Goal: Task Accomplishment & Management: Manage account settings

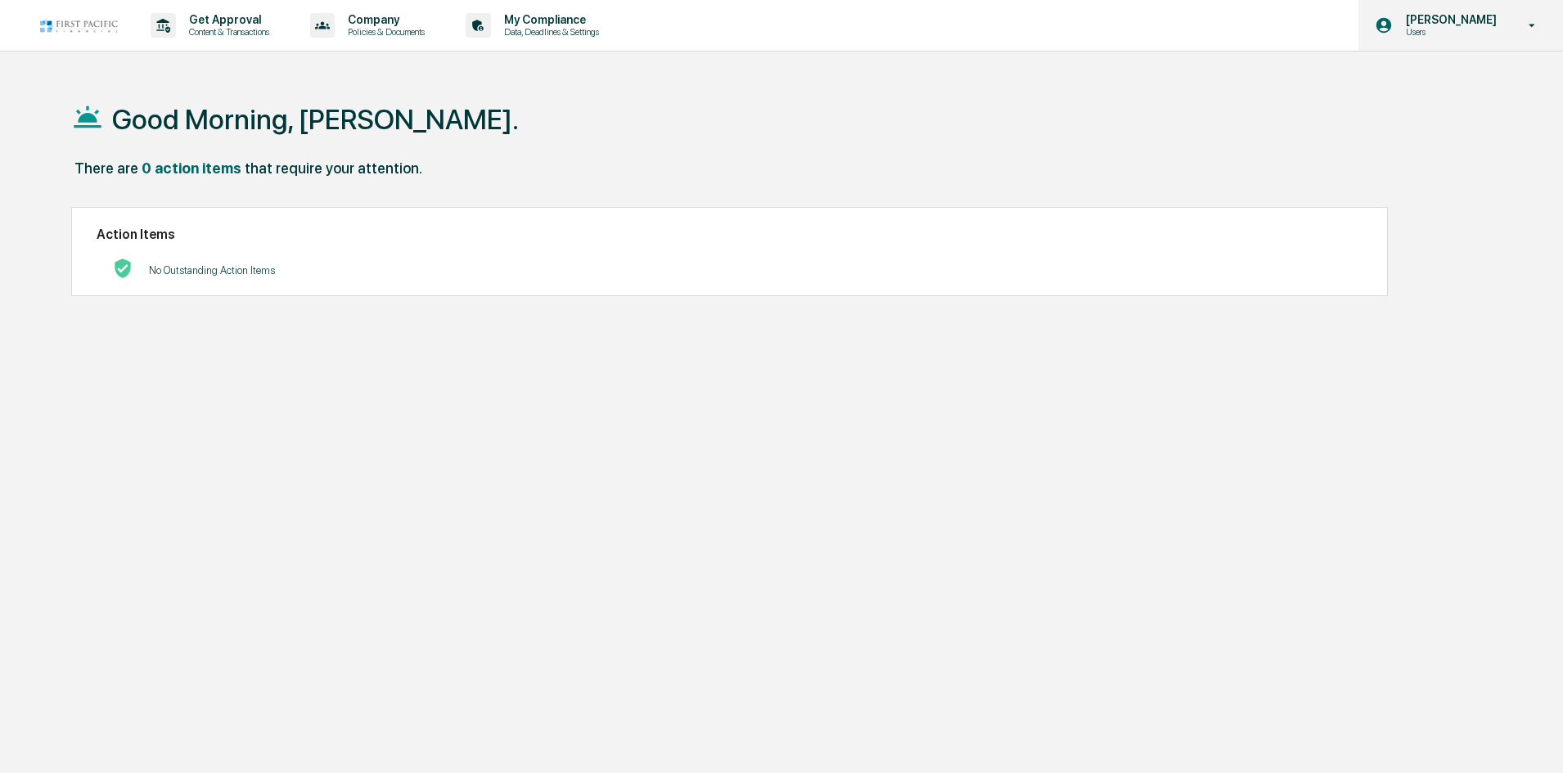
click at [1438, 28] on p "Users" at bounding box center [1449, 31] width 112 height 11
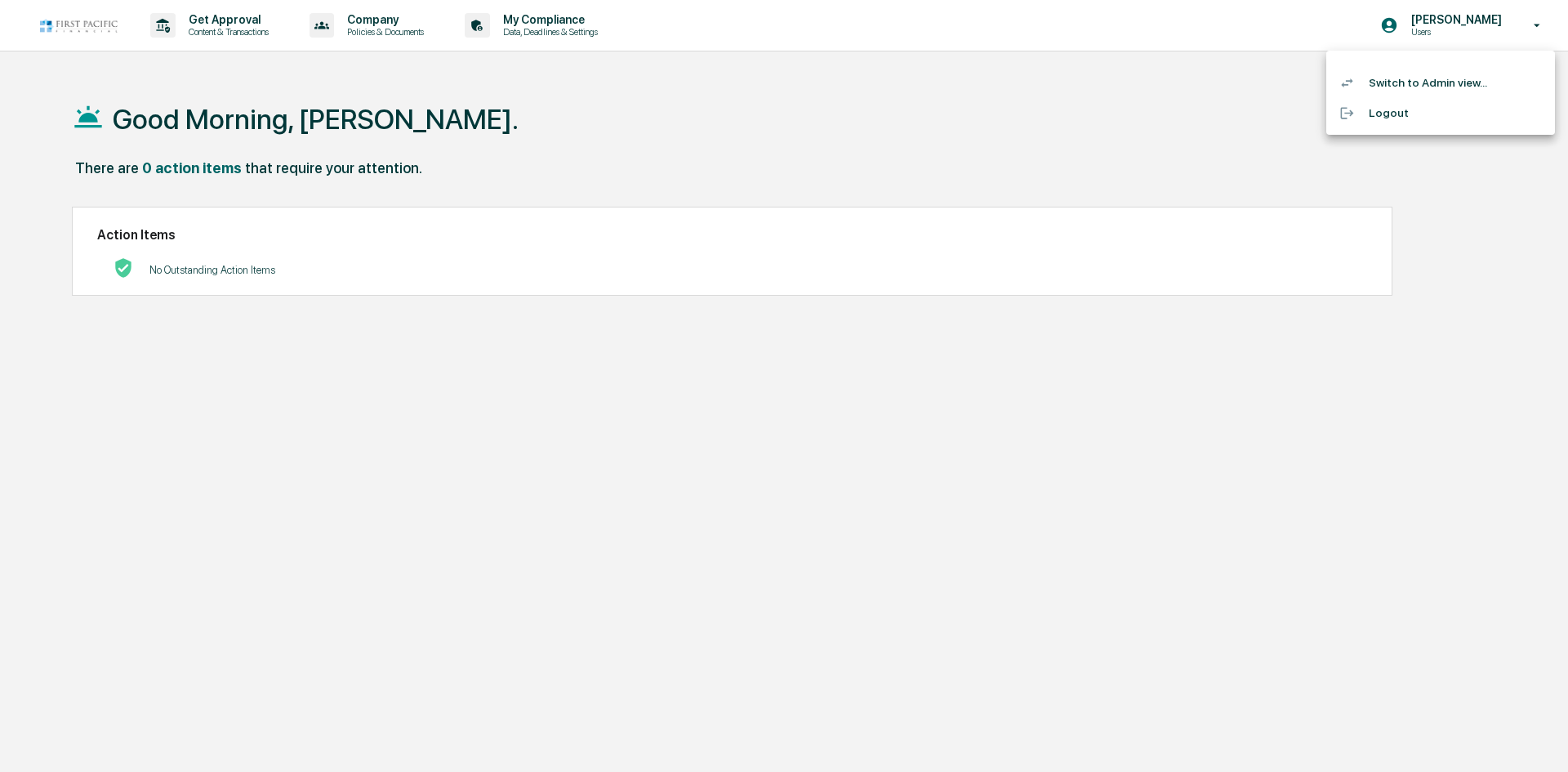
click at [1453, 79] on li "Switch to Admin view..." at bounding box center [1440, 83] width 229 height 30
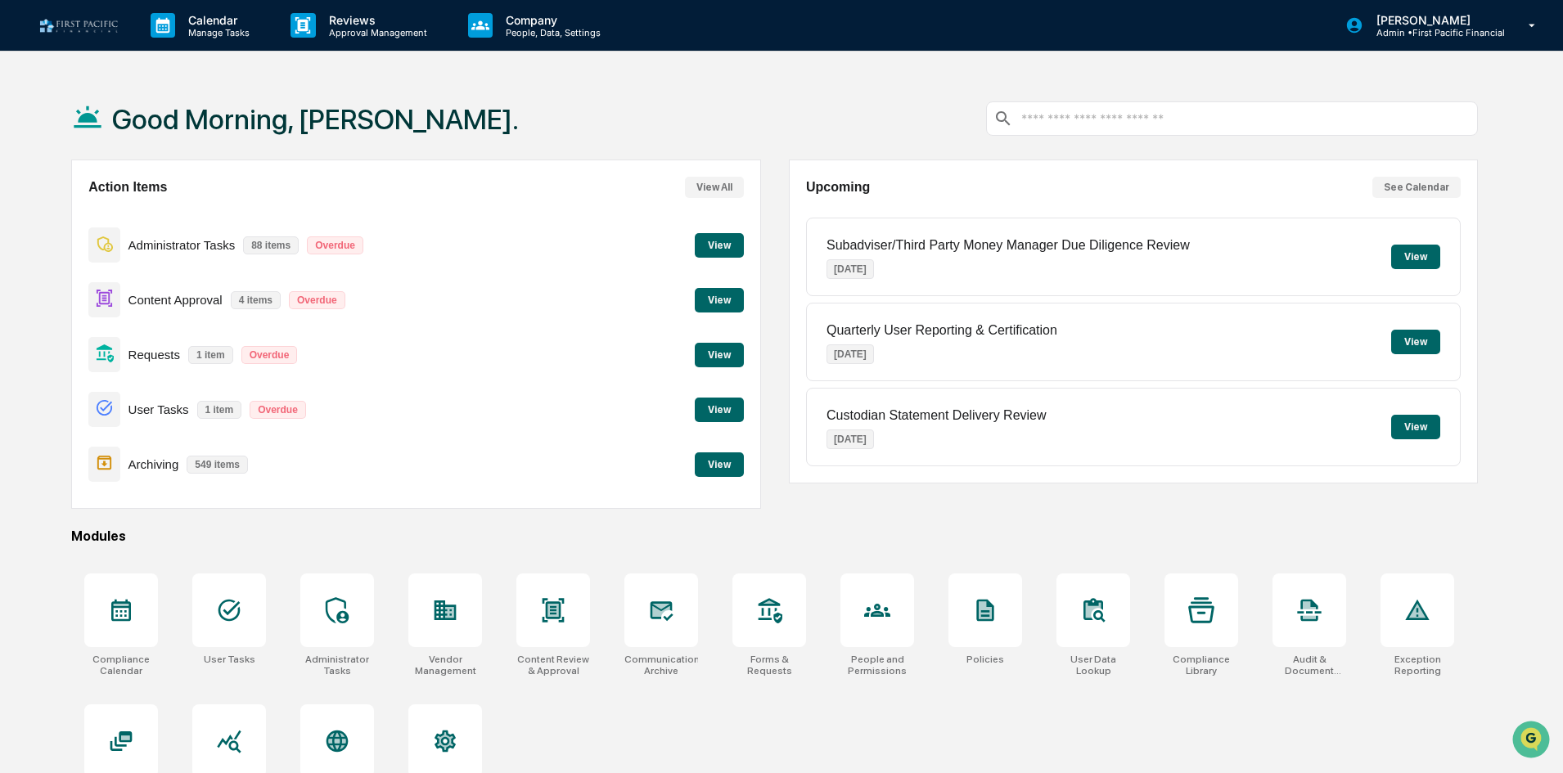
scroll to position [78, 0]
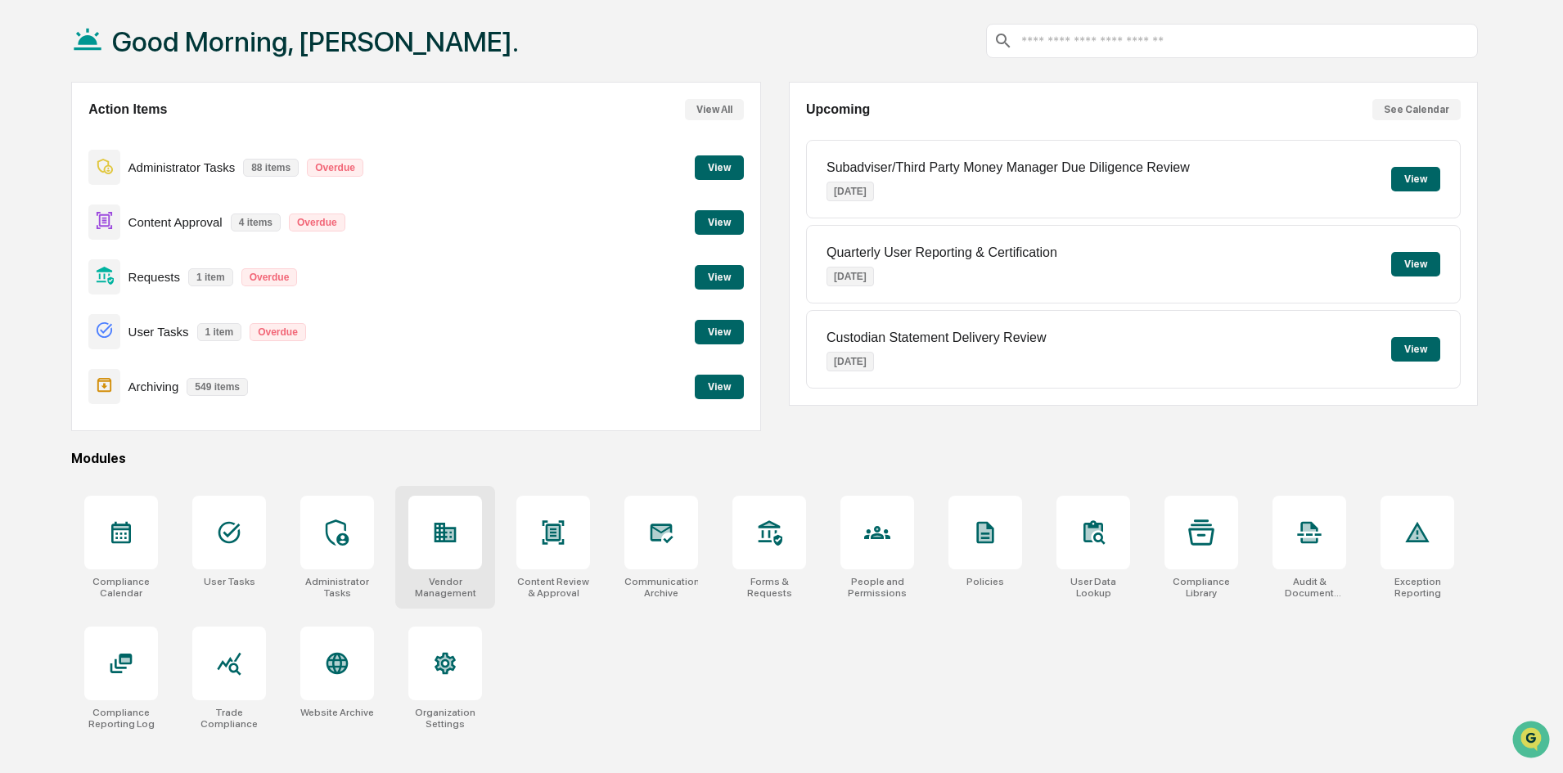
click at [448, 526] on icon at bounding box center [445, 533] width 26 height 26
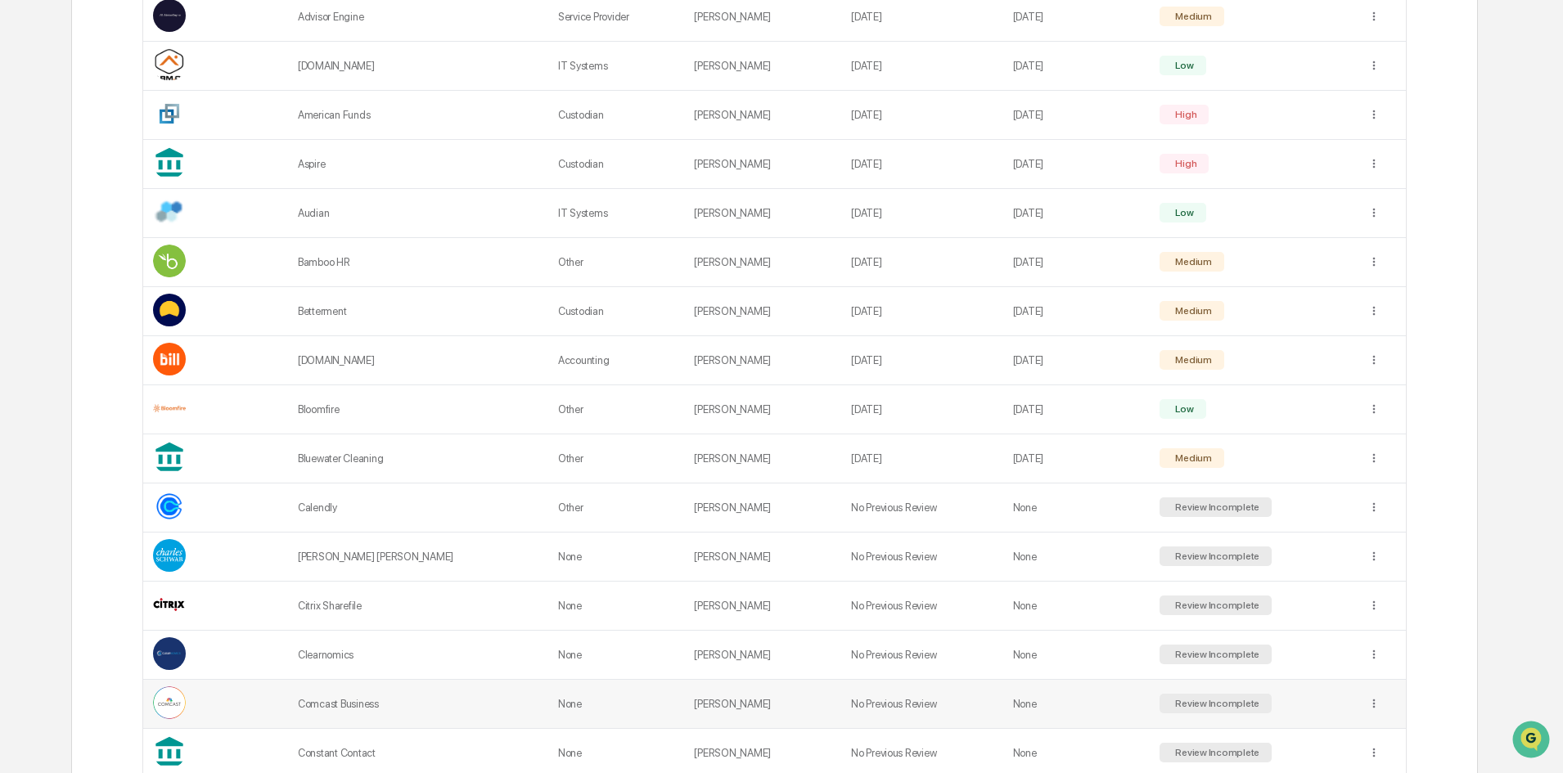
scroll to position [573, 0]
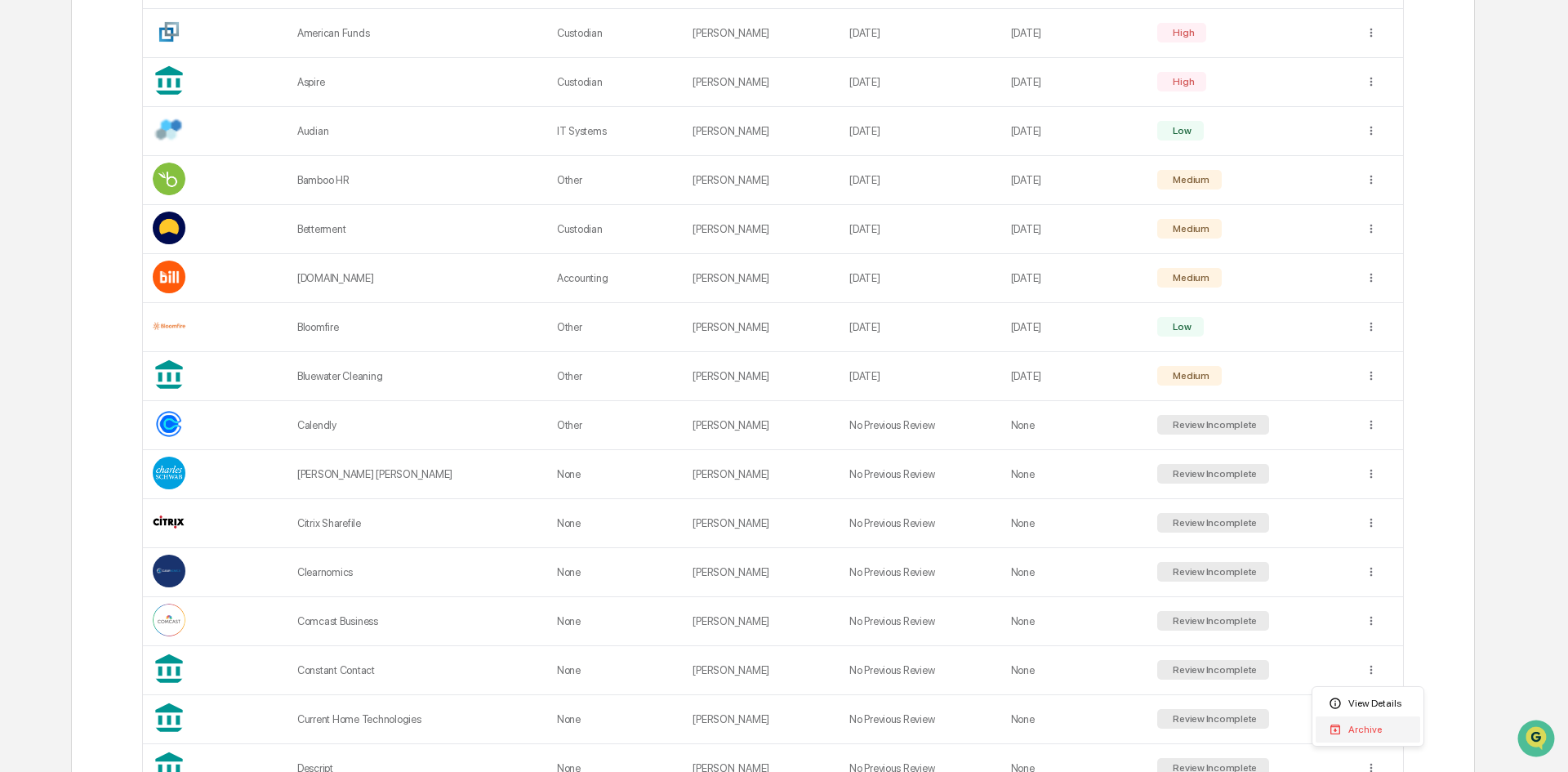
click at [1366, 731] on div "Archive" at bounding box center [1367, 730] width 105 height 26
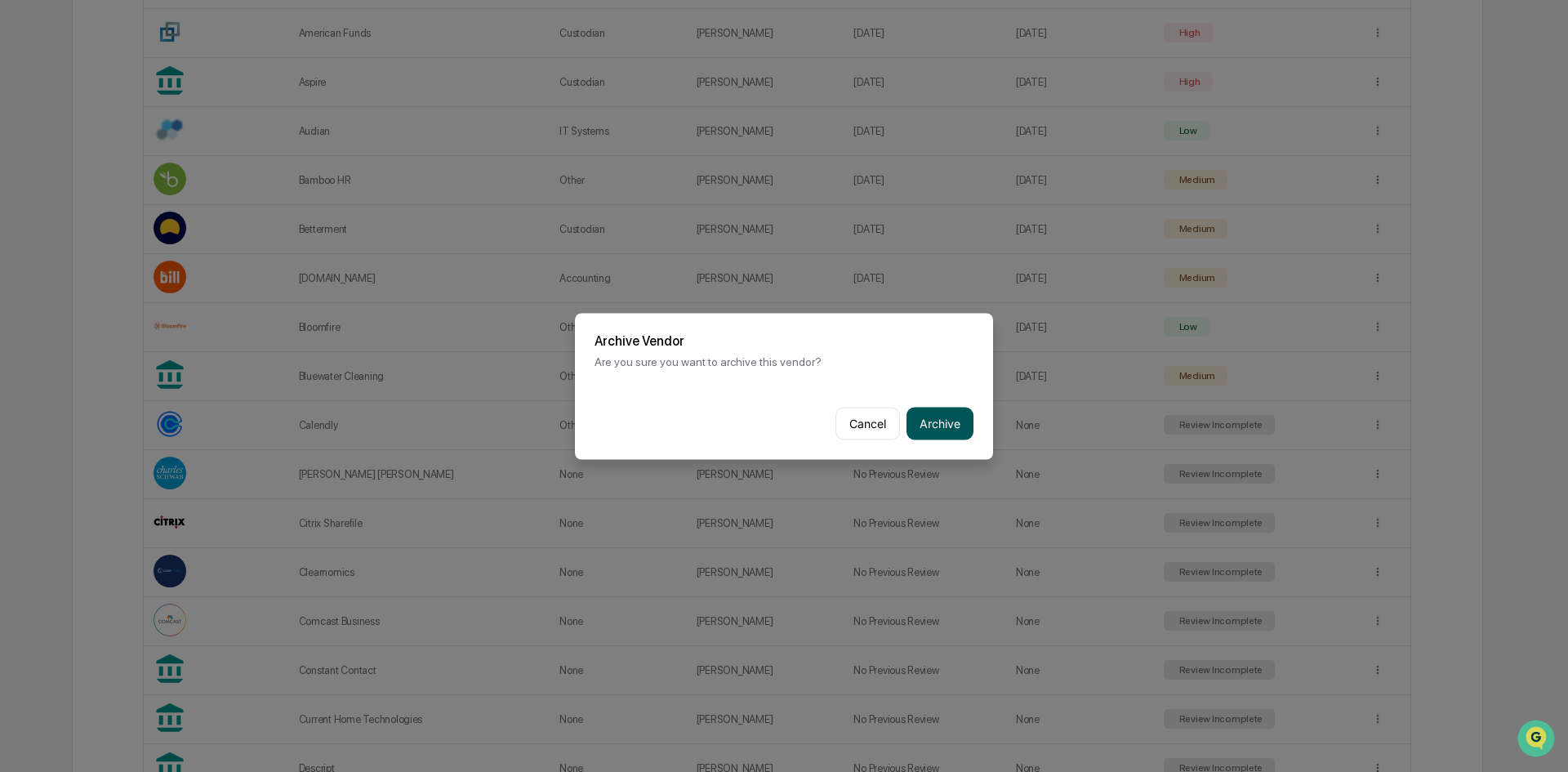
click at [945, 415] on button "Archive" at bounding box center [939, 423] width 67 height 33
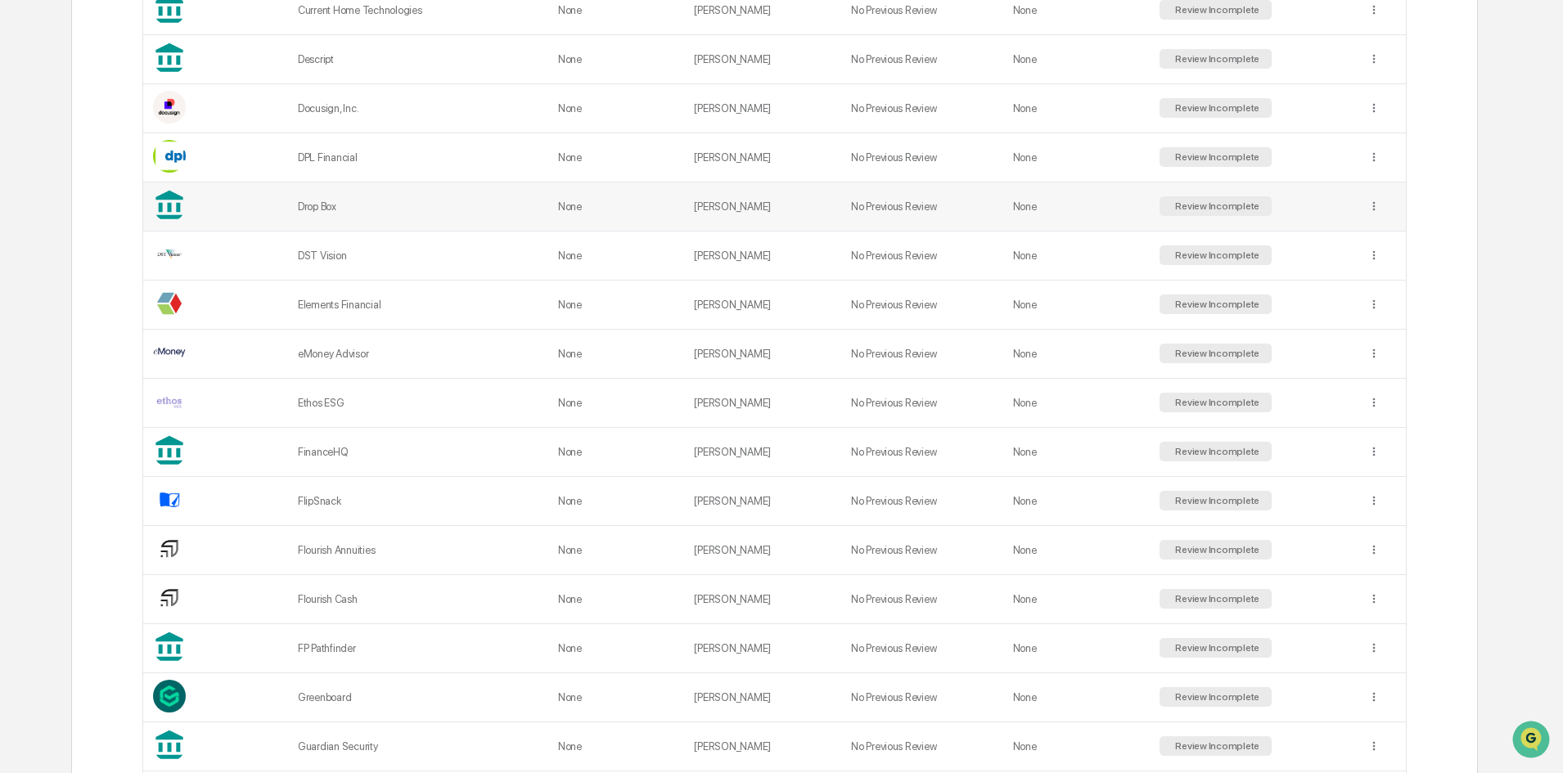
scroll to position [1309, 0]
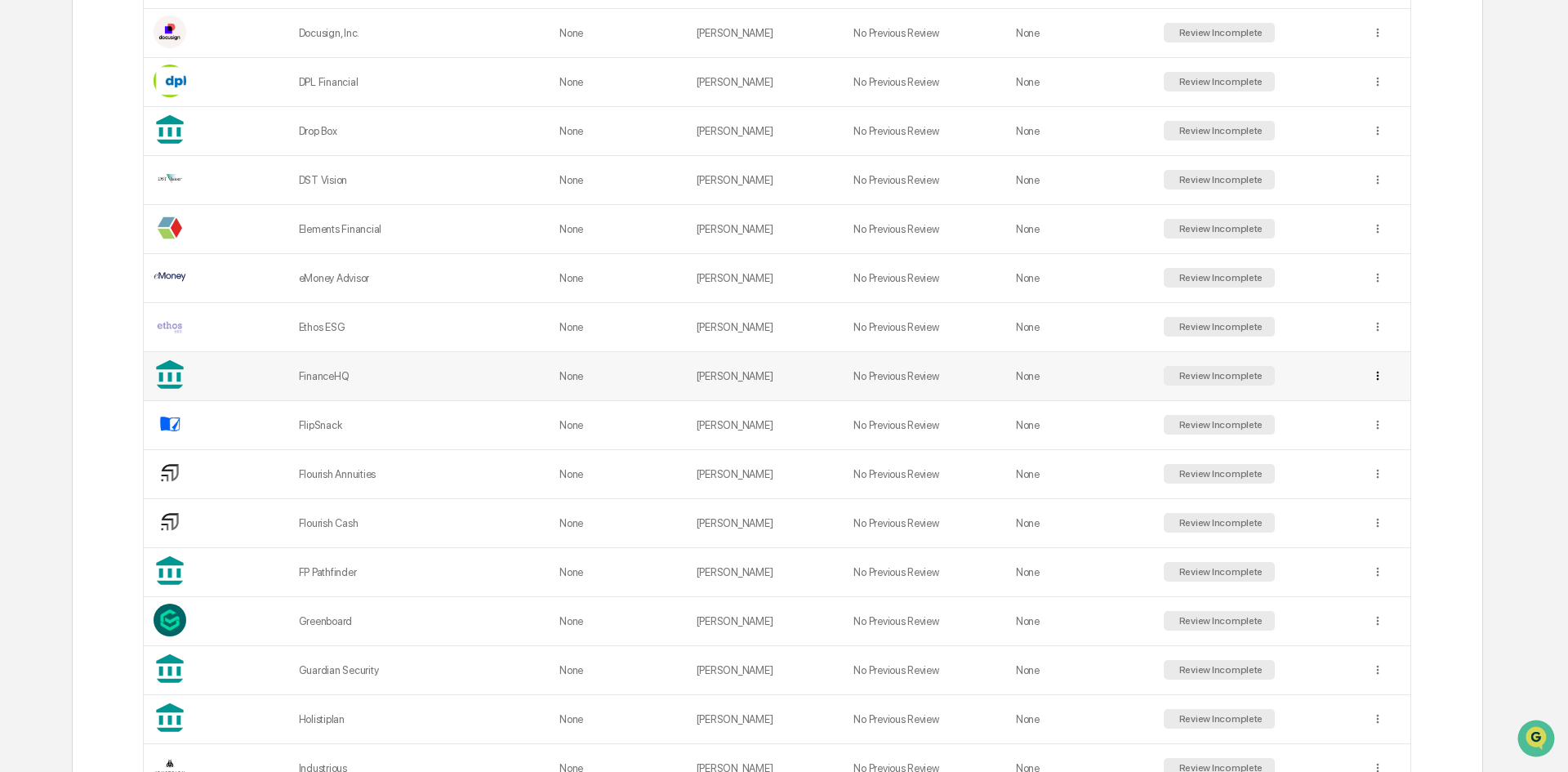
click at [1369, 434] on div "Archive" at bounding box center [1367, 435] width 105 height 26
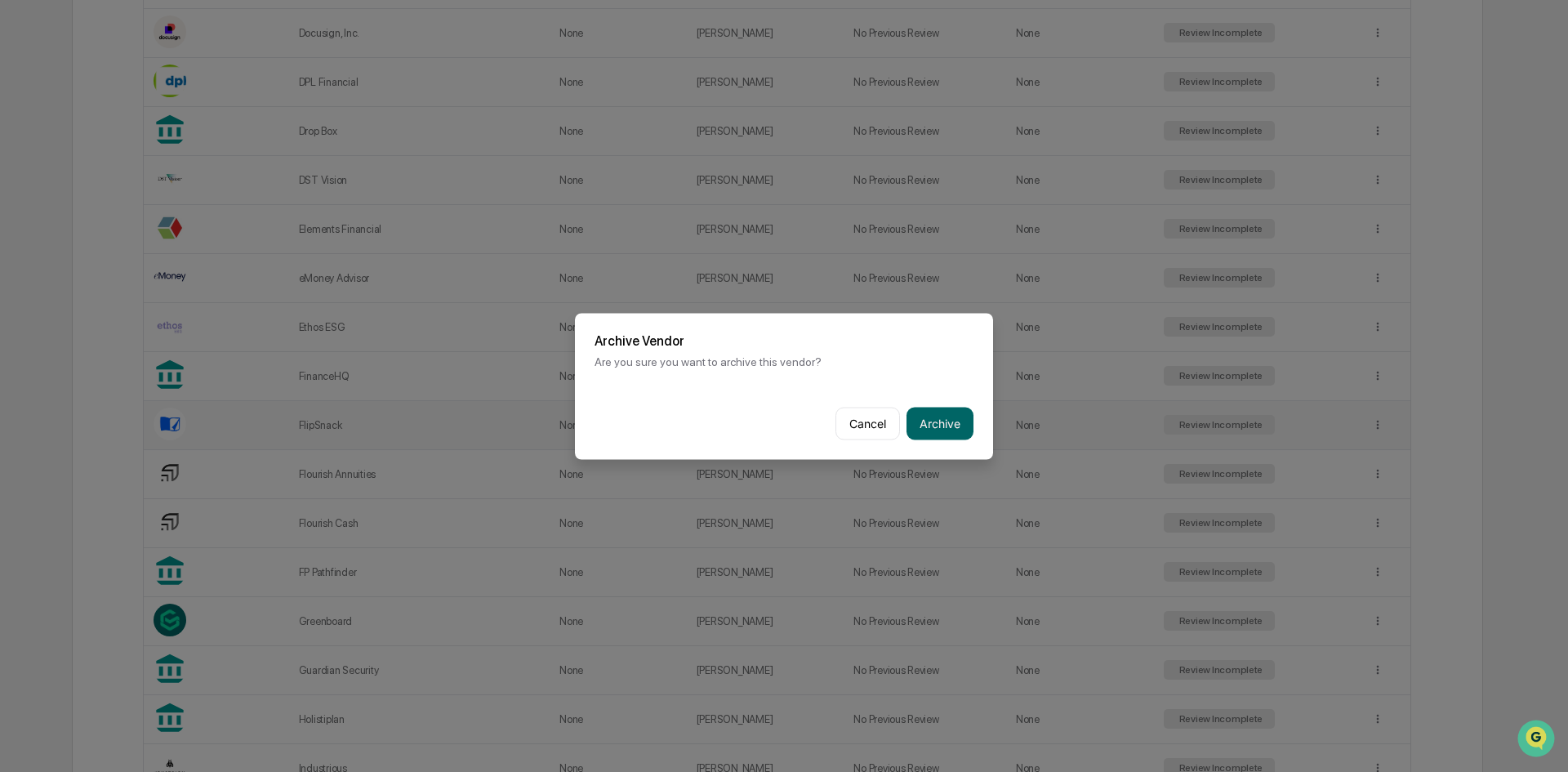
click at [958, 411] on button "Archive" at bounding box center [939, 423] width 67 height 33
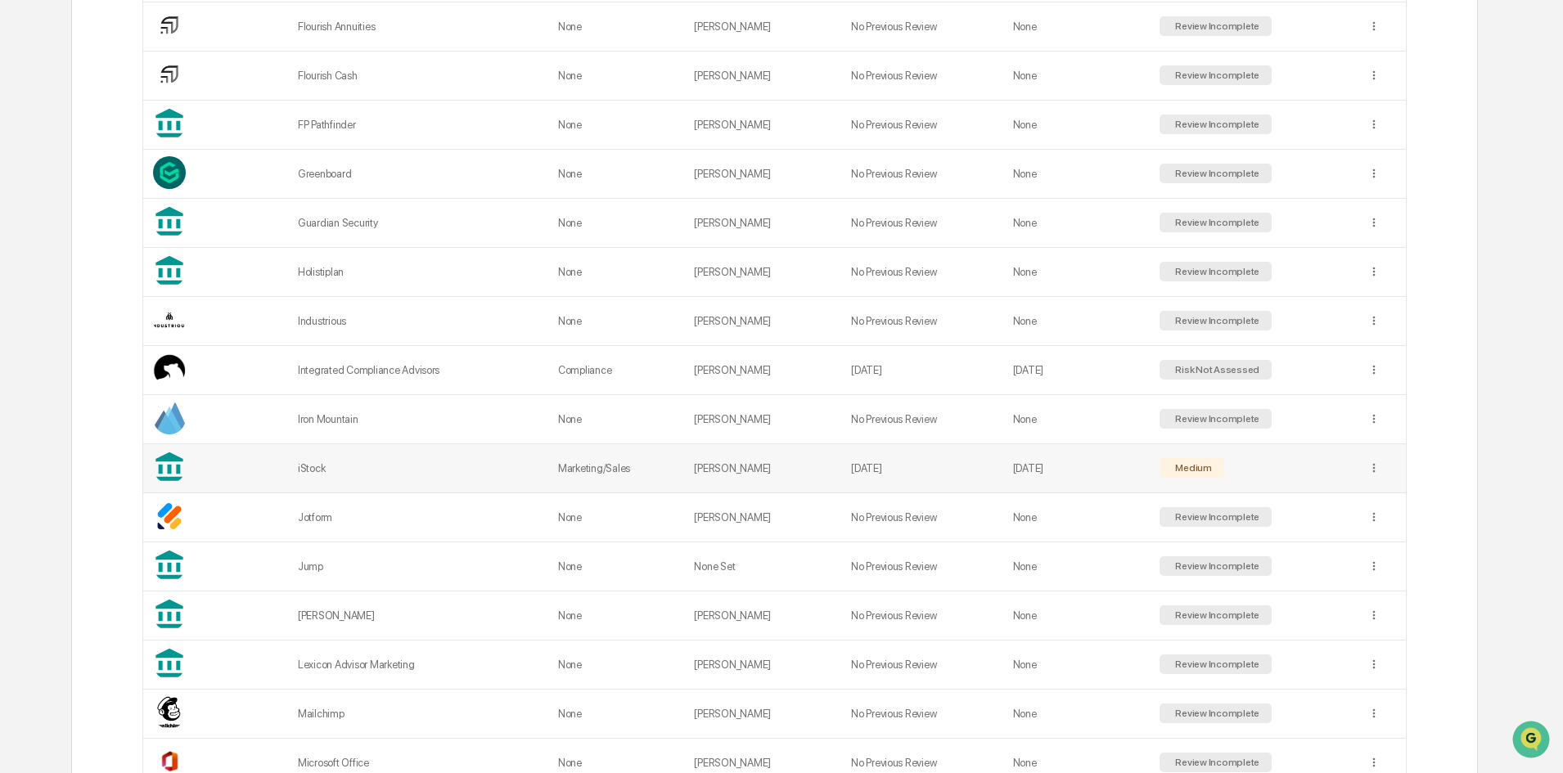
scroll to position [1718, 0]
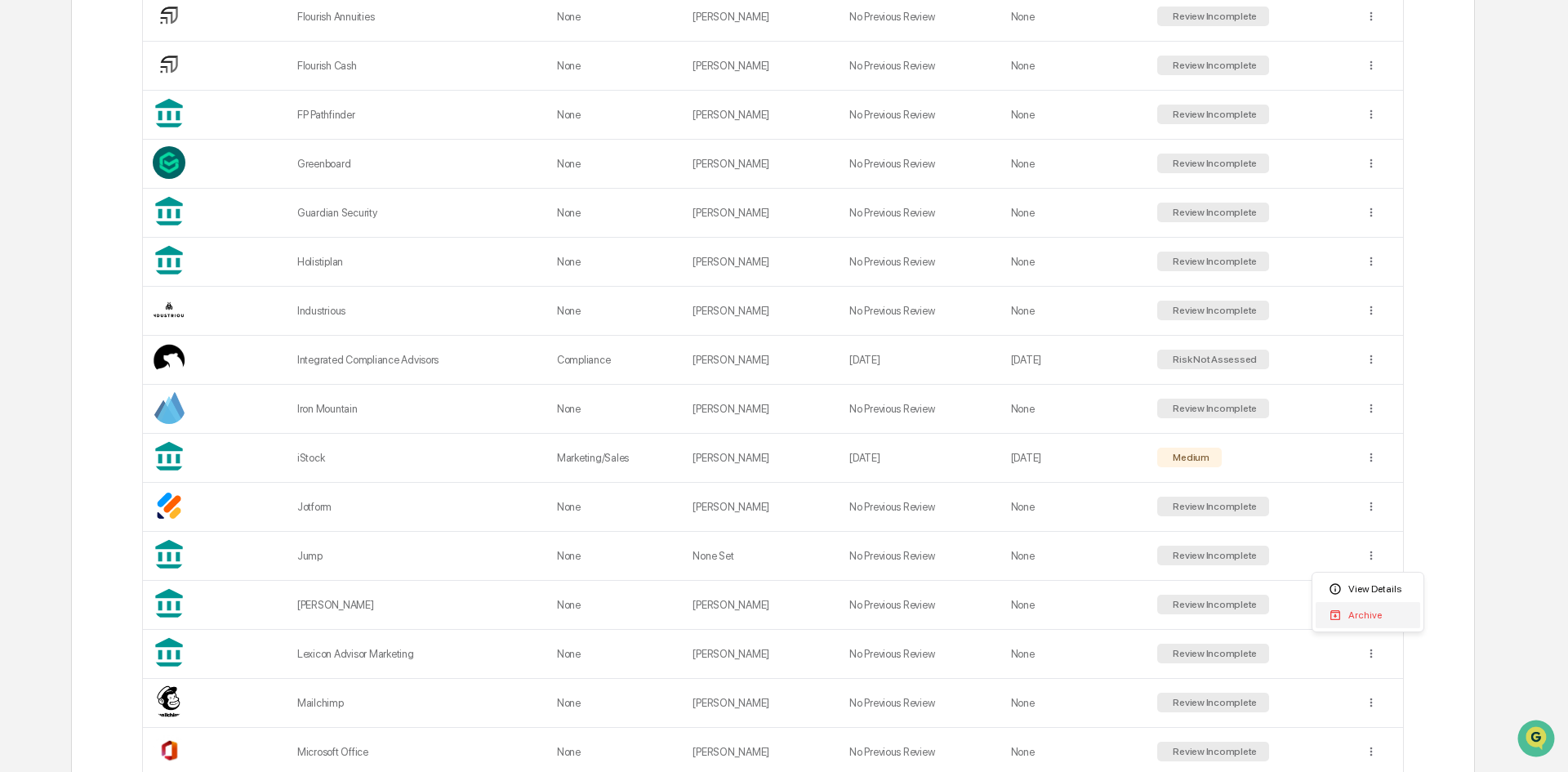
click at [1368, 609] on div "Archive" at bounding box center [1367, 615] width 105 height 26
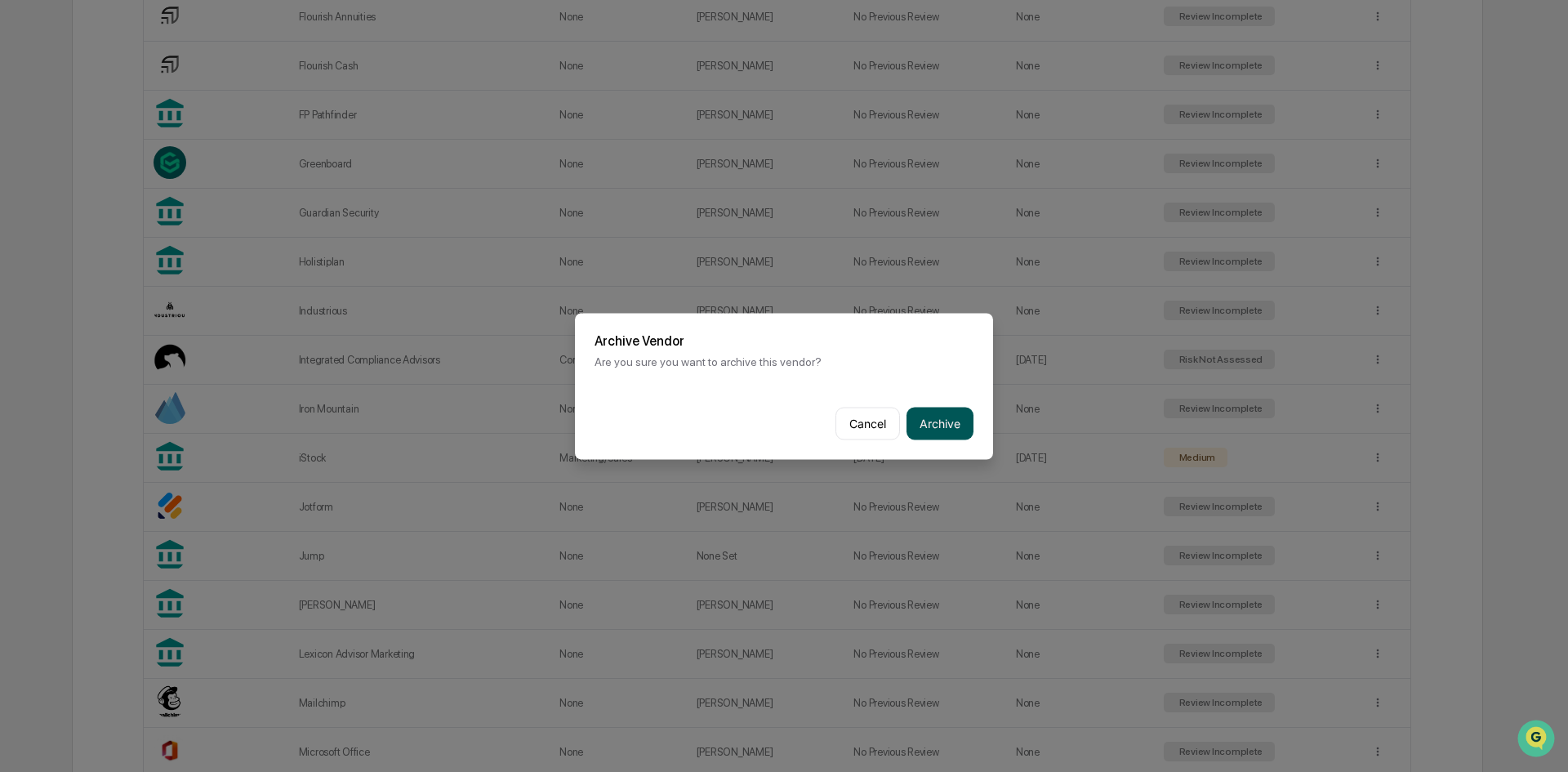
click at [930, 414] on button "Archive" at bounding box center [939, 423] width 67 height 33
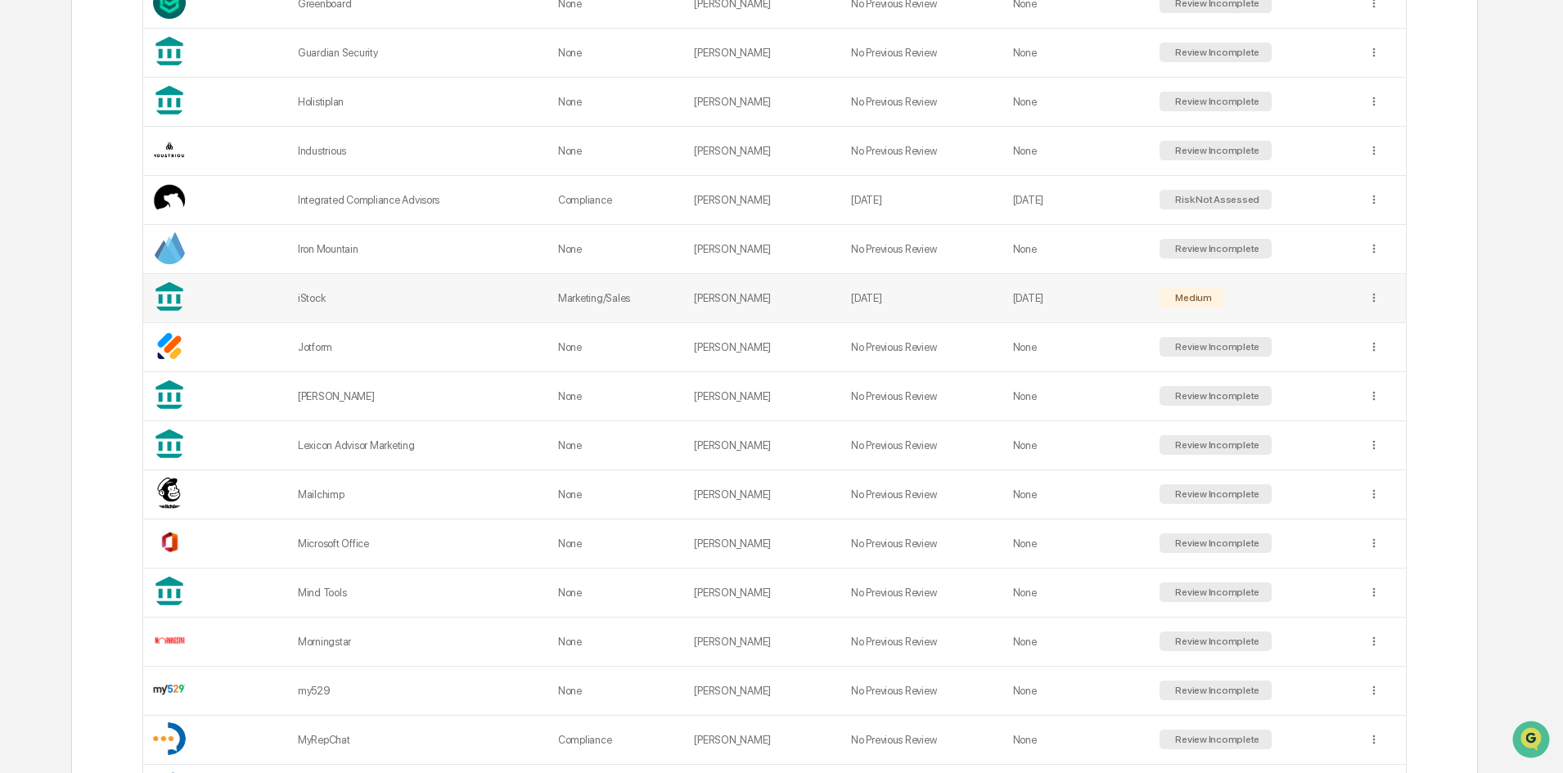
scroll to position [1882, 0]
click at [306, 296] on div "iStock" at bounding box center [418, 295] width 241 height 12
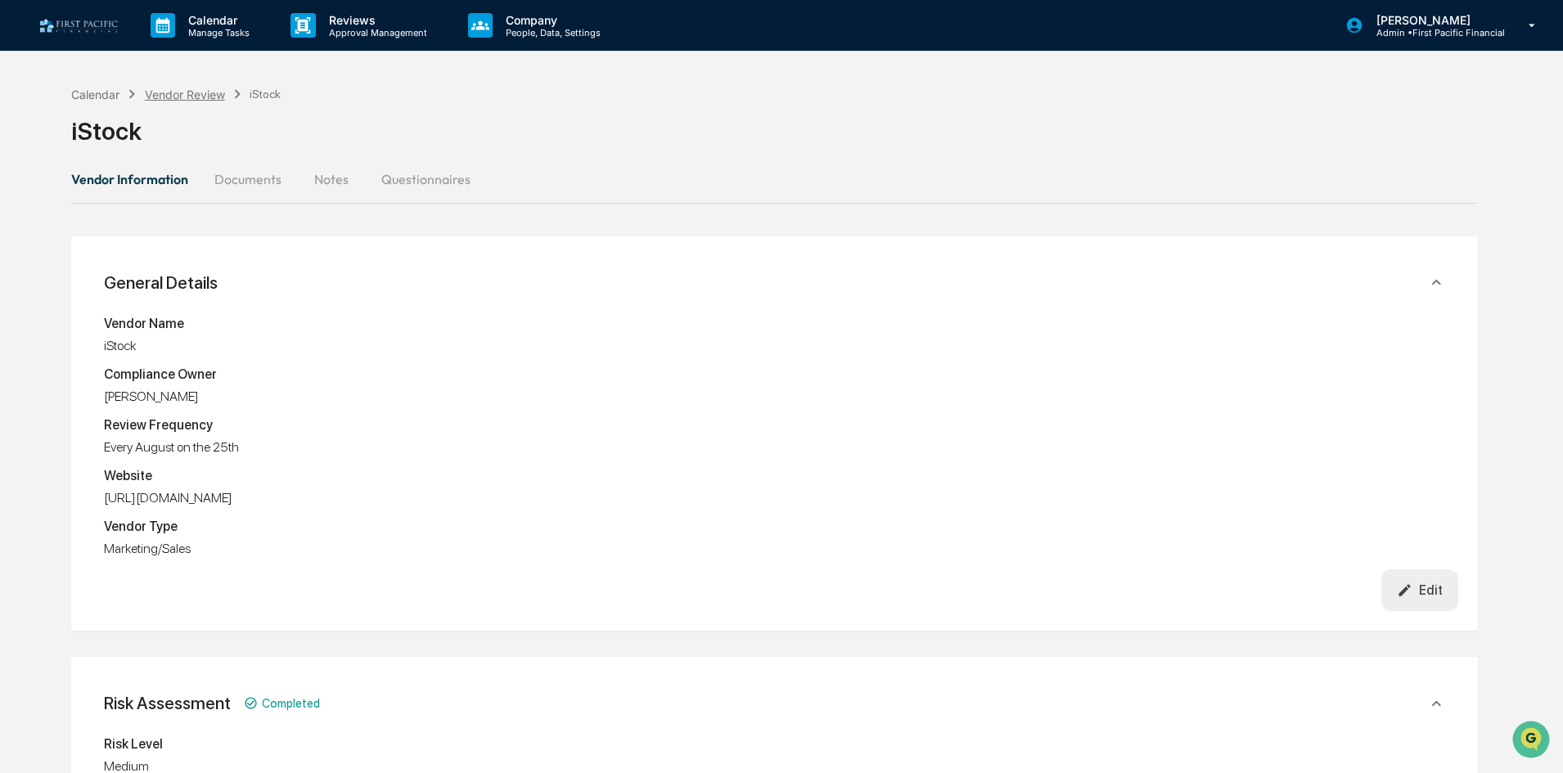
click at [181, 95] on div "Vendor Review" at bounding box center [185, 95] width 80 height 14
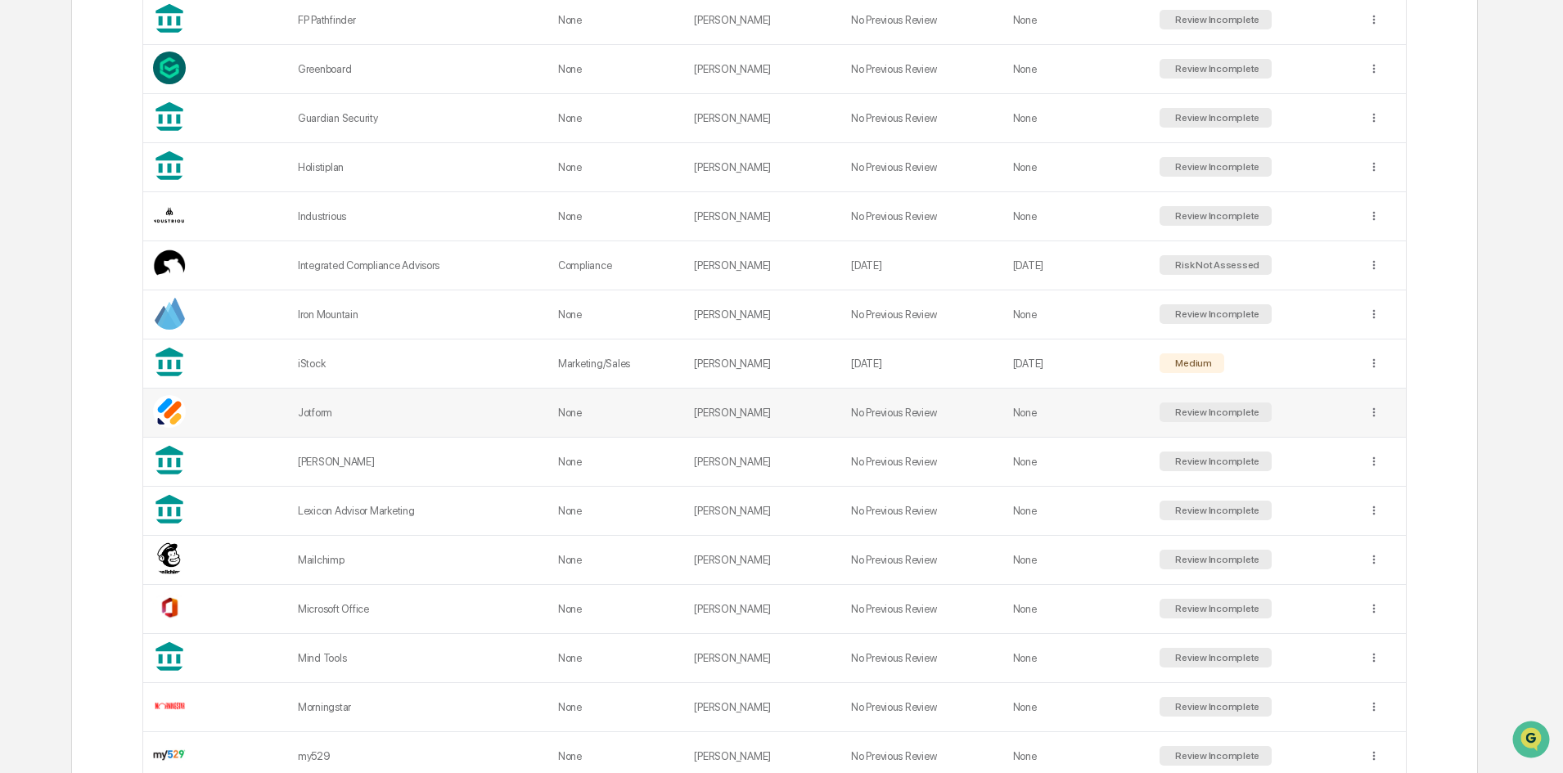
scroll to position [1800, 0]
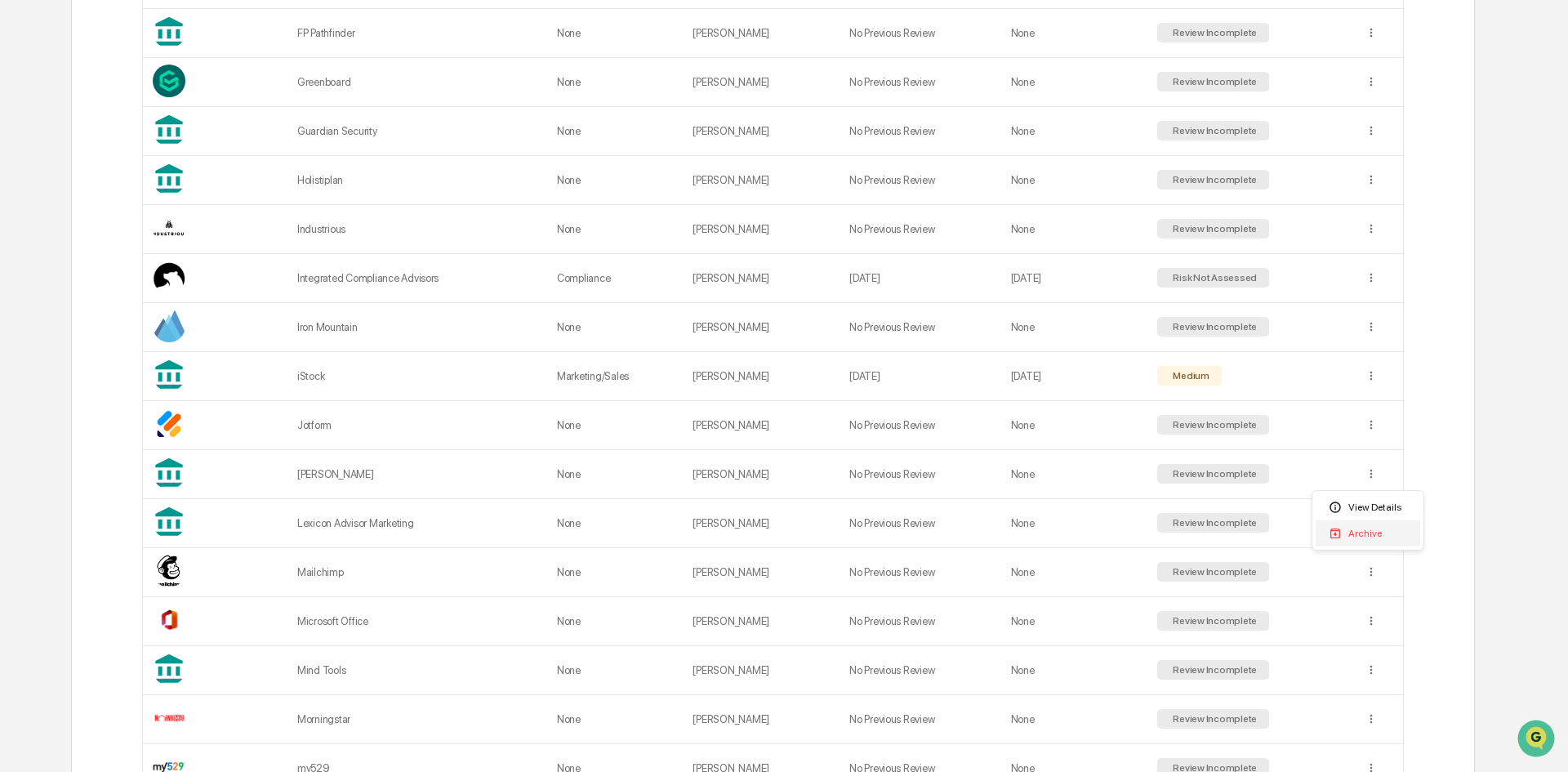
click at [1370, 525] on div "Archive" at bounding box center [1367, 533] width 105 height 26
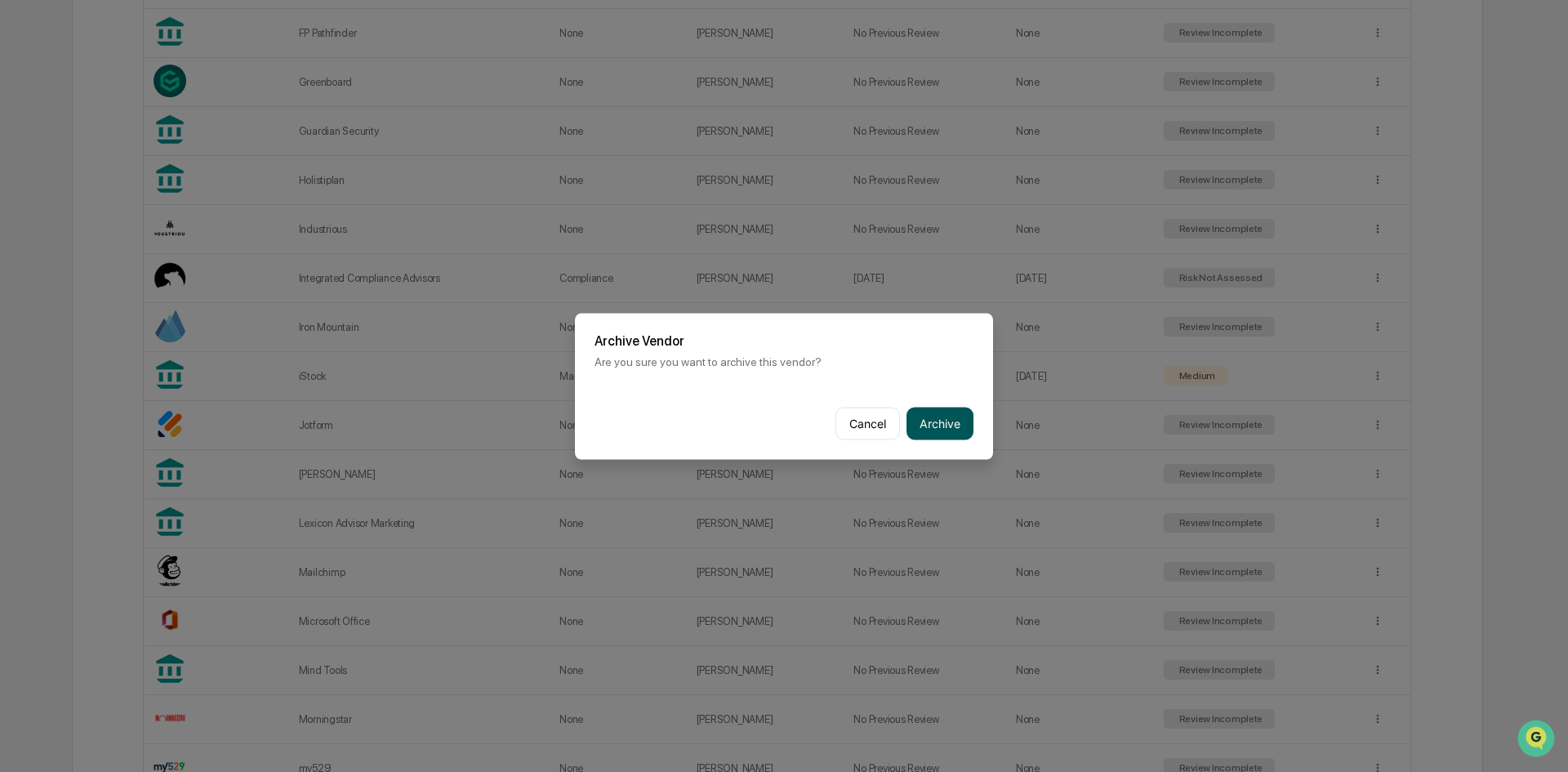
click at [955, 419] on button "Archive" at bounding box center [939, 423] width 67 height 33
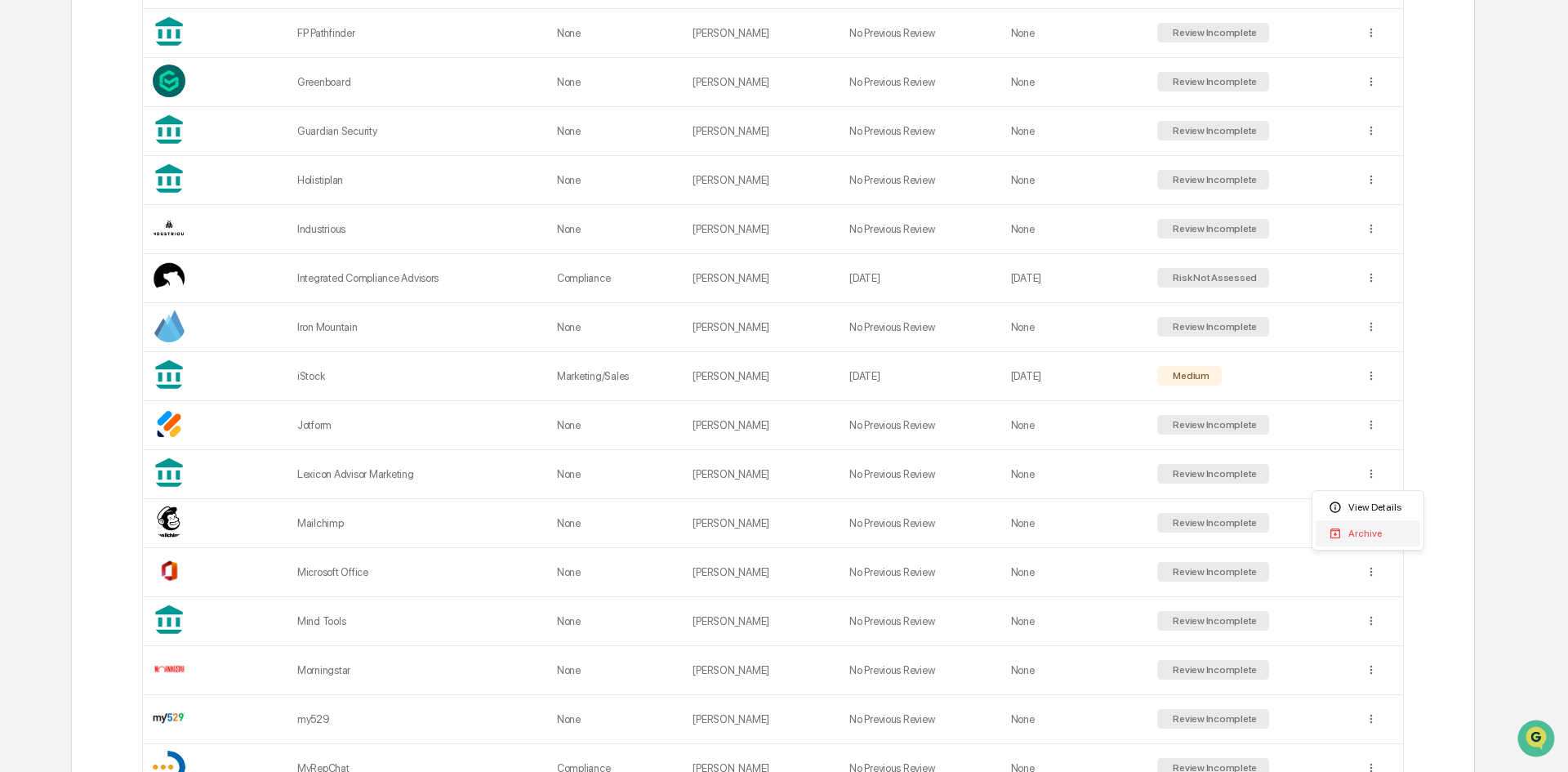
click at [1366, 530] on div "Archive" at bounding box center [1367, 533] width 105 height 26
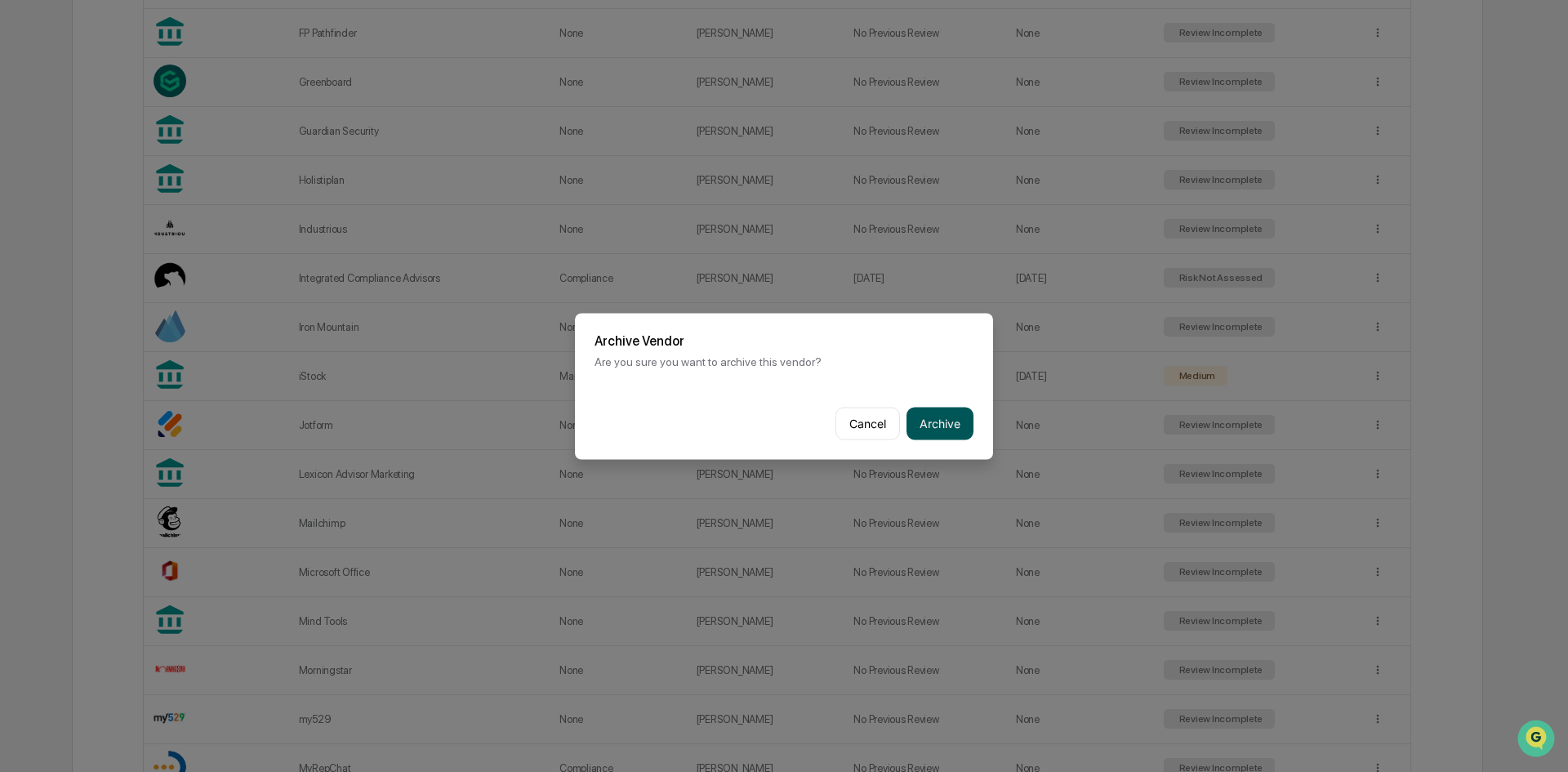
click at [949, 420] on button "Archive" at bounding box center [939, 423] width 67 height 33
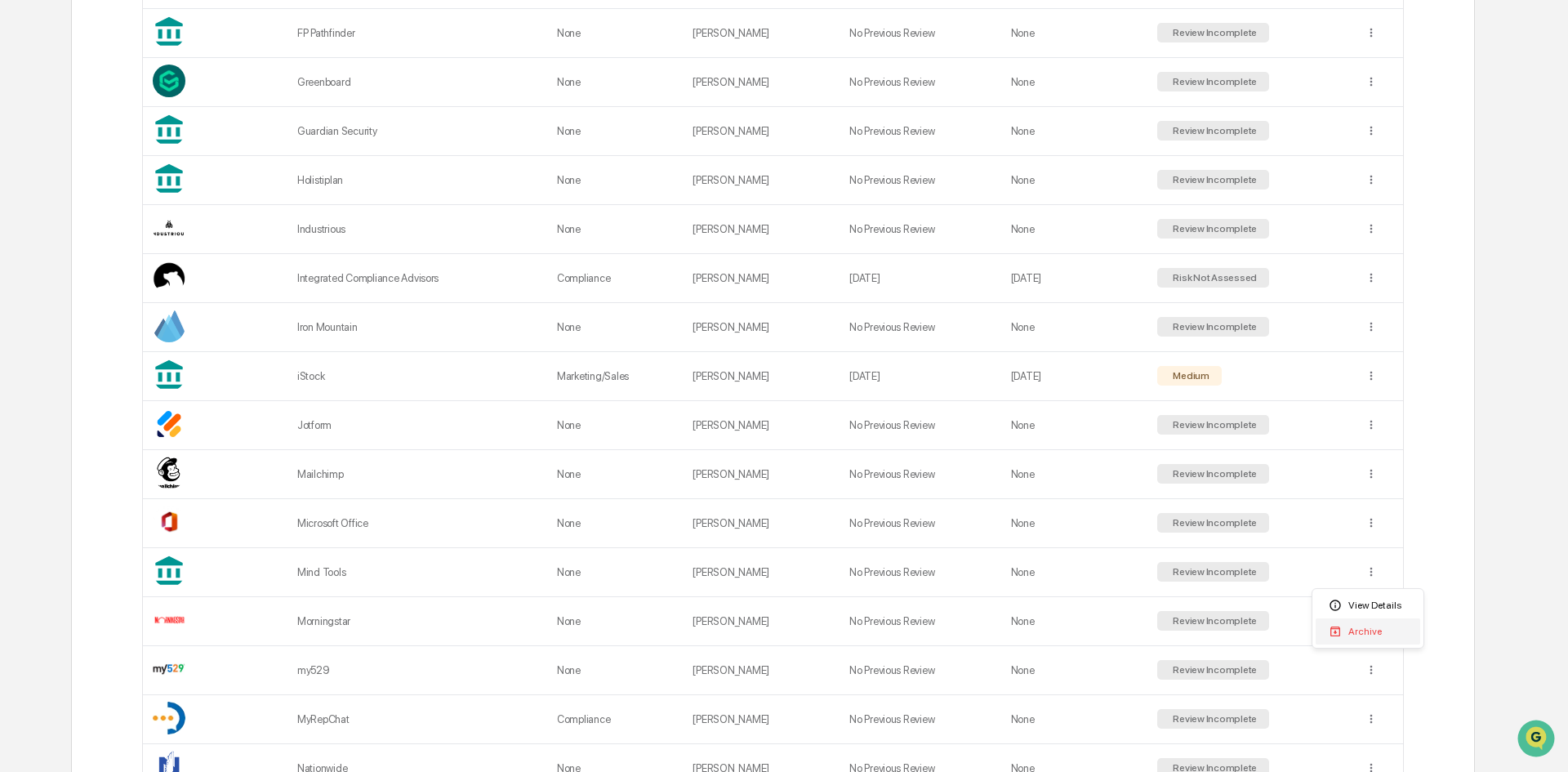
click at [1373, 632] on div "Archive" at bounding box center [1367, 631] width 105 height 26
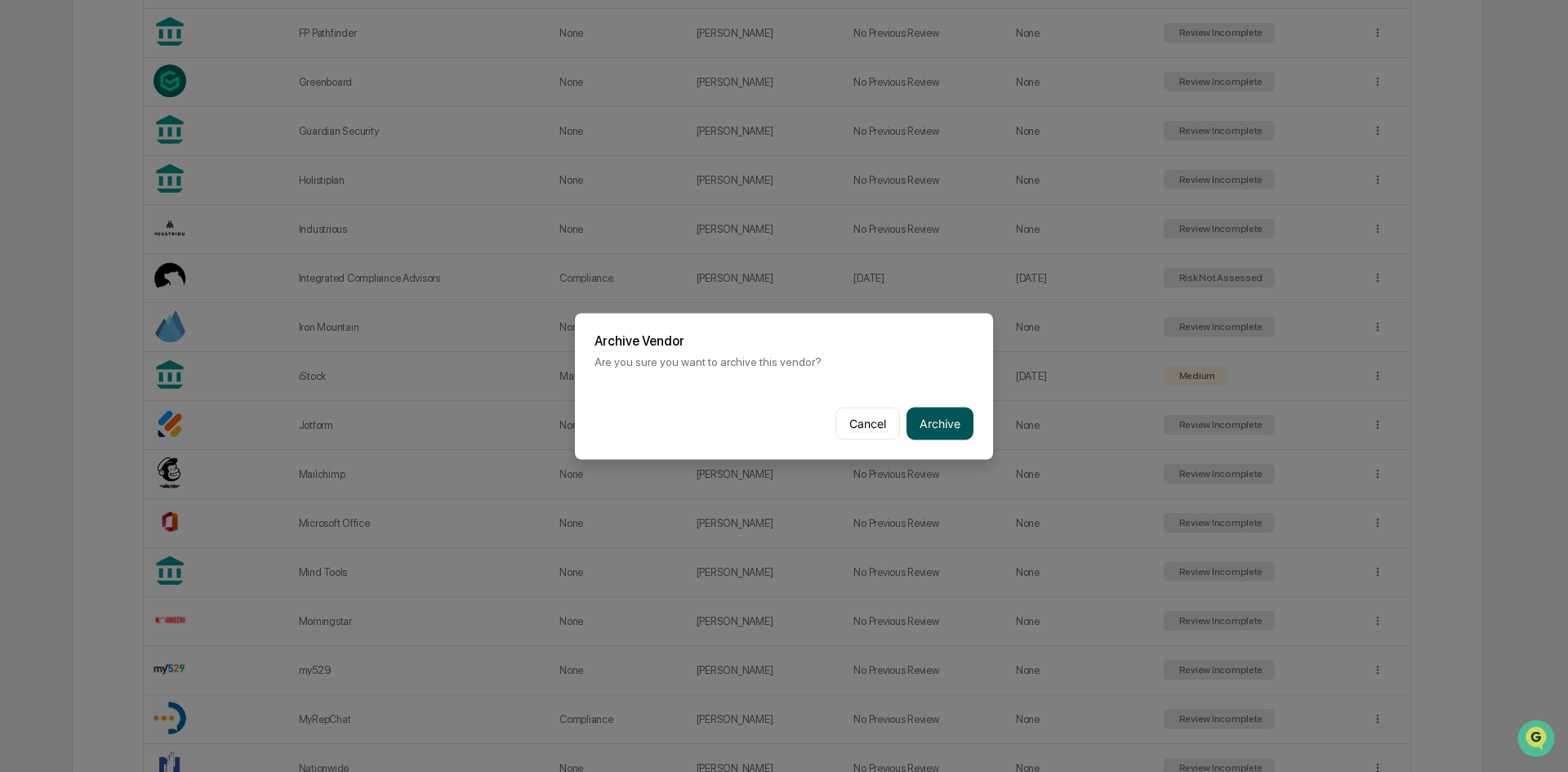
click at [948, 420] on button "Archive" at bounding box center [939, 423] width 67 height 33
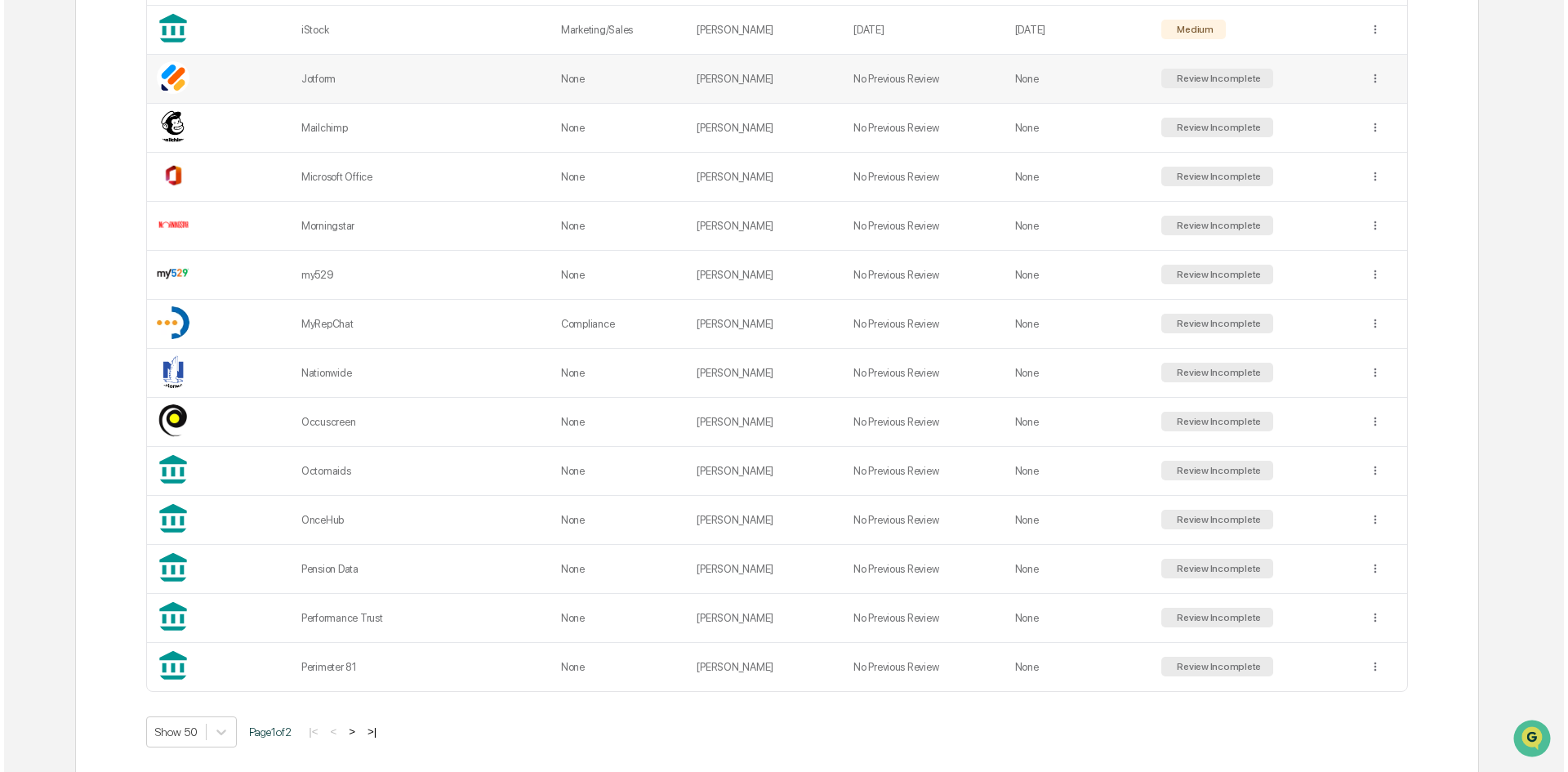
scroll to position [2162, 0]
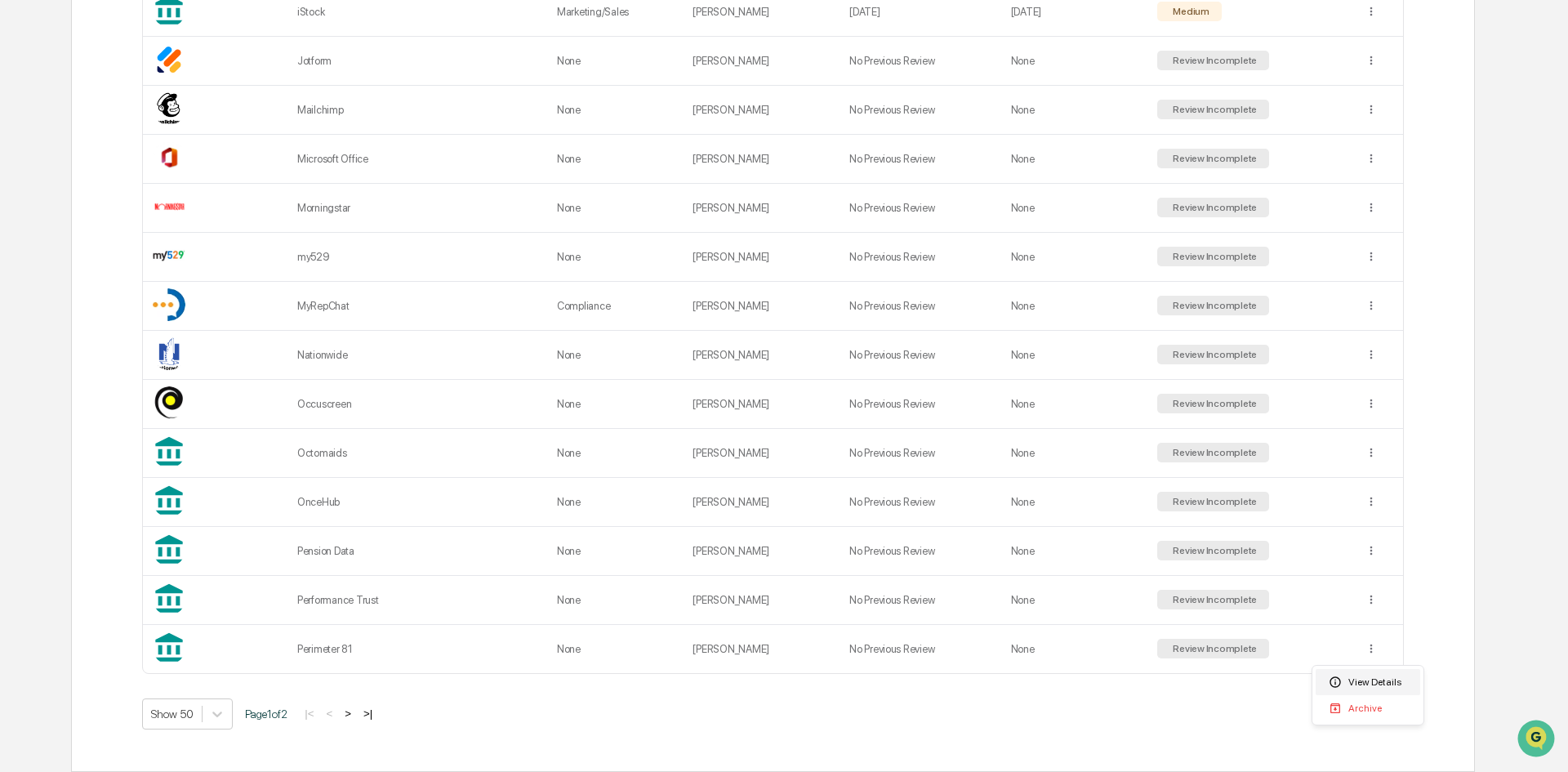
click at [1361, 678] on div "View Details" at bounding box center [1367, 682] width 105 height 26
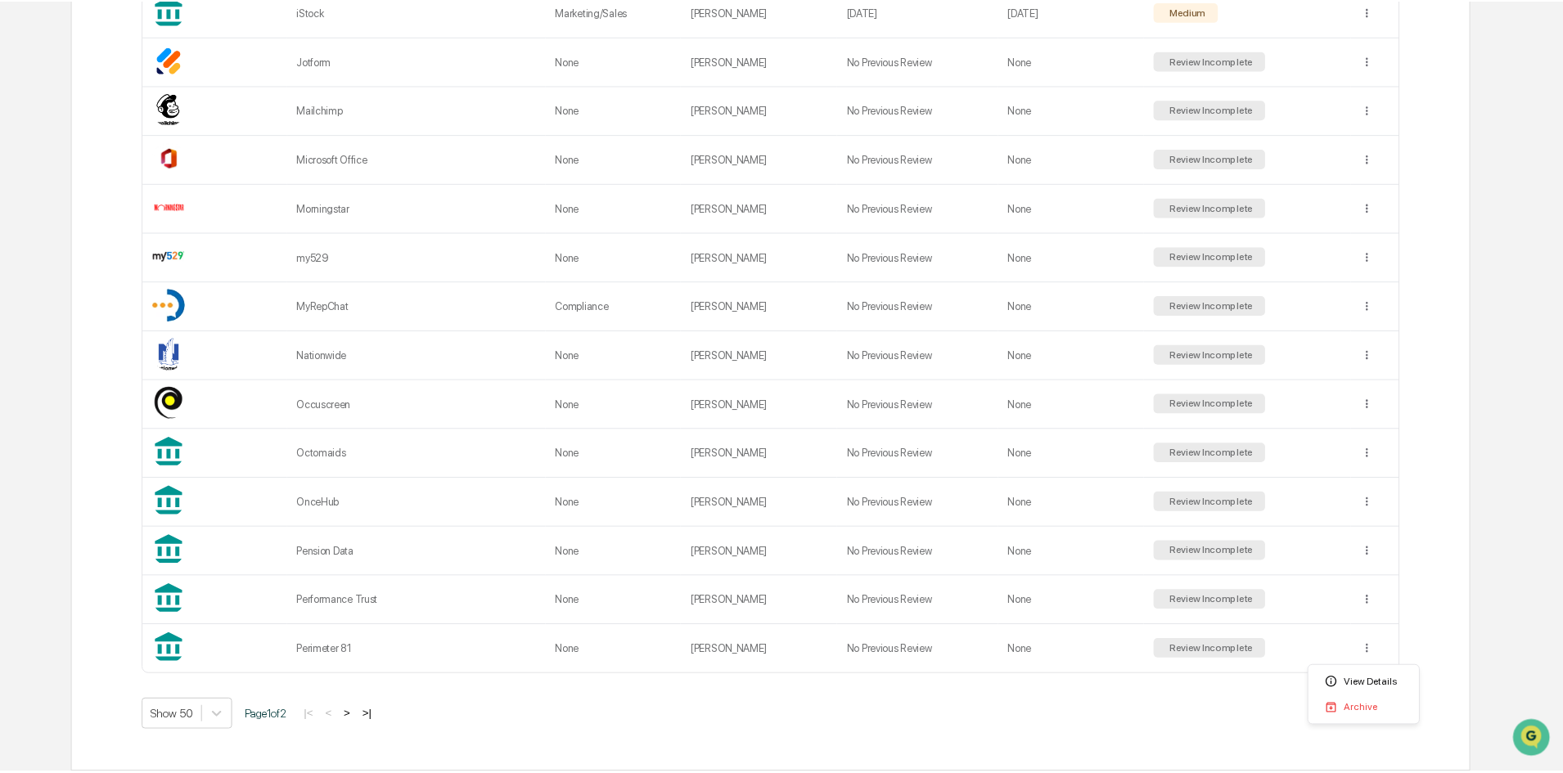
scroll to position [110, 0]
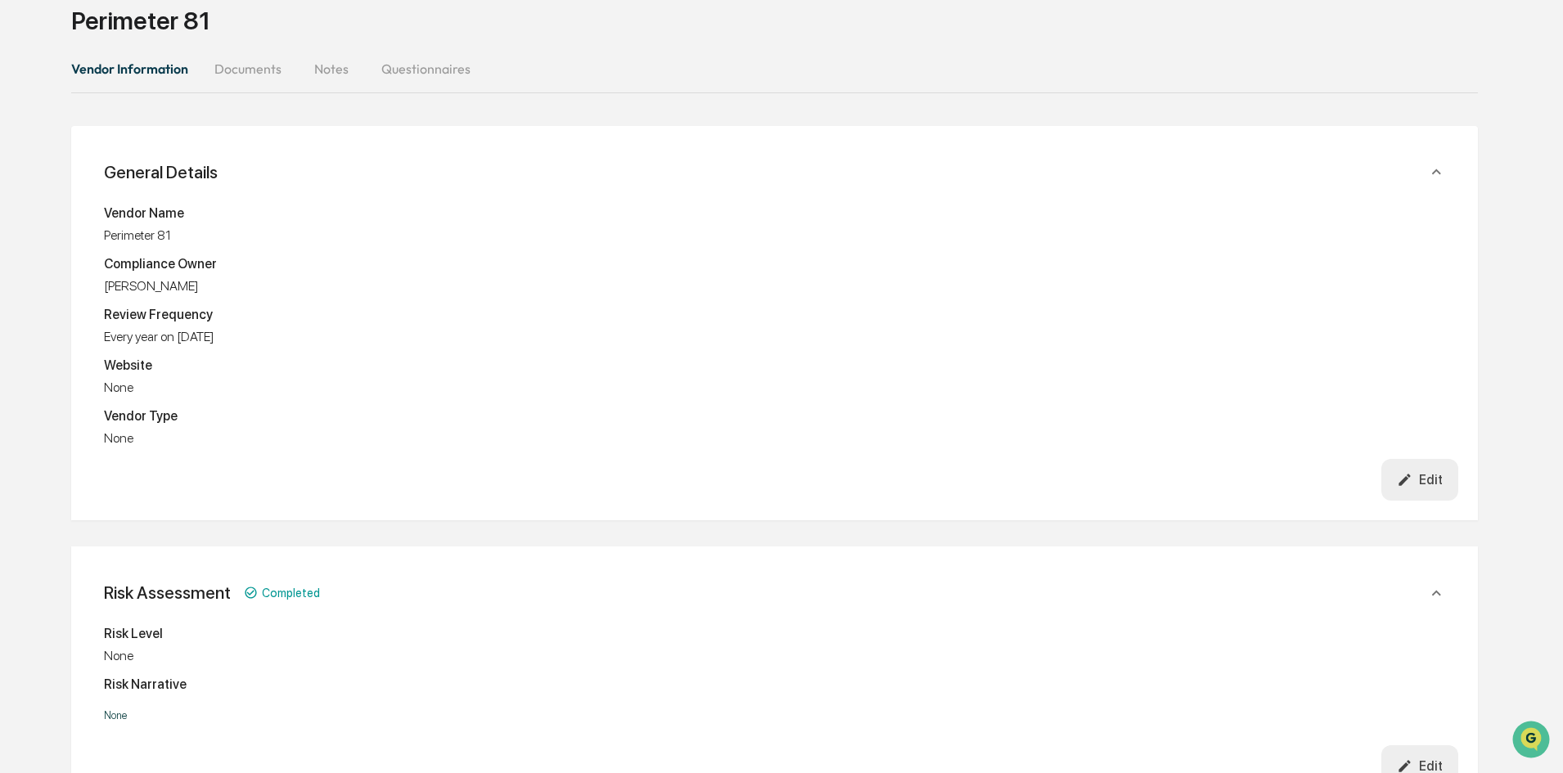
click at [1452, 473] on button "Edit" at bounding box center [1420, 480] width 78 height 42
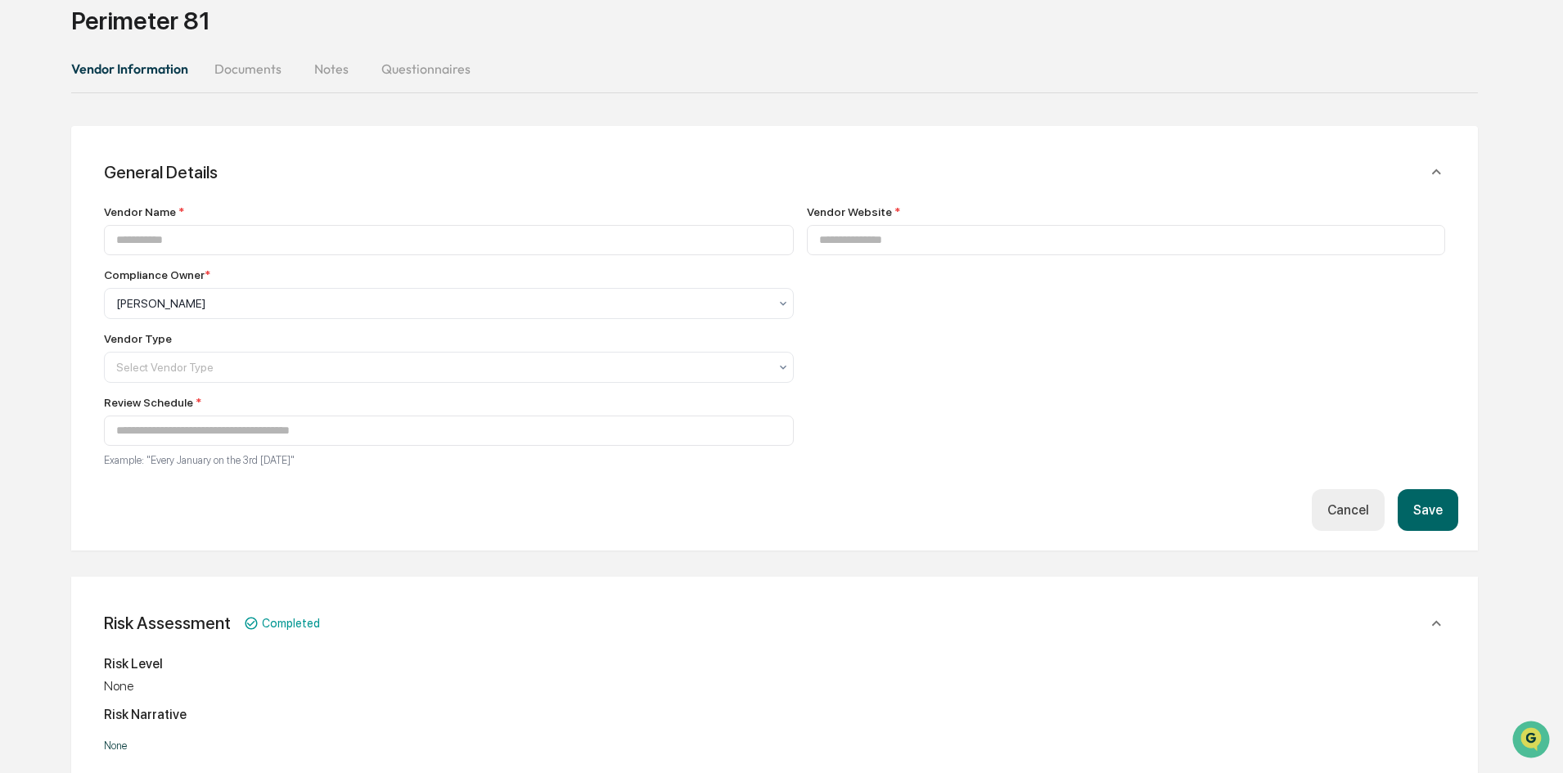
type input "**********"
drag, startPoint x: 227, startPoint y: 251, endPoint x: 20, endPoint y: 244, distance: 207.2
type input "**********"
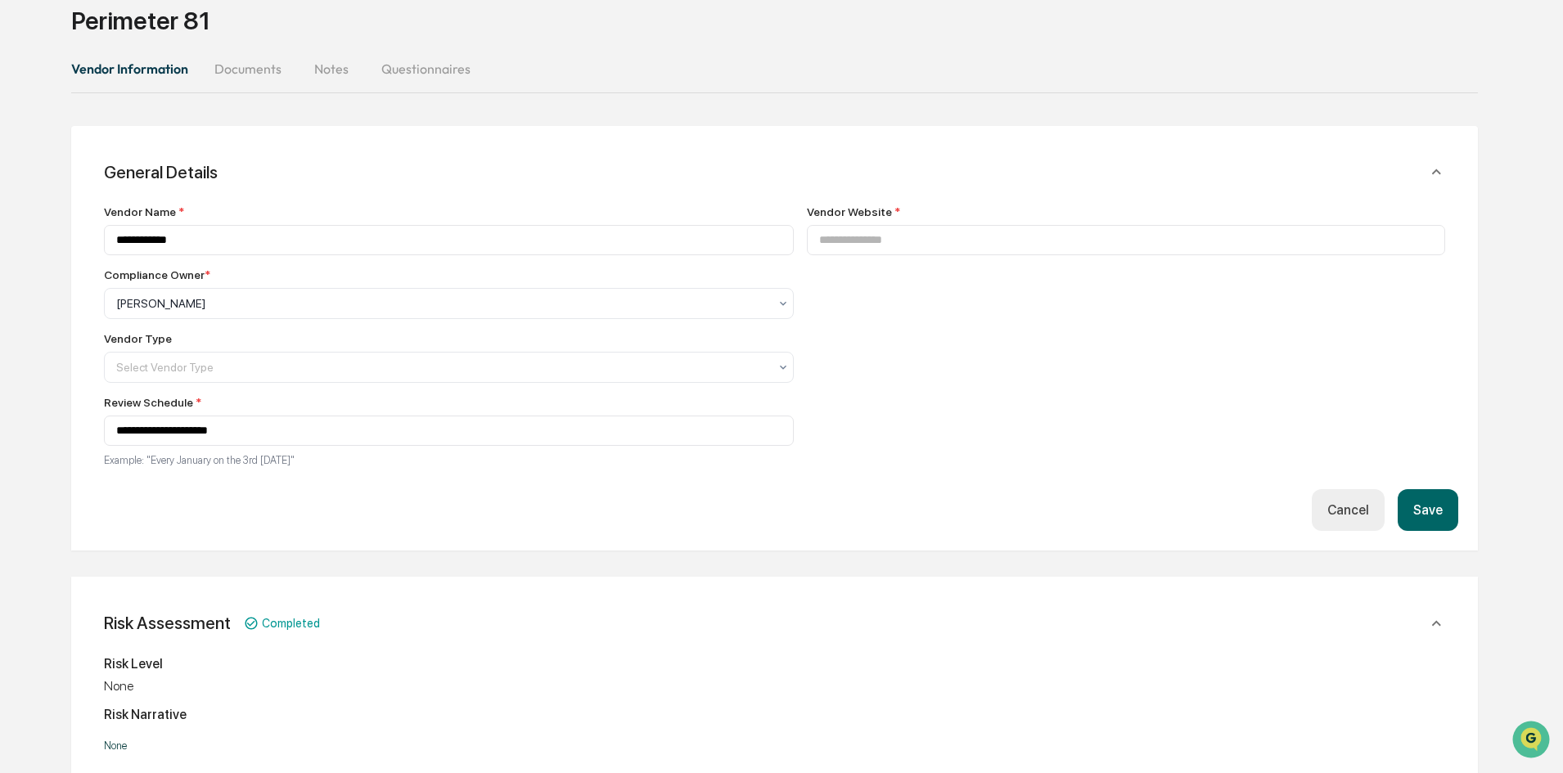
click at [1425, 505] on button "Save" at bounding box center [1428, 510] width 61 height 42
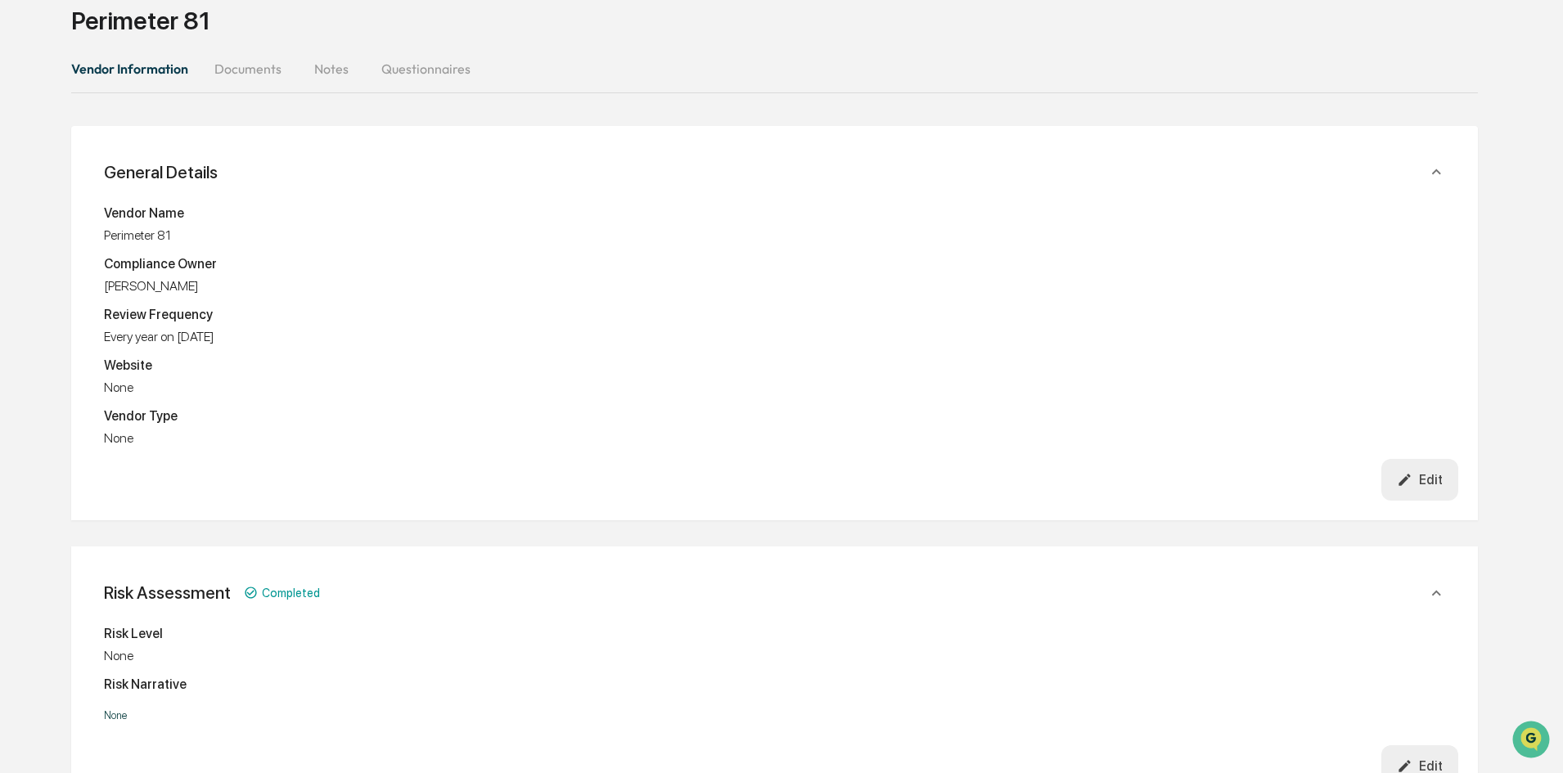
click at [1440, 502] on div "General Details Vendor Name Perimeter 81 Compliance Owner Jackie Kruger Review …" at bounding box center [774, 323] width 1407 height 394
click at [1426, 480] on div "Edit" at bounding box center [1420, 480] width 46 height 16
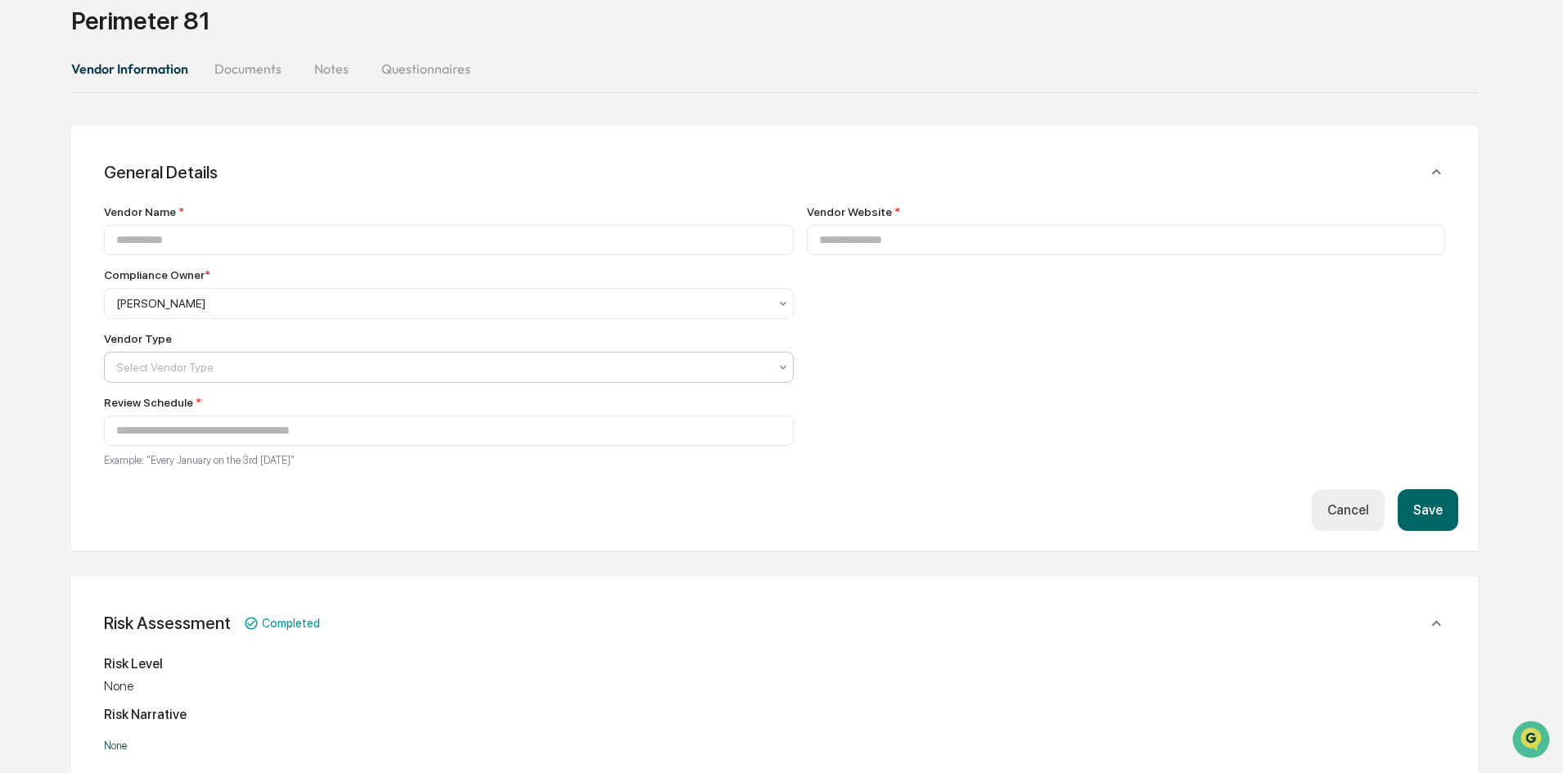
type input "**********"
drag, startPoint x: 249, startPoint y: 237, endPoint x: 0, endPoint y: 237, distance: 248.8
type input "**********"
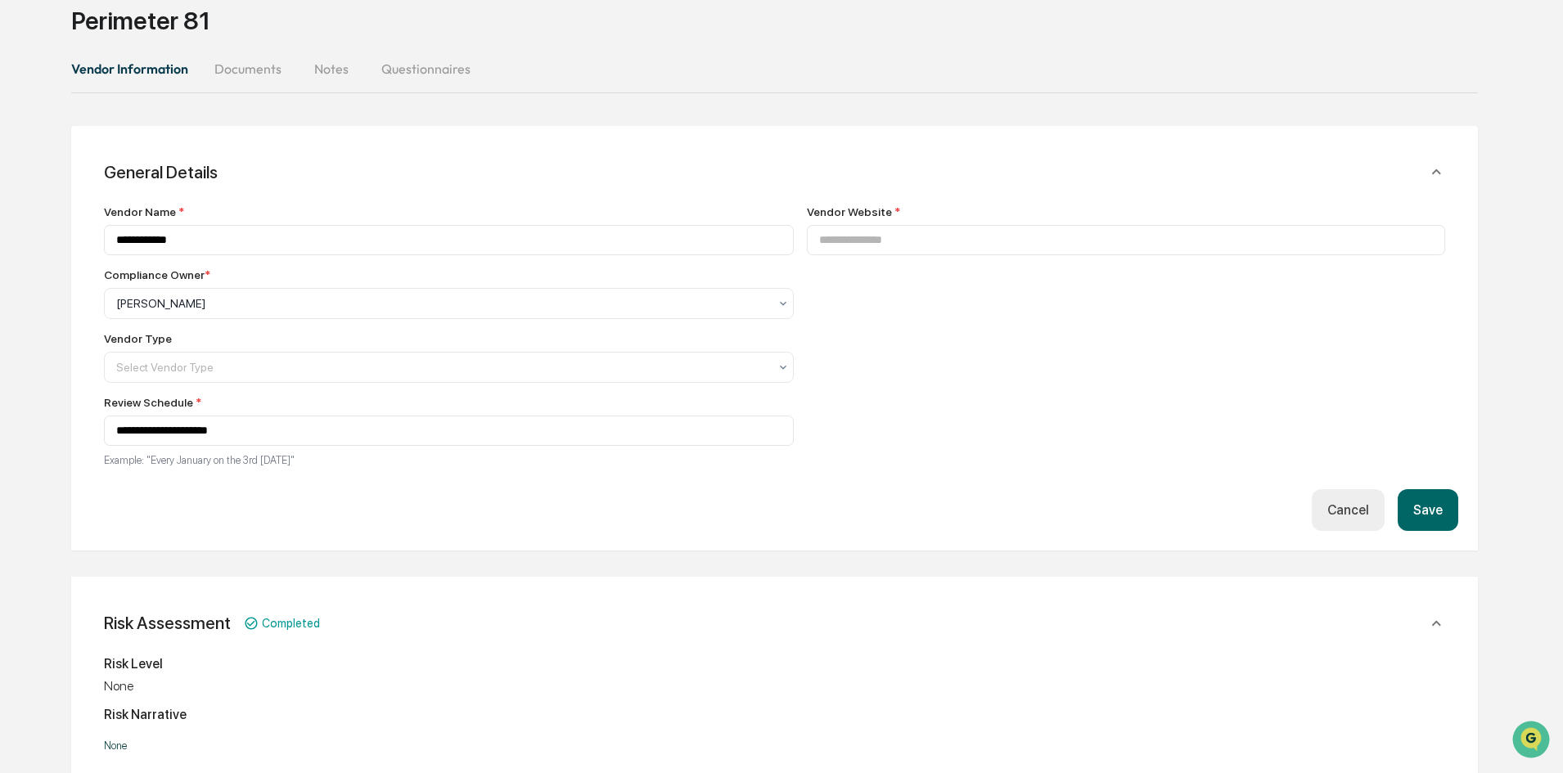
click at [1420, 509] on button "Save" at bounding box center [1428, 510] width 61 height 42
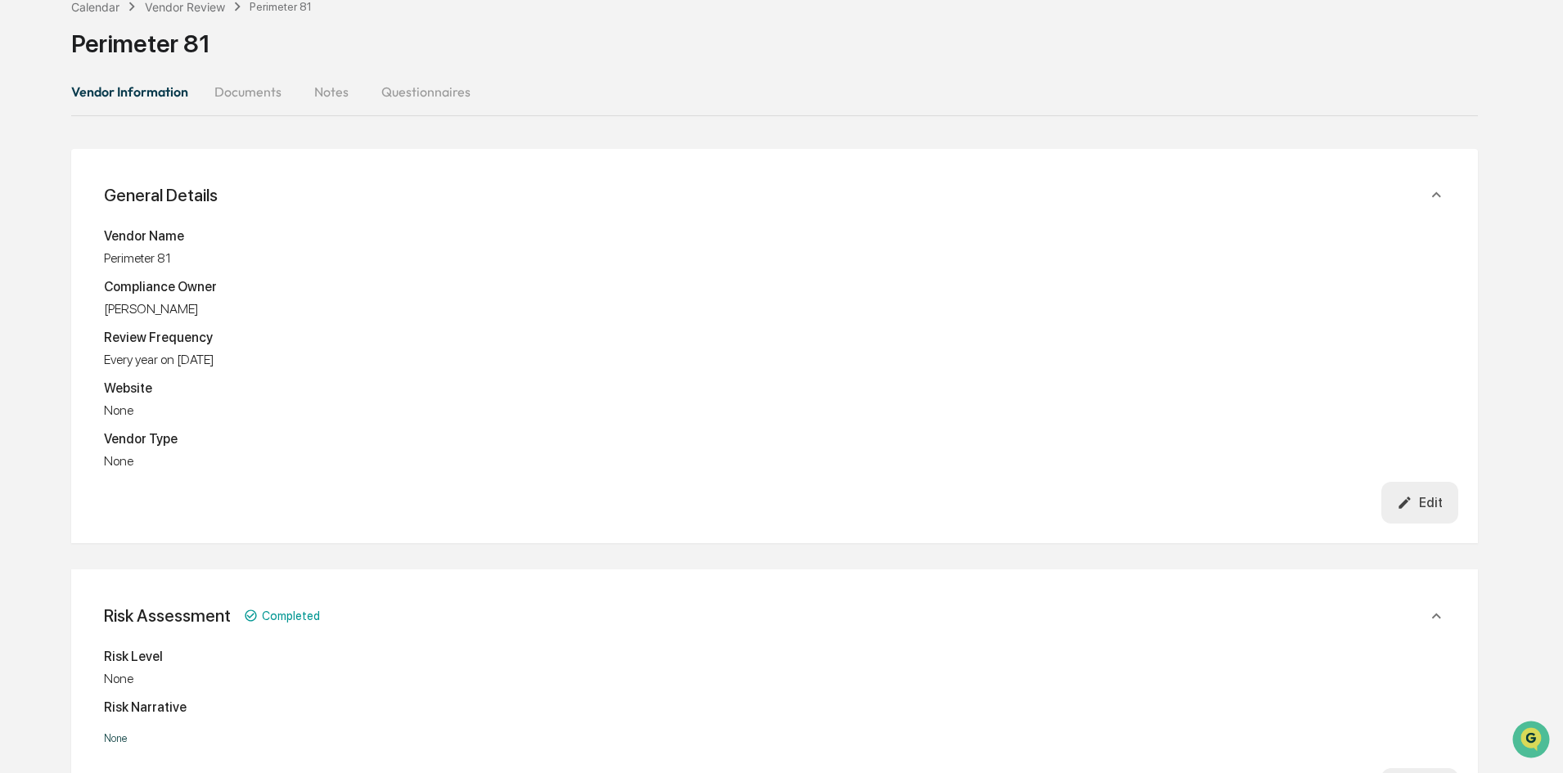
scroll to position [0, 0]
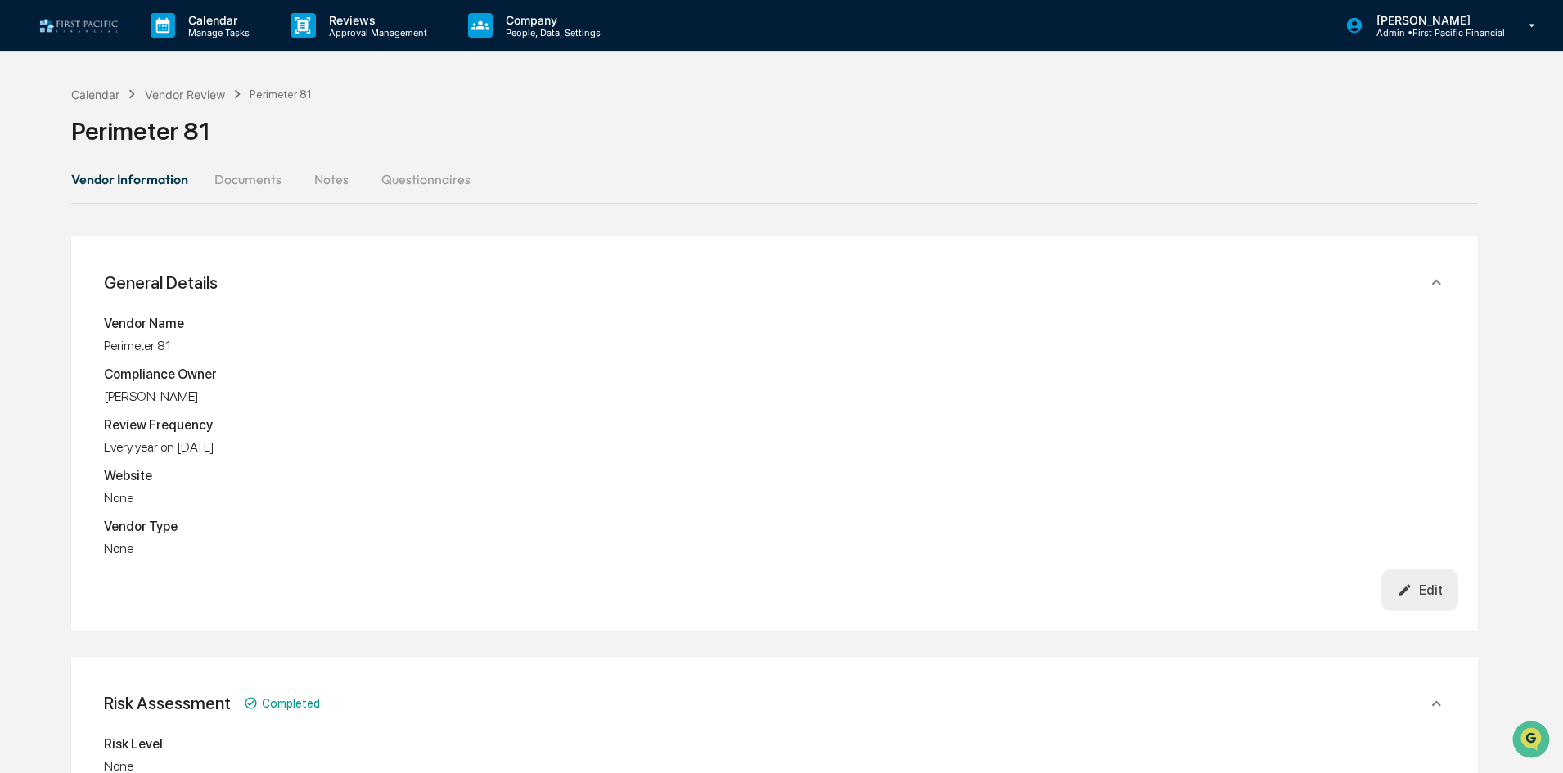
click at [1426, 584] on div "Edit" at bounding box center [1420, 591] width 46 height 16
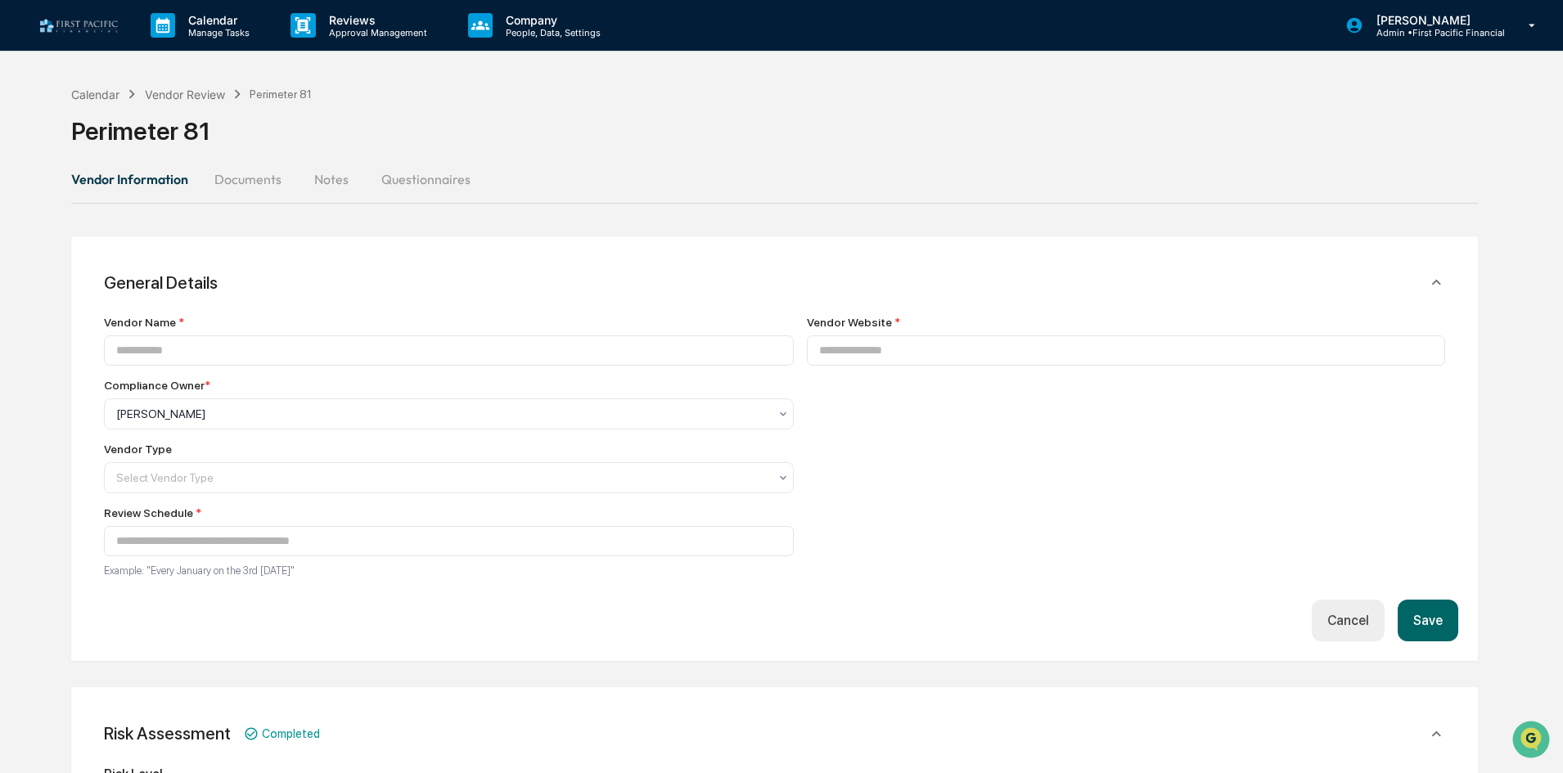
type input "**********"
click at [1338, 633] on button "Cancel" at bounding box center [1348, 621] width 73 height 42
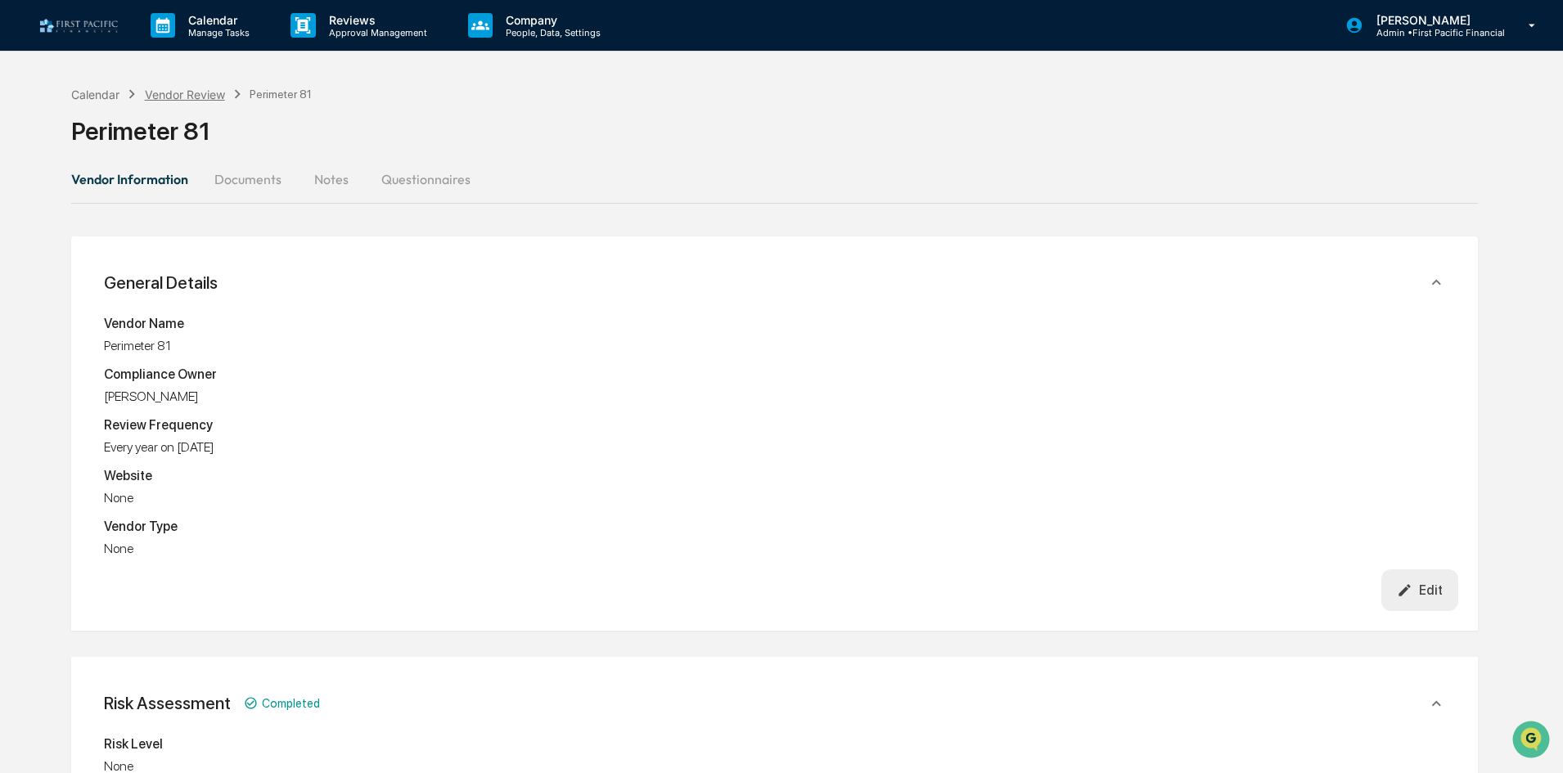
click at [187, 94] on div "Vendor Review" at bounding box center [185, 95] width 80 height 14
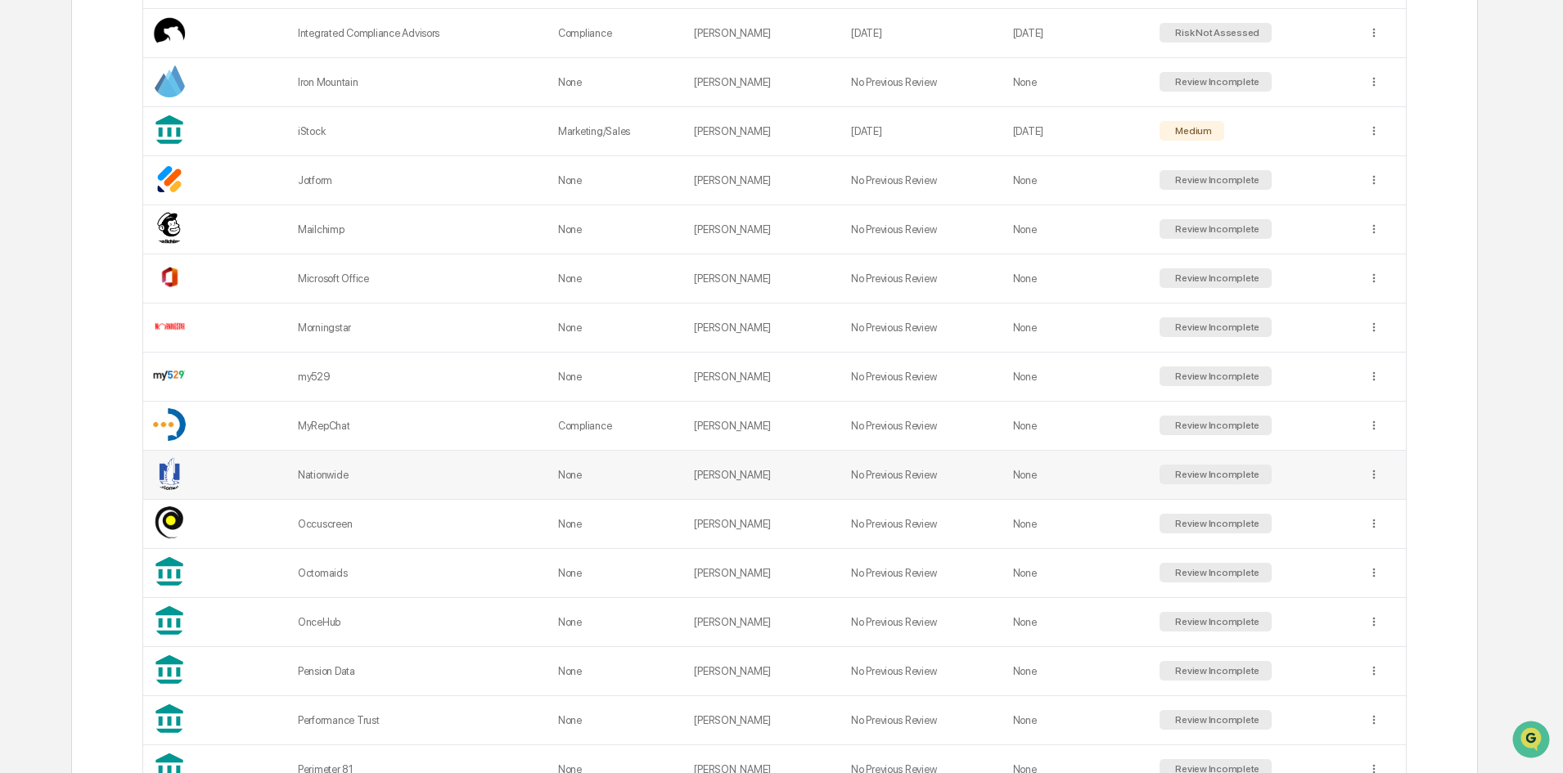
scroll to position [2165, 0]
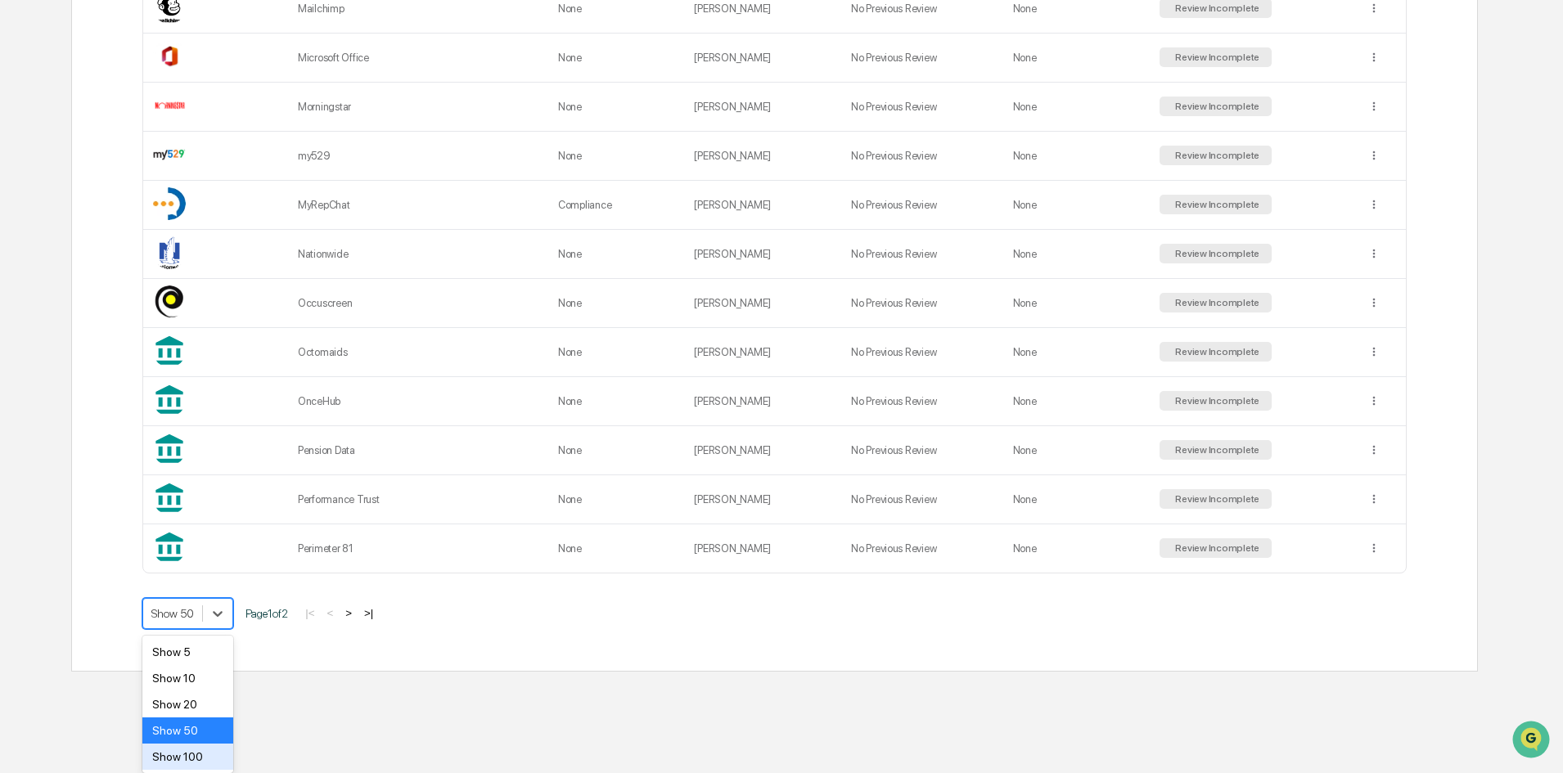
click at [191, 747] on div "Show 100" at bounding box center [187, 757] width 91 height 26
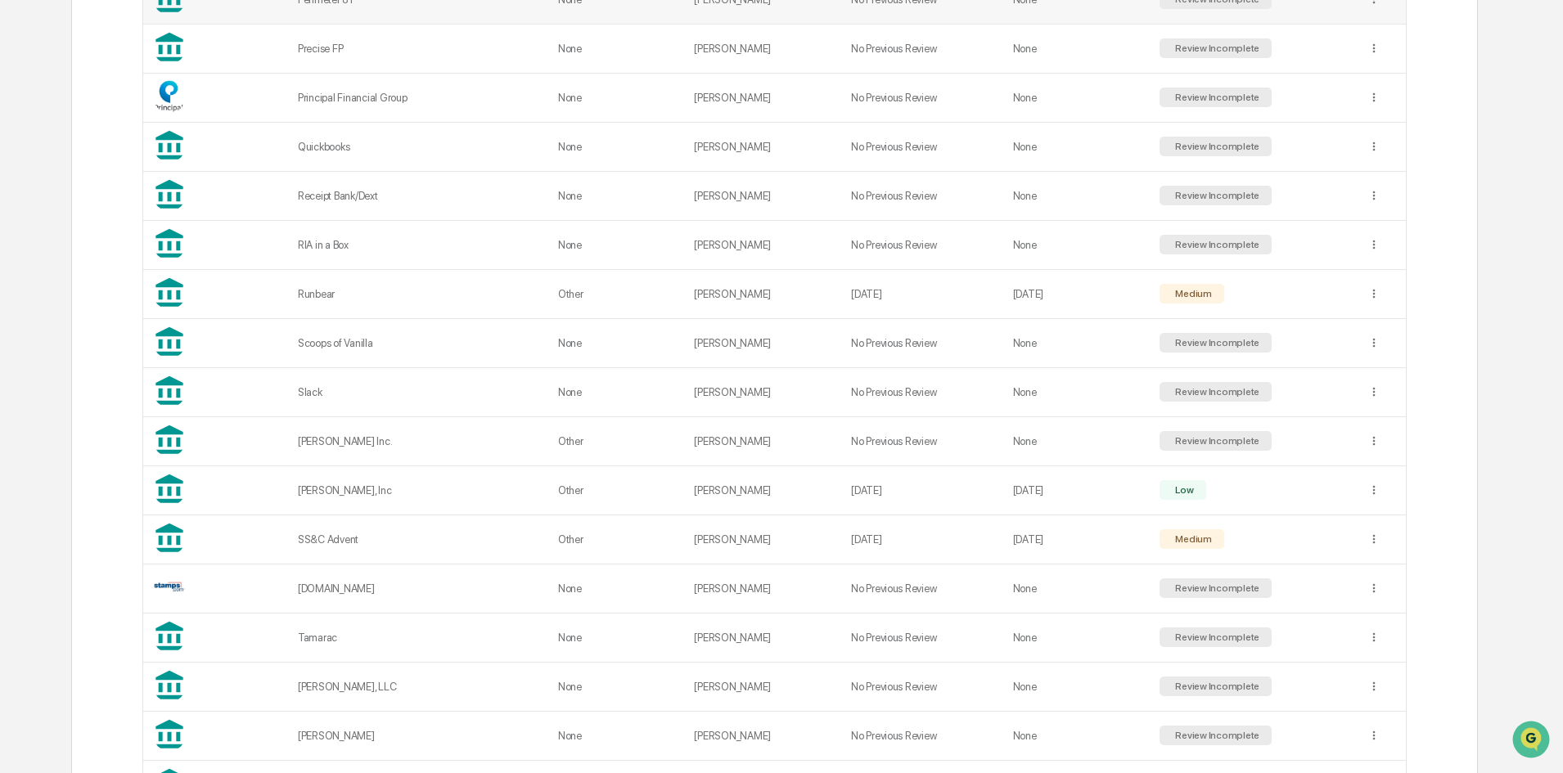
scroll to position [2921, 0]
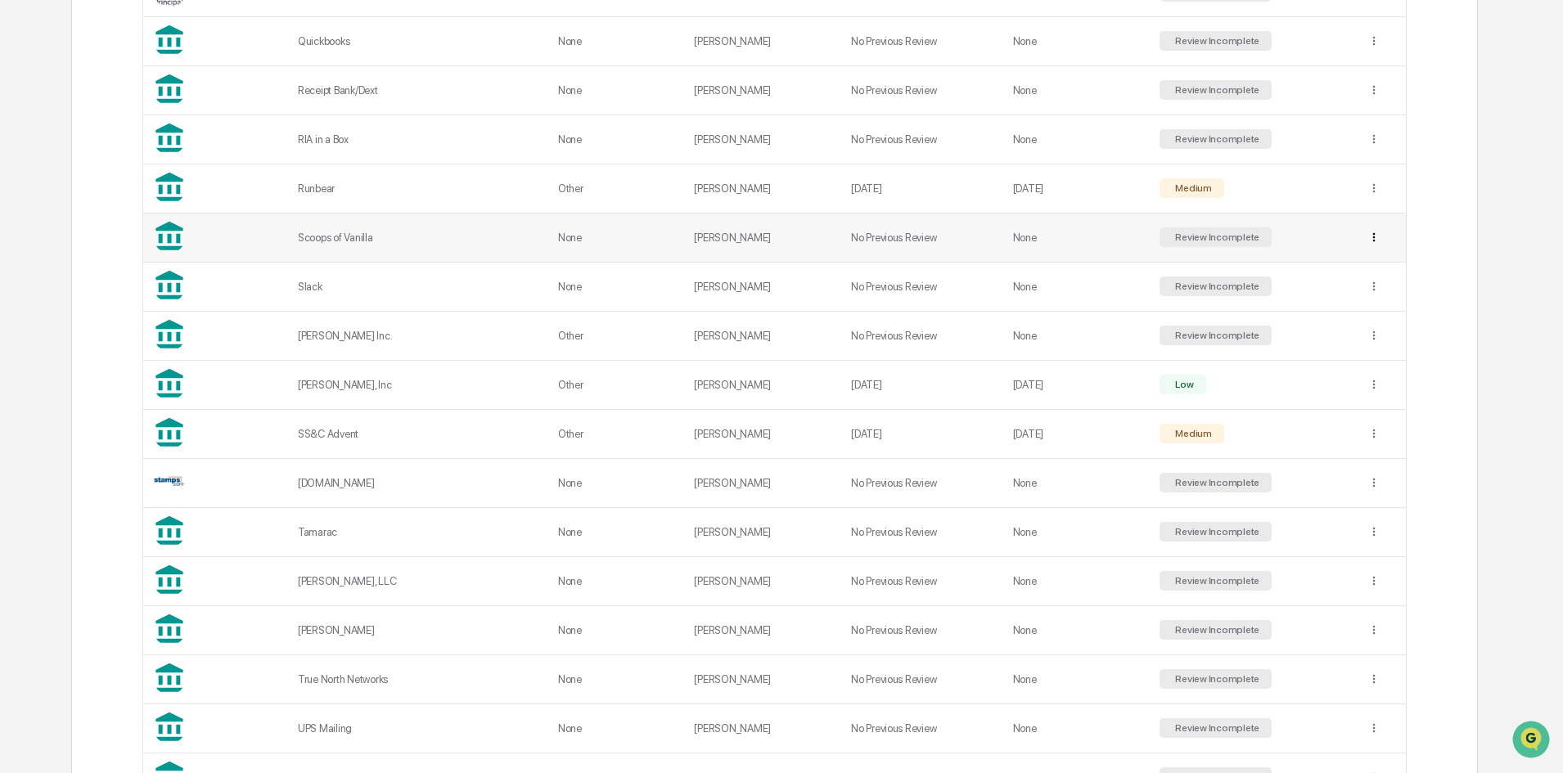
click at [1376, 241] on td at bounding box center [1382, 238] width 49 height 49
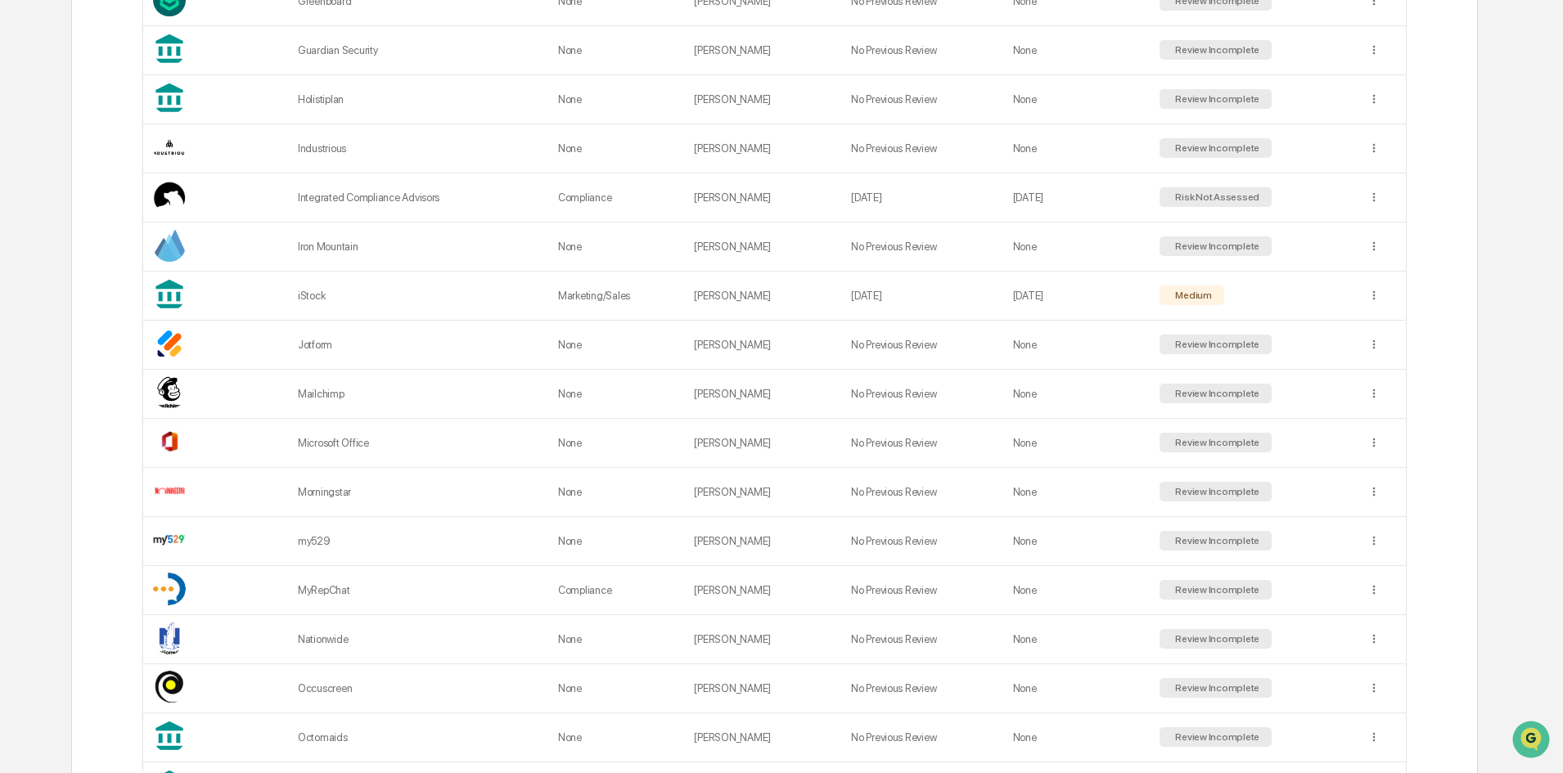
scroll to position [2165, 0]
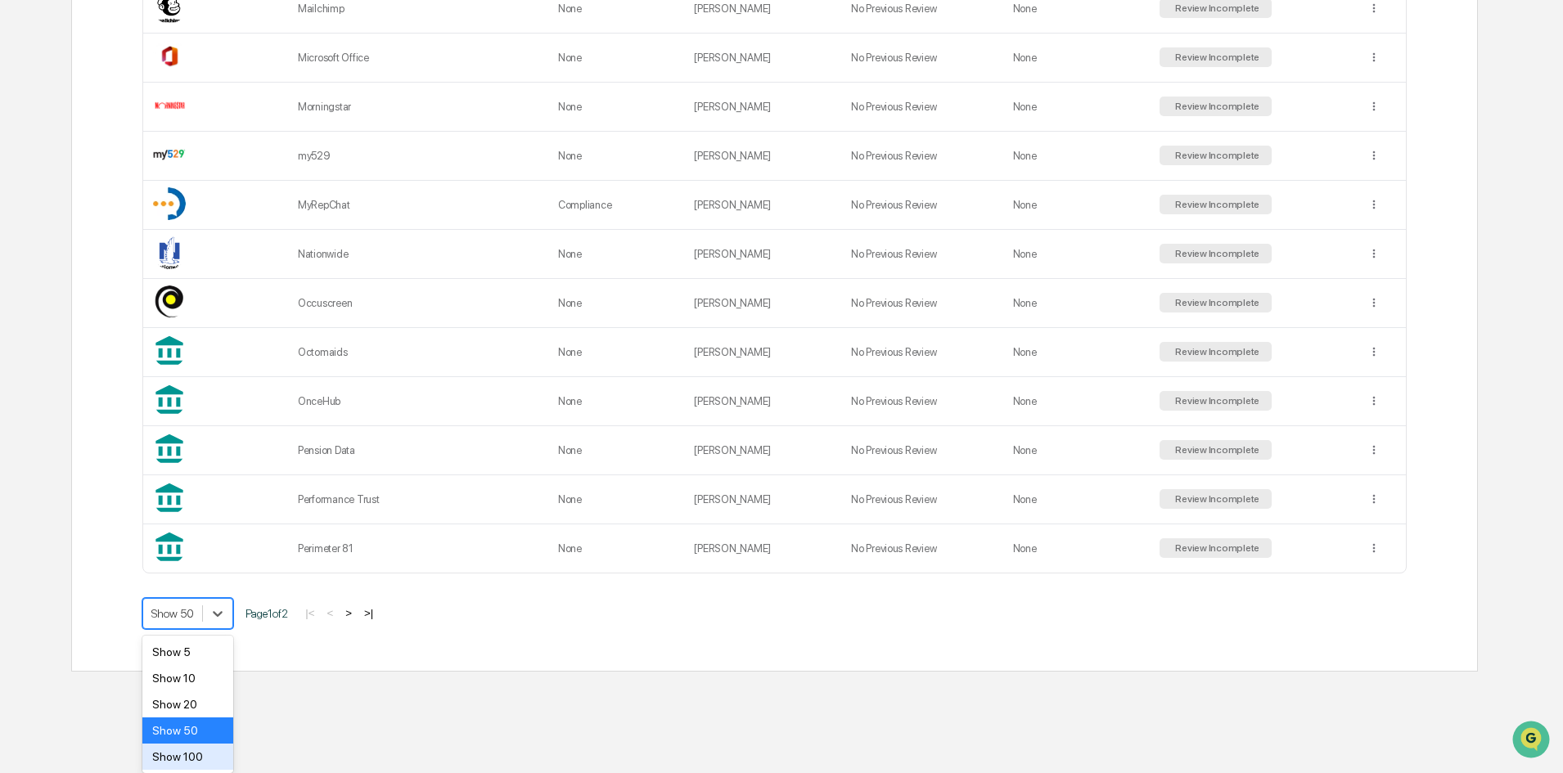
click at [206, 754] on div "Show 100" at bounding box center [187, 757] width 91 height 26
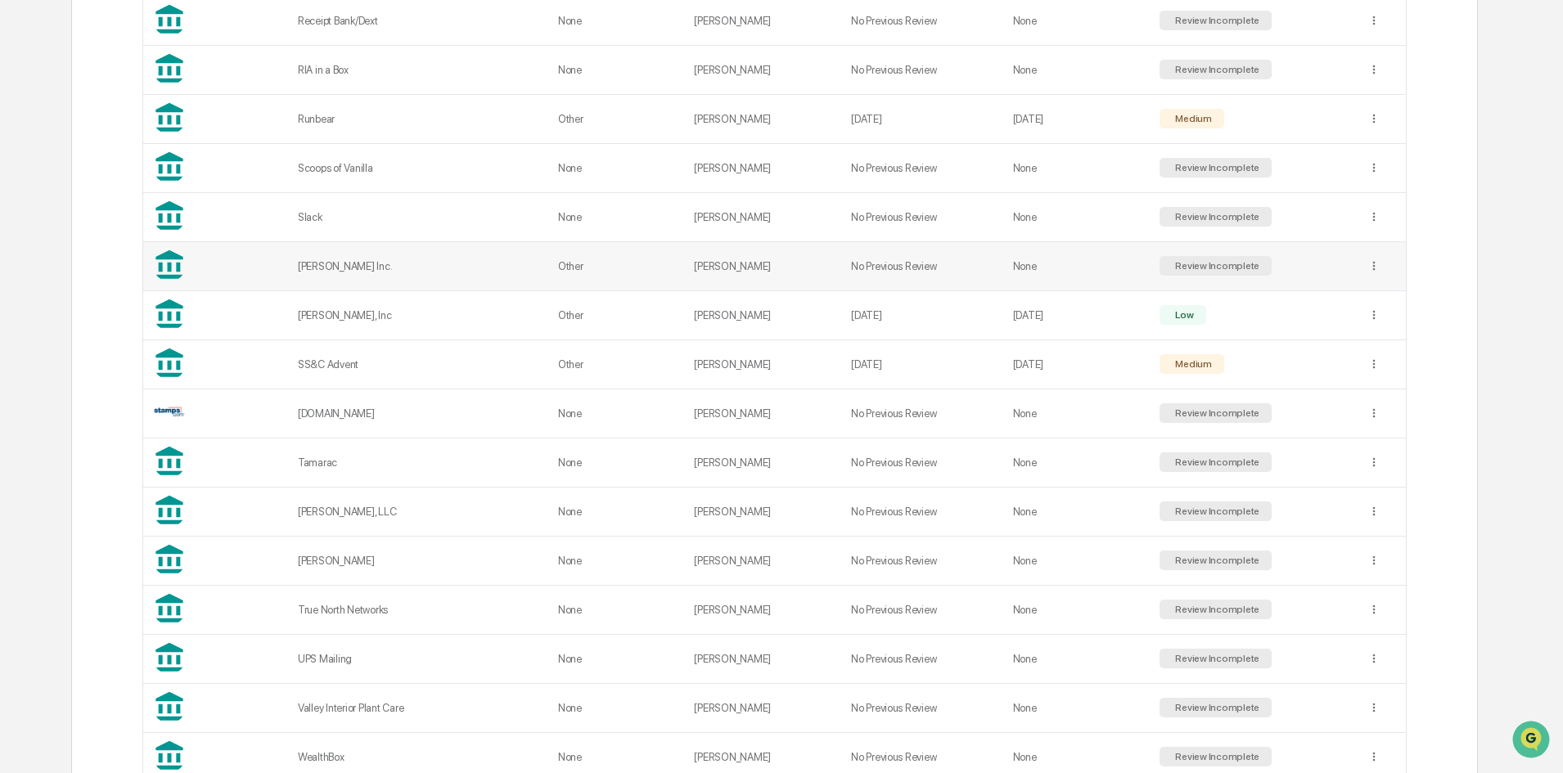
scroll to position [3003, 0]
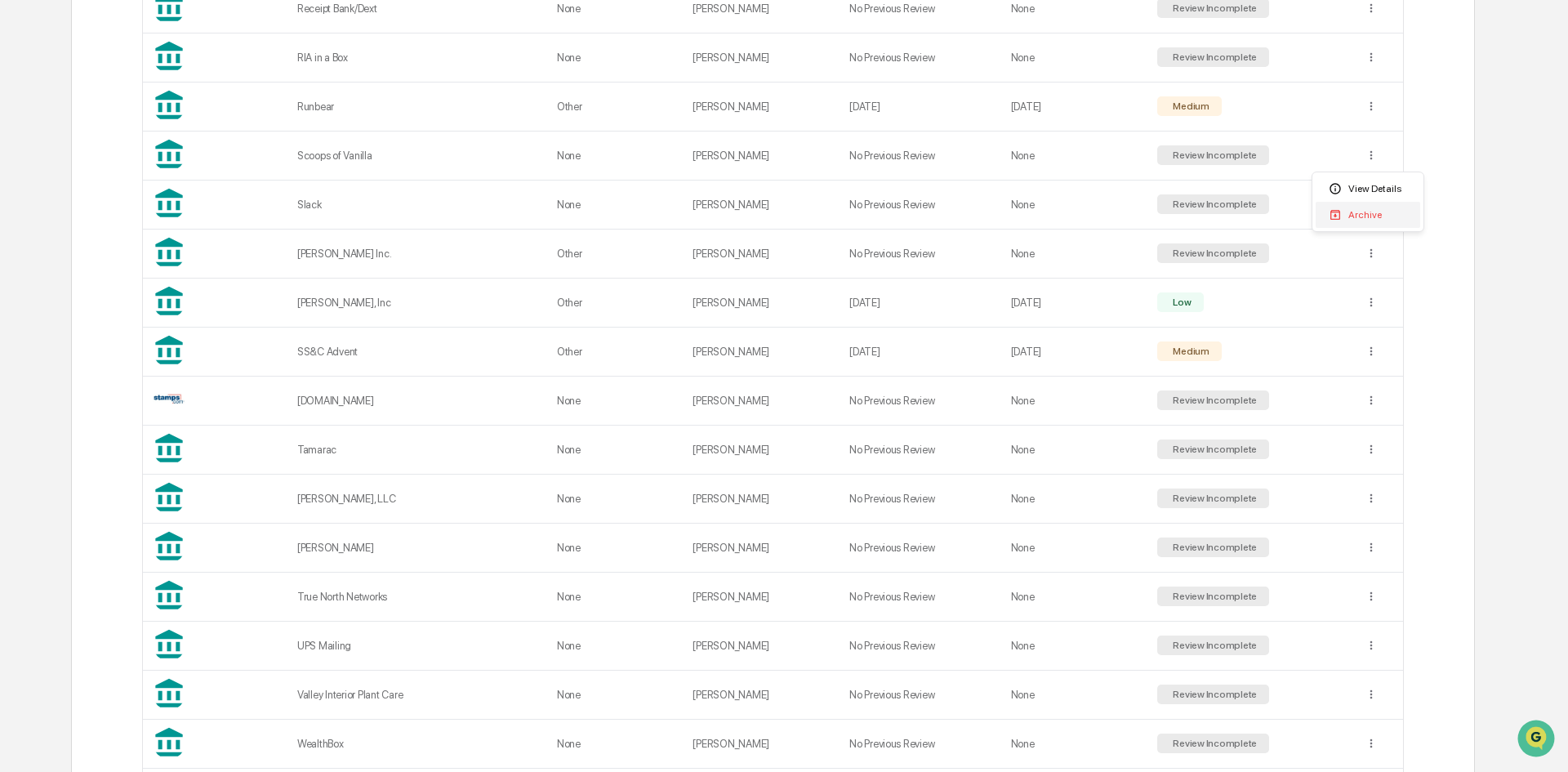
click at [1365, 211] on div "Archive" at bounding box center [1367, 215] width 105 height 26
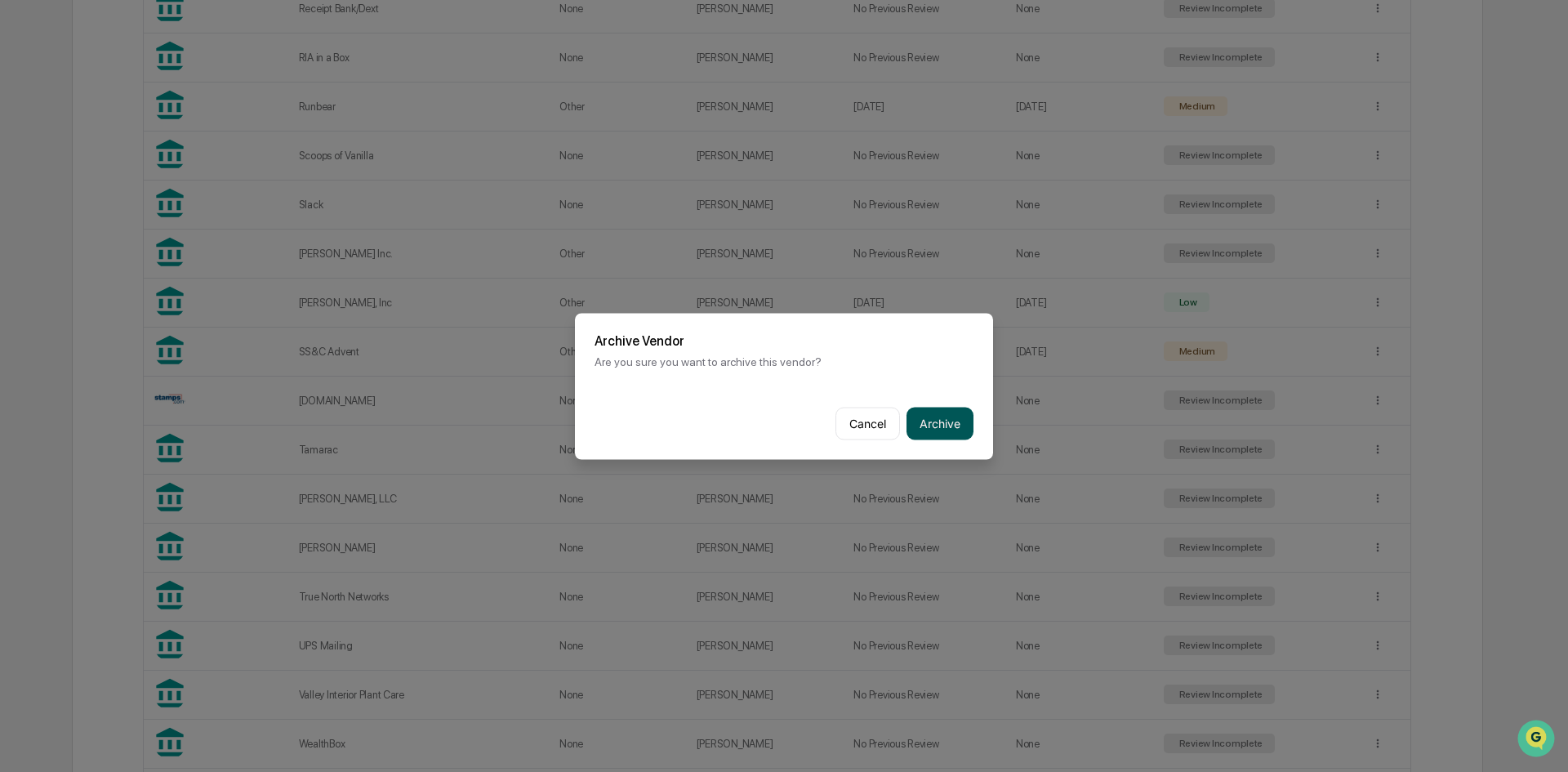
click at [926, 411] on button "Archive" at bounding box center [939, 423] width 67 height 33
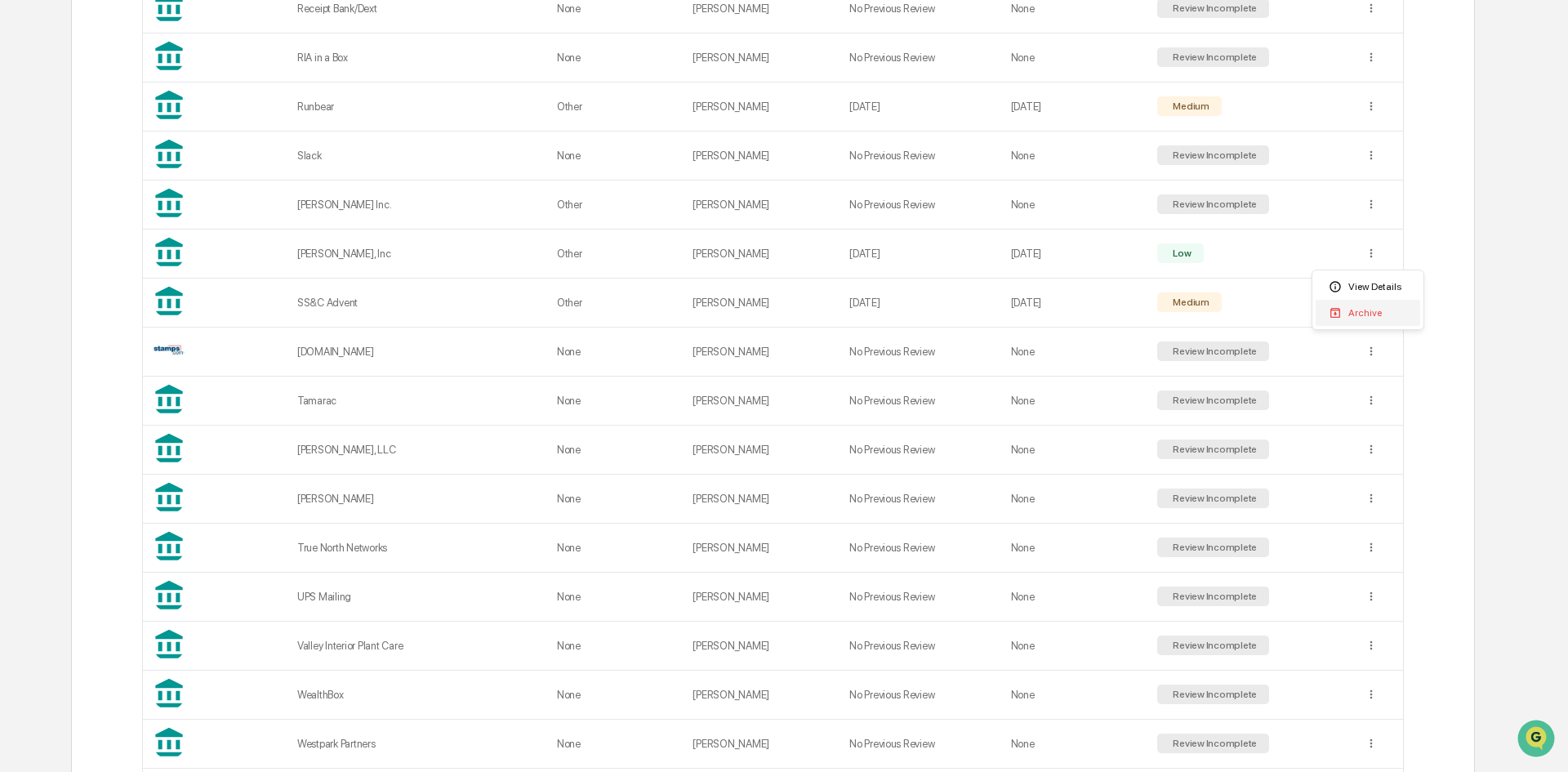
click at [1374, 307] on div "Archive" at bounding box center [1367, 313] width 105 height 26
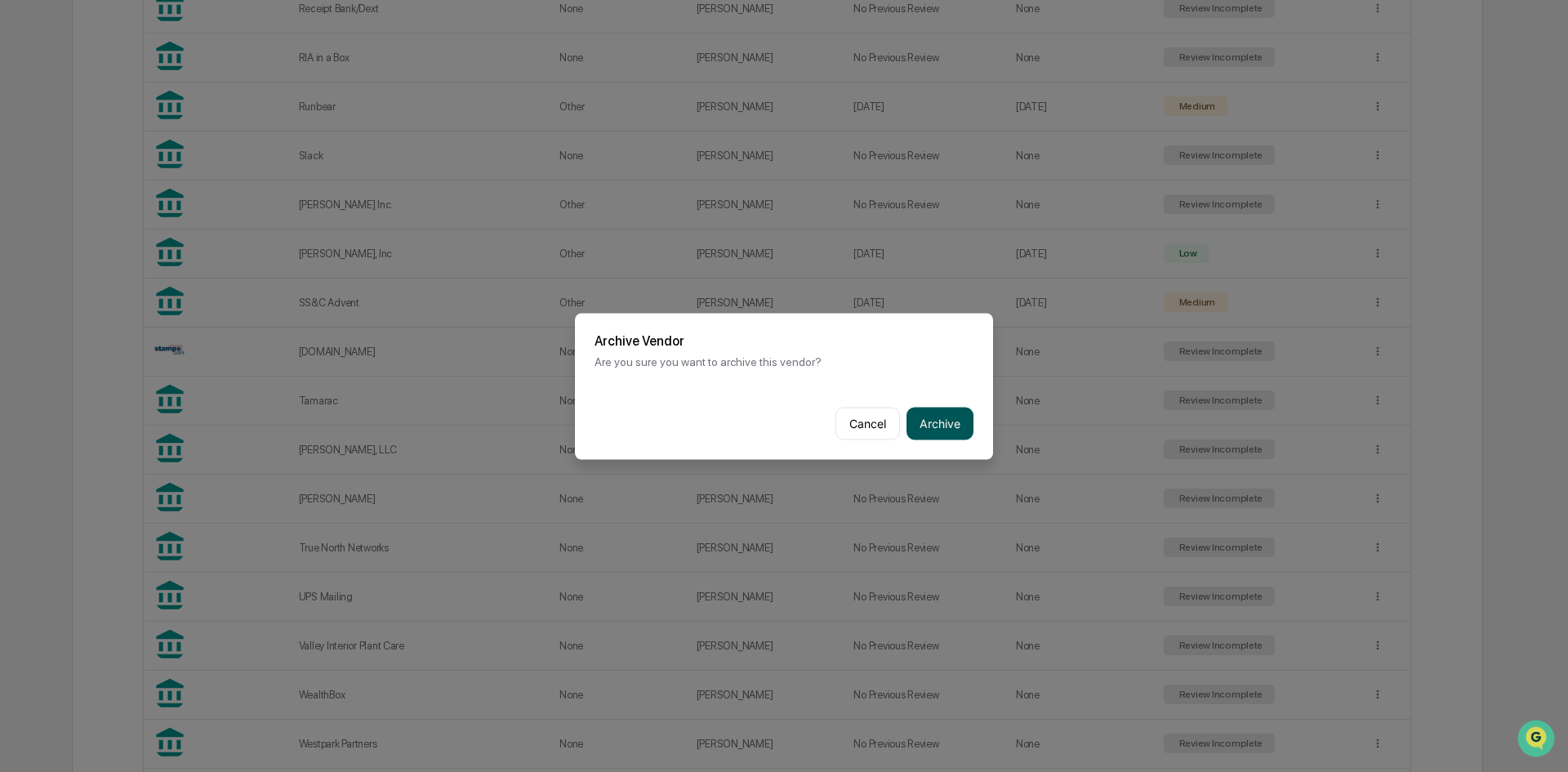
click at [948, 418] on button "Archive" at bounding box center [939, 423] width 67 height 33
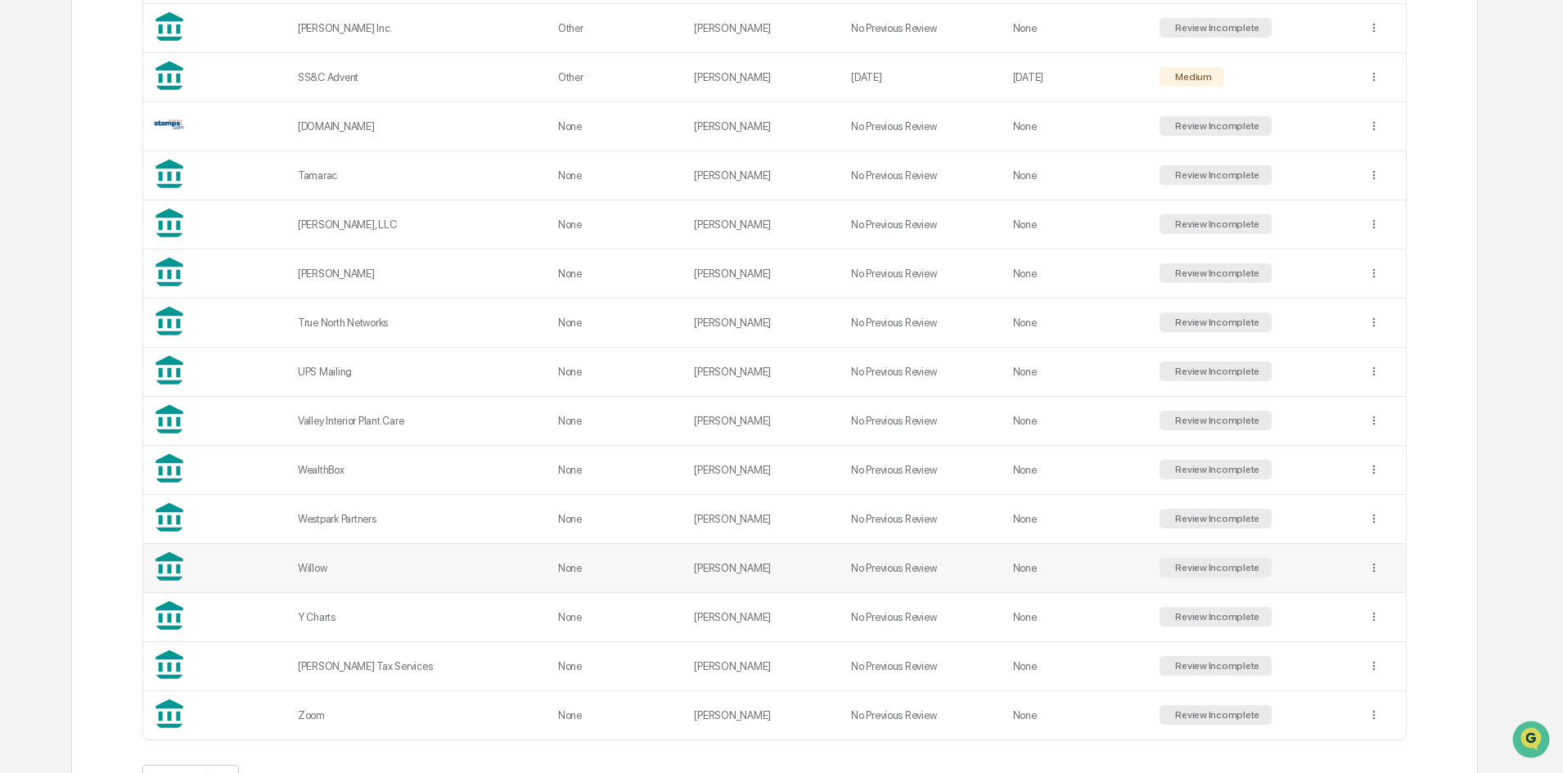
scroll to position [3245, 0]
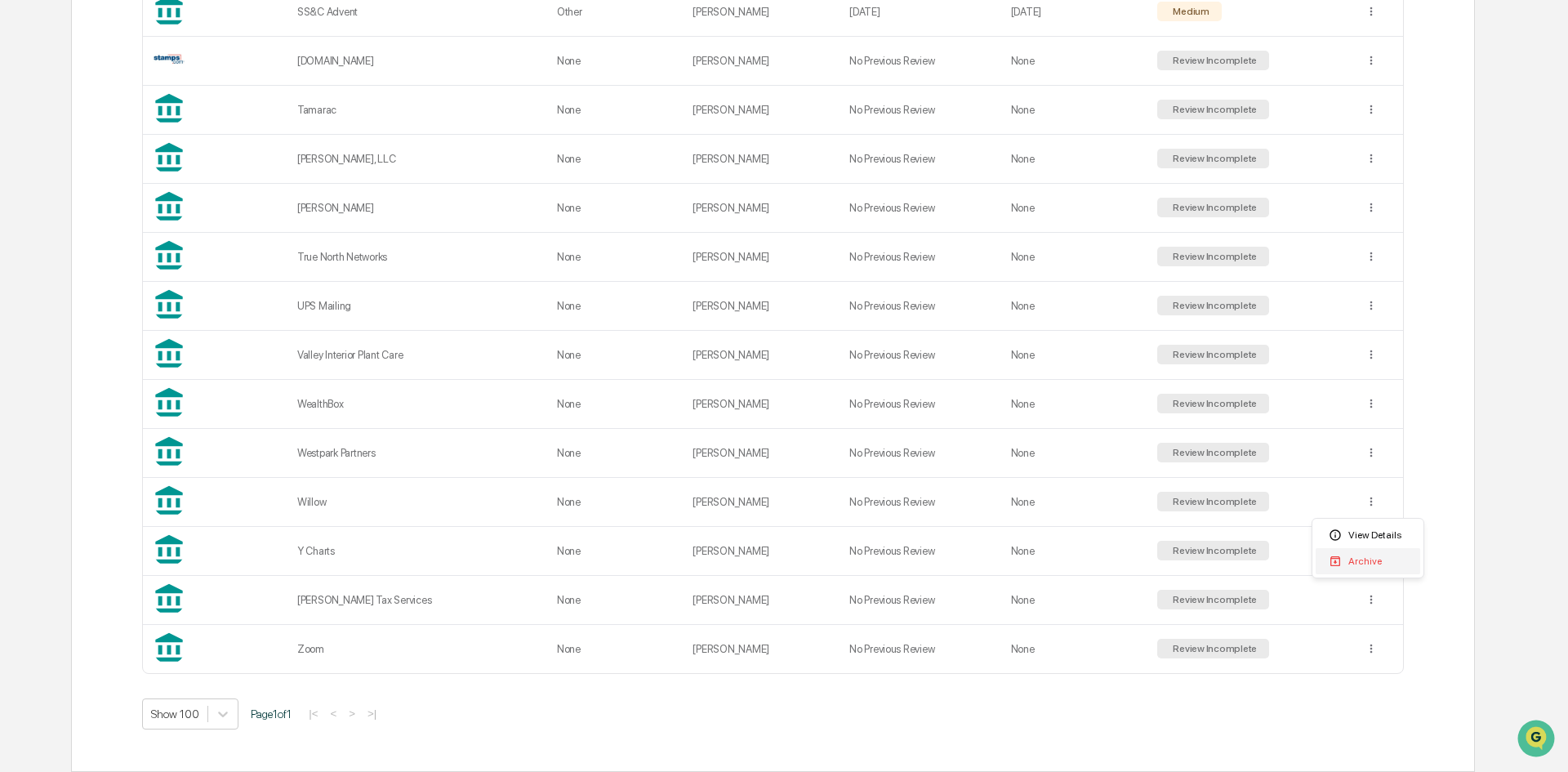
click at [1355, 562] on div "Archive" at bounding box center [1367, 561] width 105 height 26
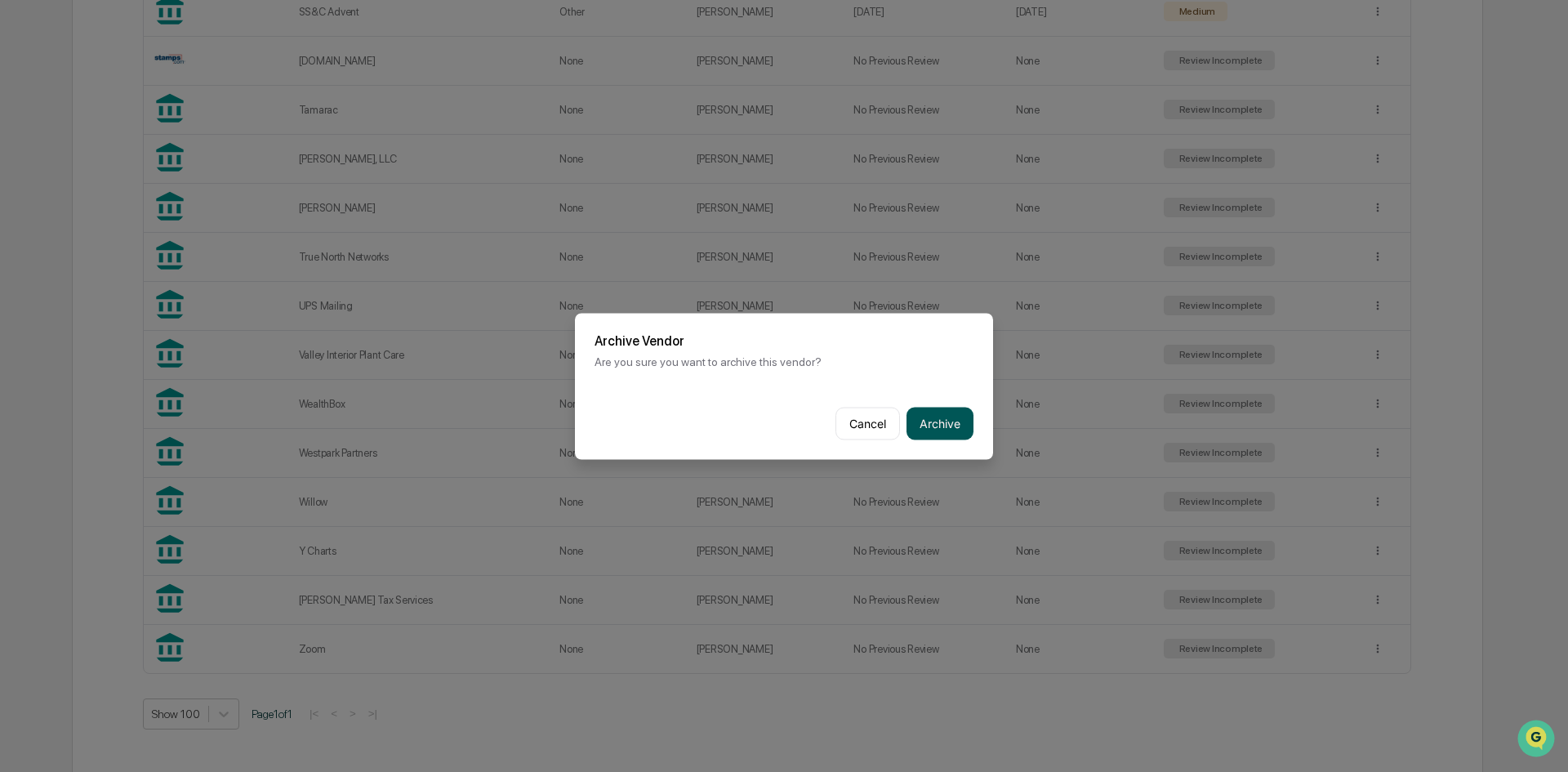
click at [940, 415] on button "Archive" at bounding box center [939, 423] width 67 height 33
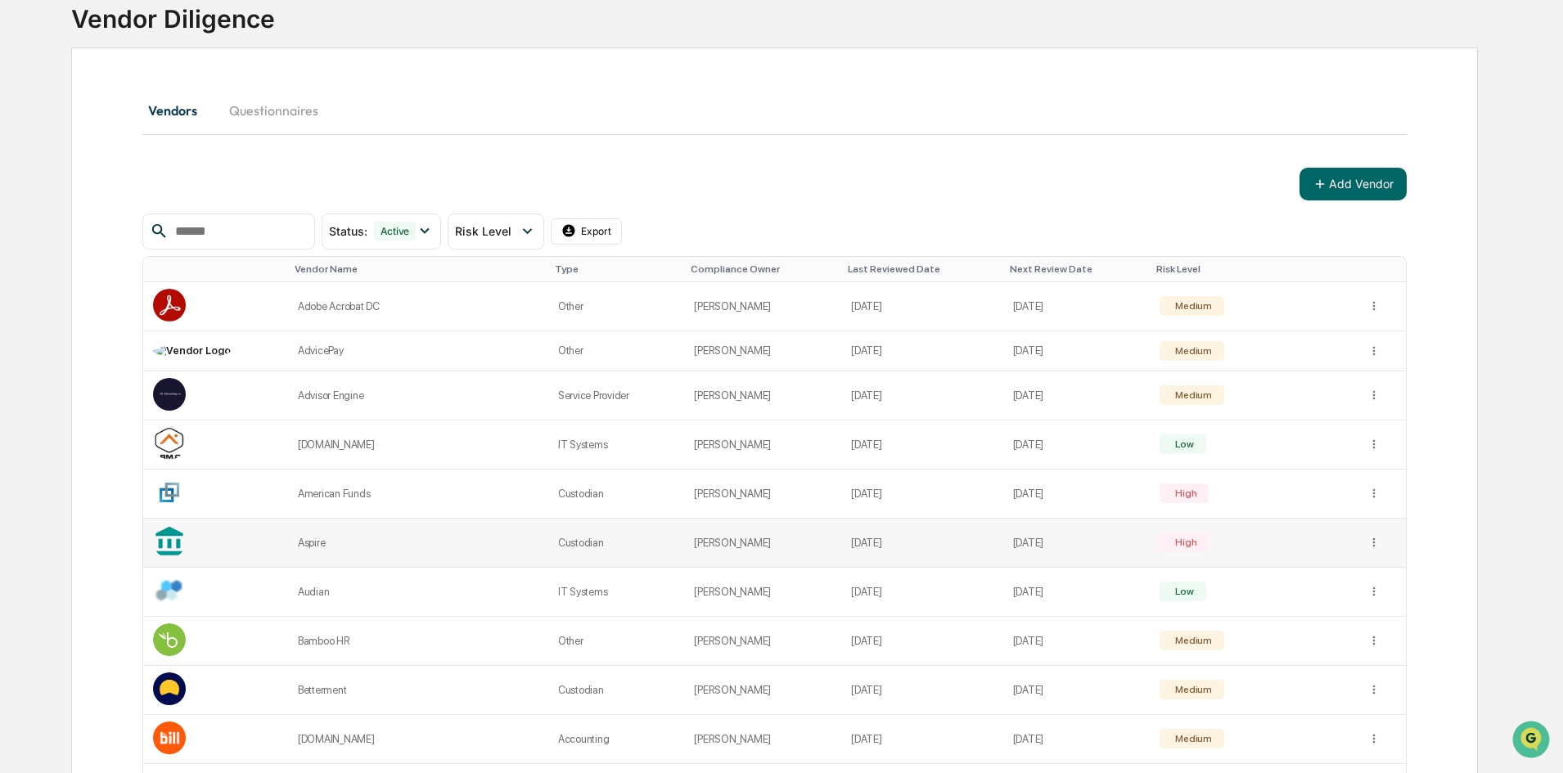
scroll to position [0, 0]
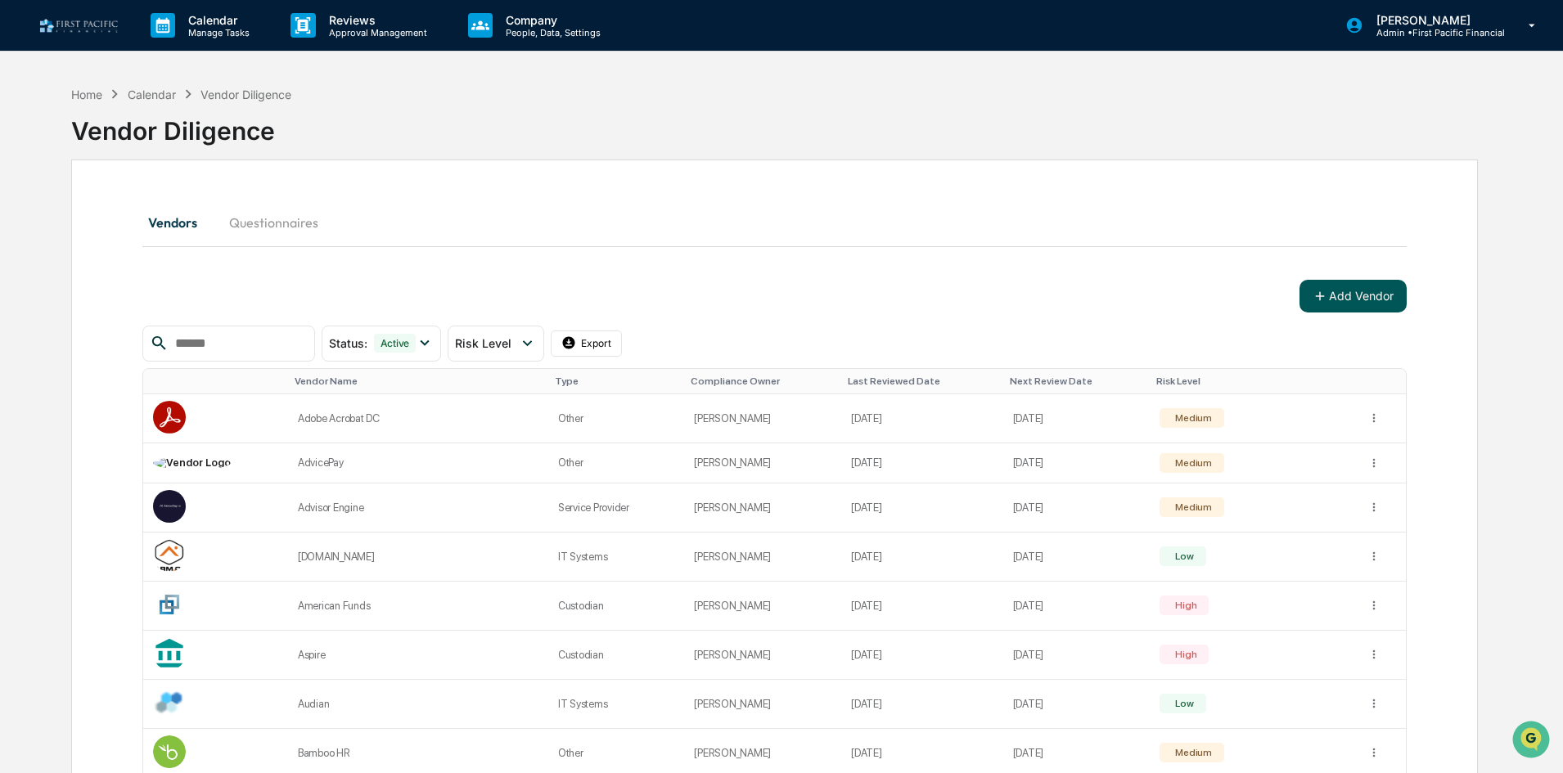
click at [1349, 295] on button "Add Vendor" at bounding box center [1352, 296] width 107 height 33
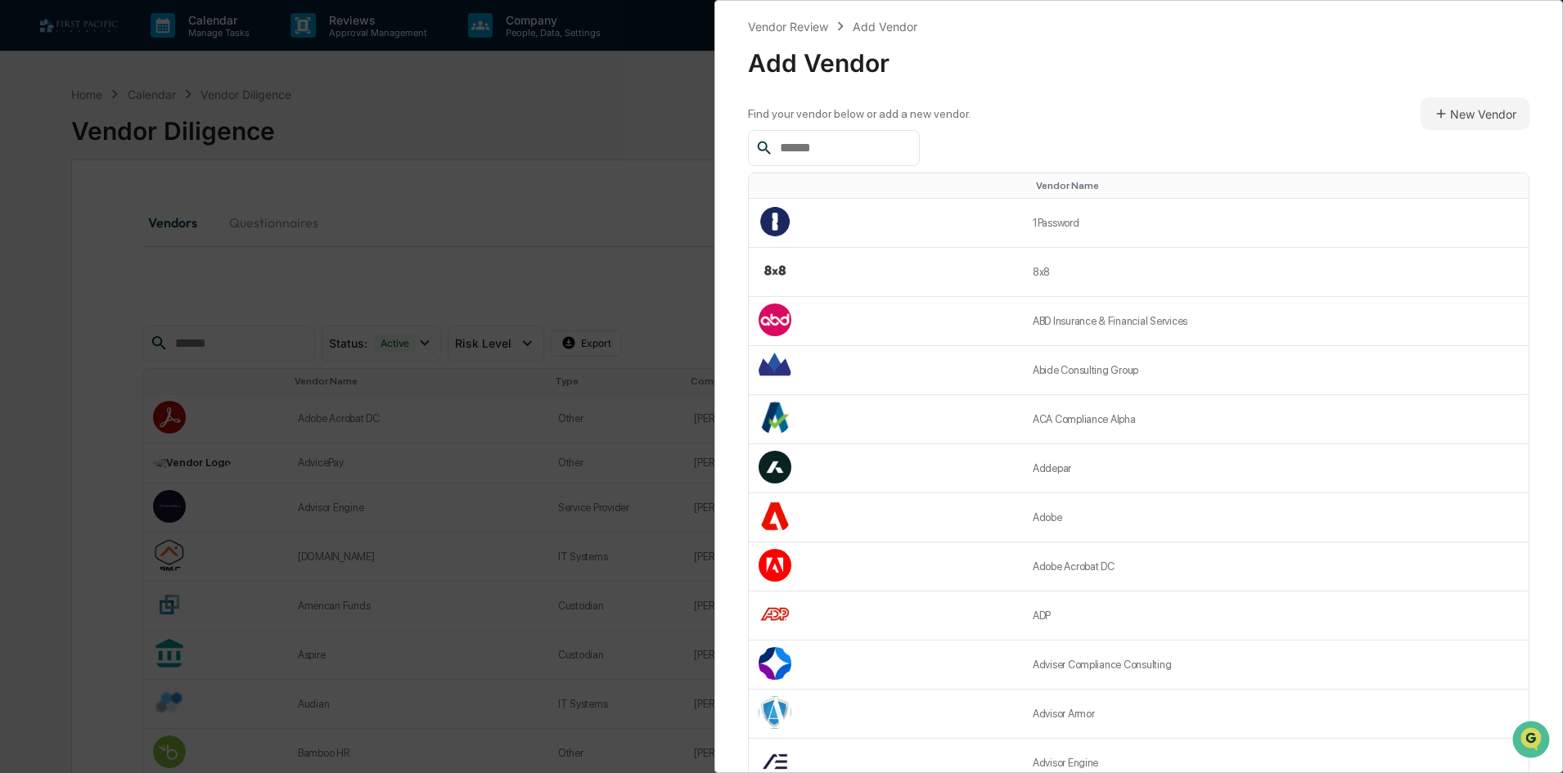
click at [846, 142] on input "text" at bounding box center [842, 147] width 139 height 21
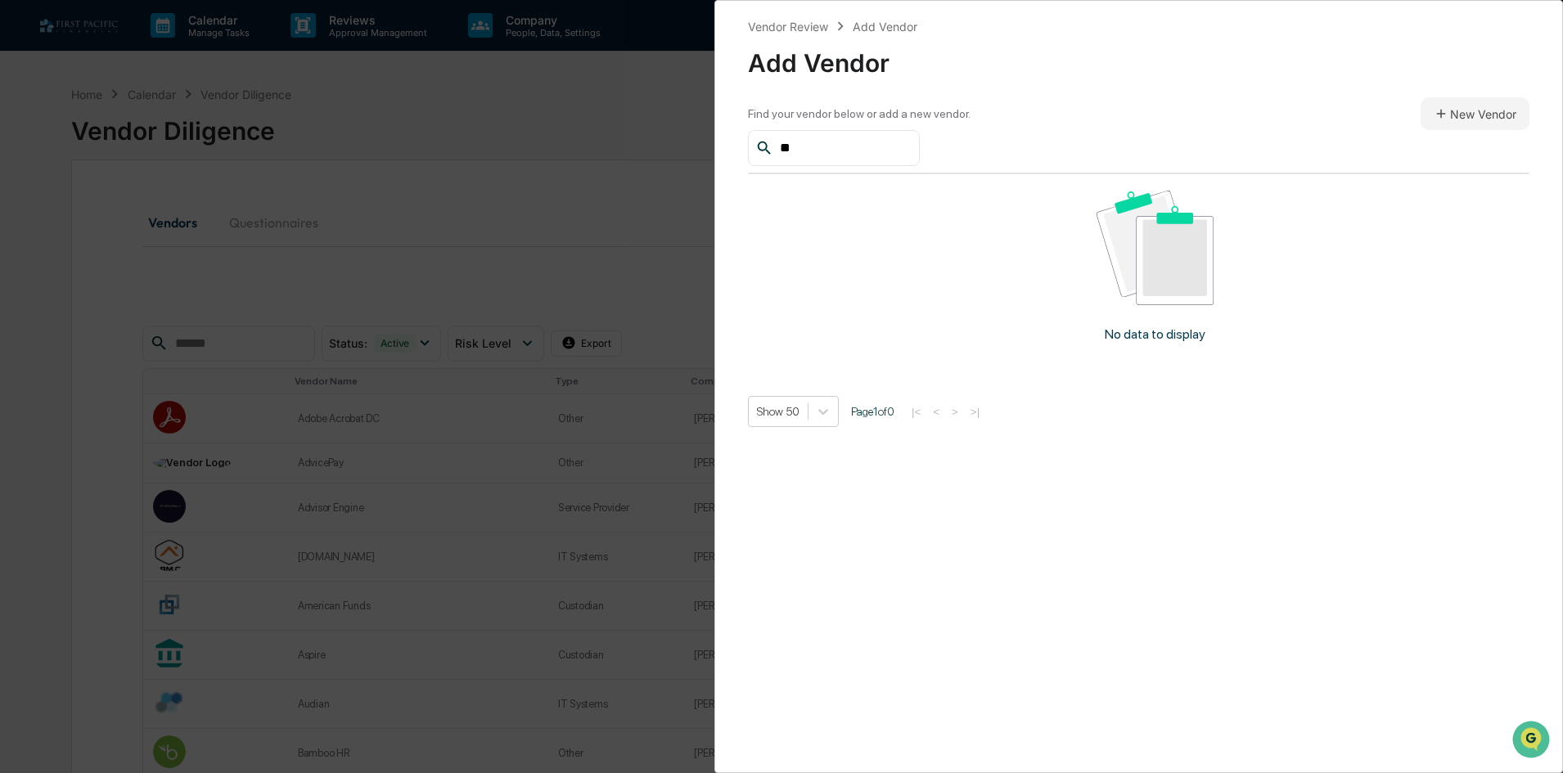
type input "*"
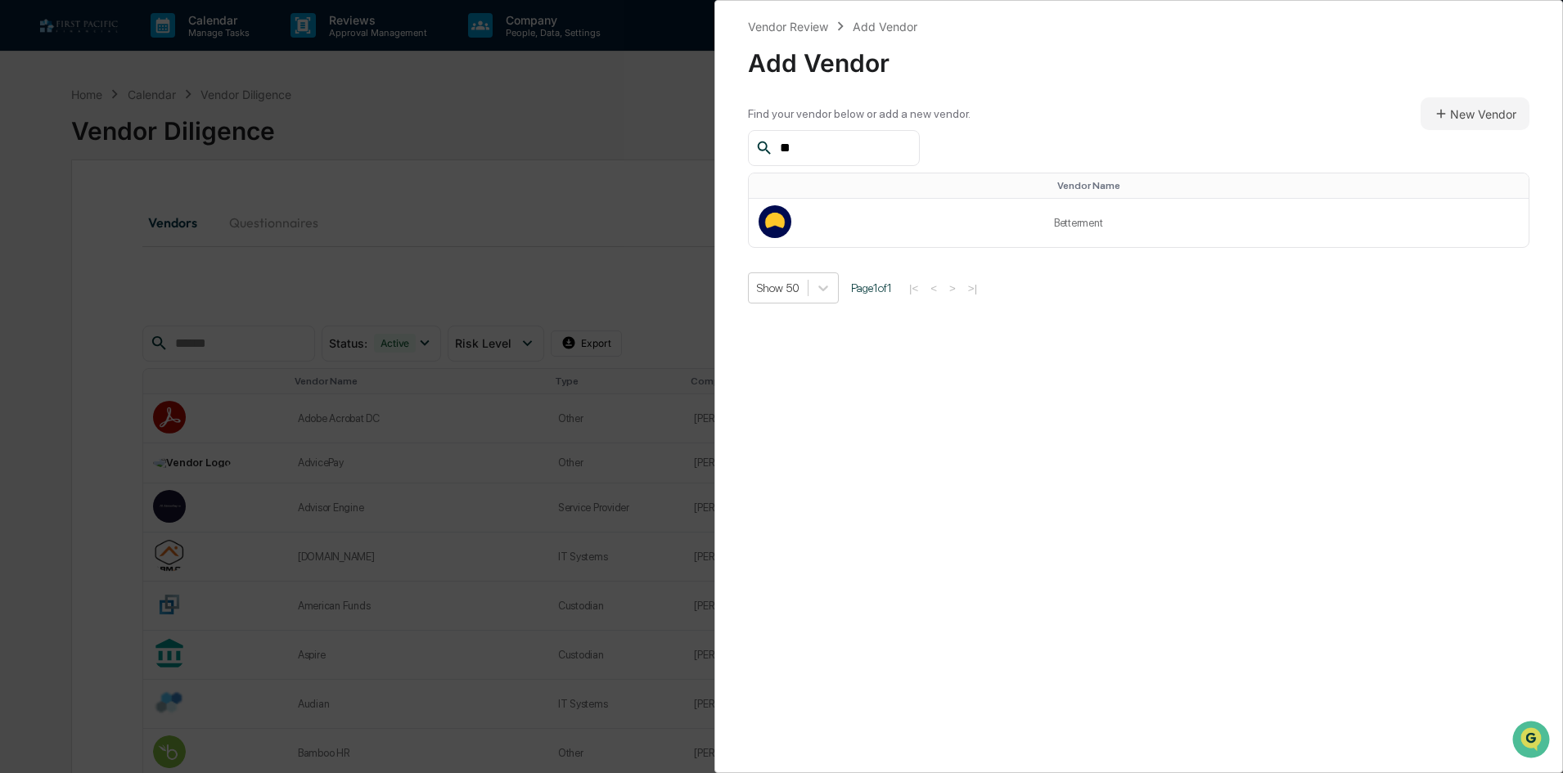
type input "*"
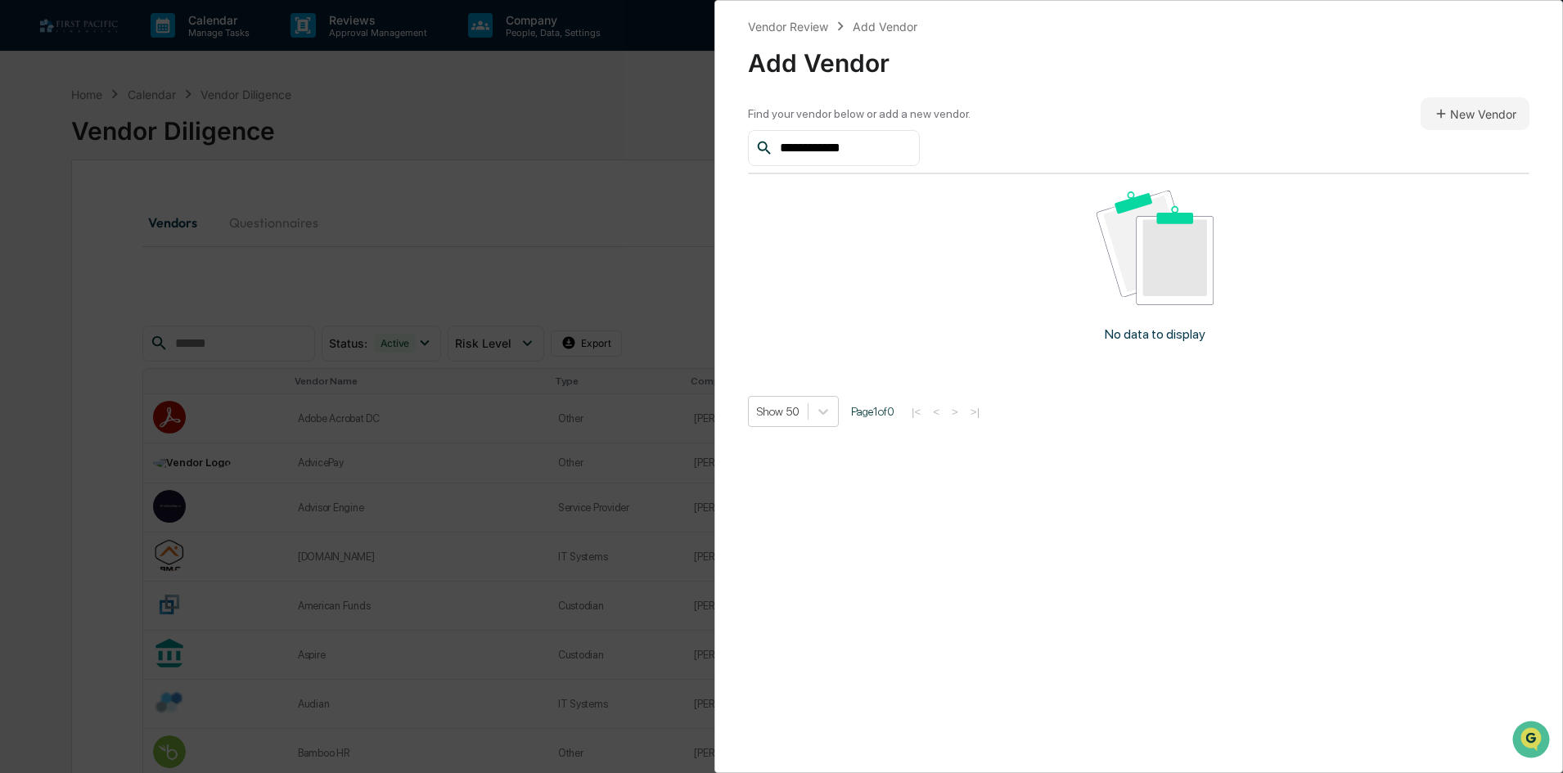
type input "**********"
click at [1459, 110] on button "New Vendor" at bounding box center [1475, 113] width 109 height 33
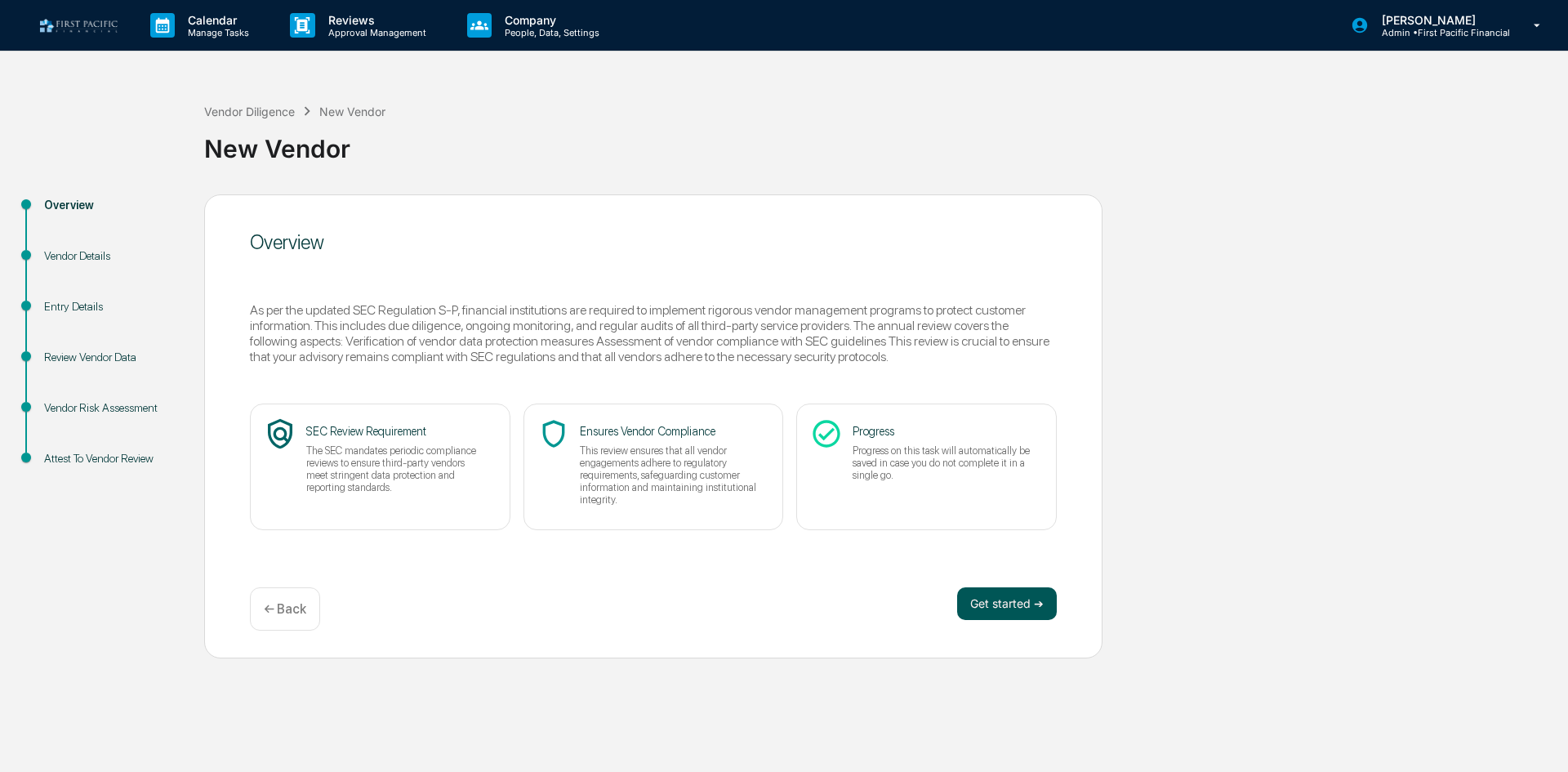
click at [994, 604] on button "Get started ➔" at bounding box center [1007, 603] width 100 height 33
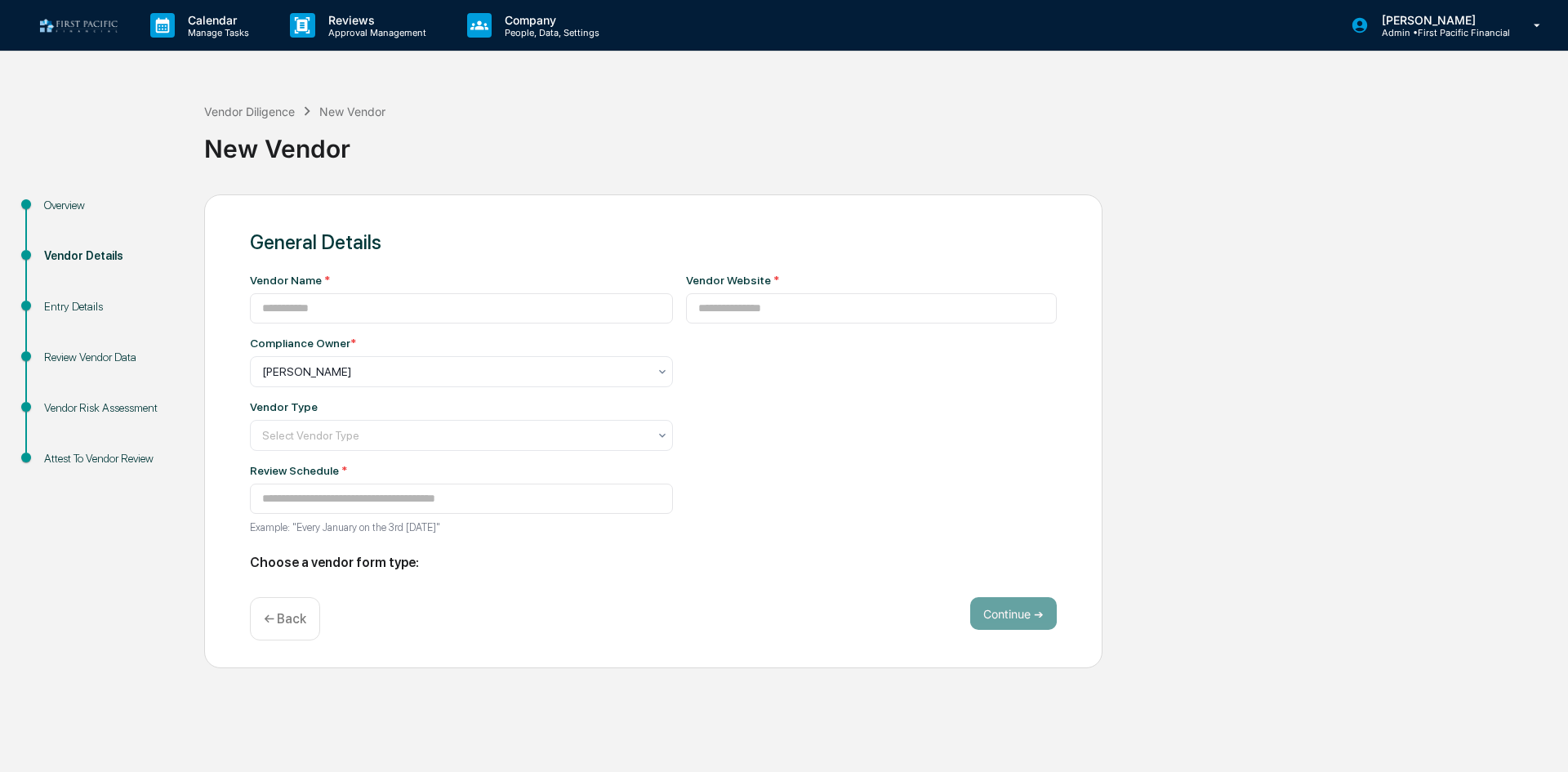
type input "**********"
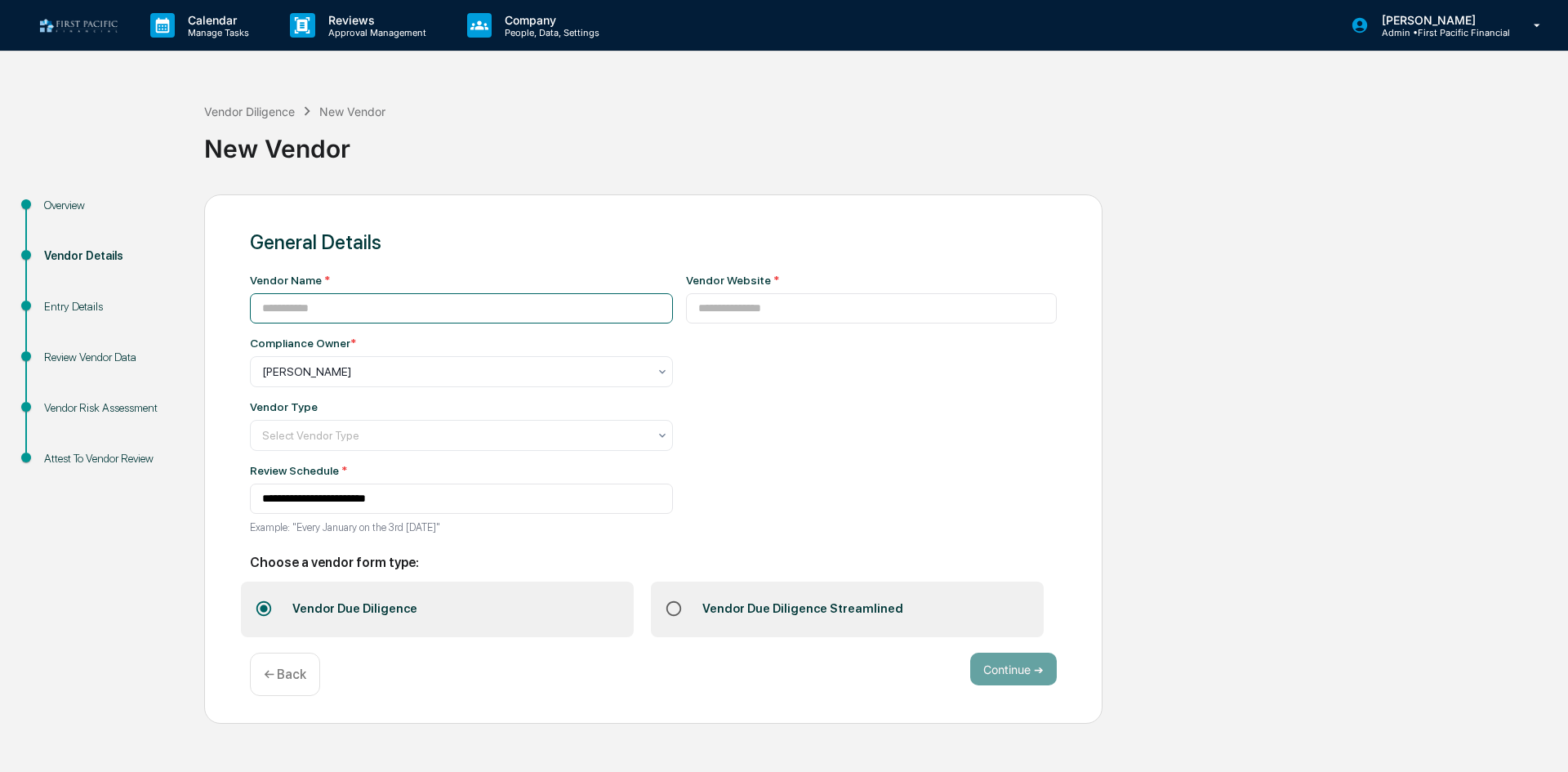
click at [392, 304] on input at bounding box center [461, 309] width 423 height 30
type input "**********"
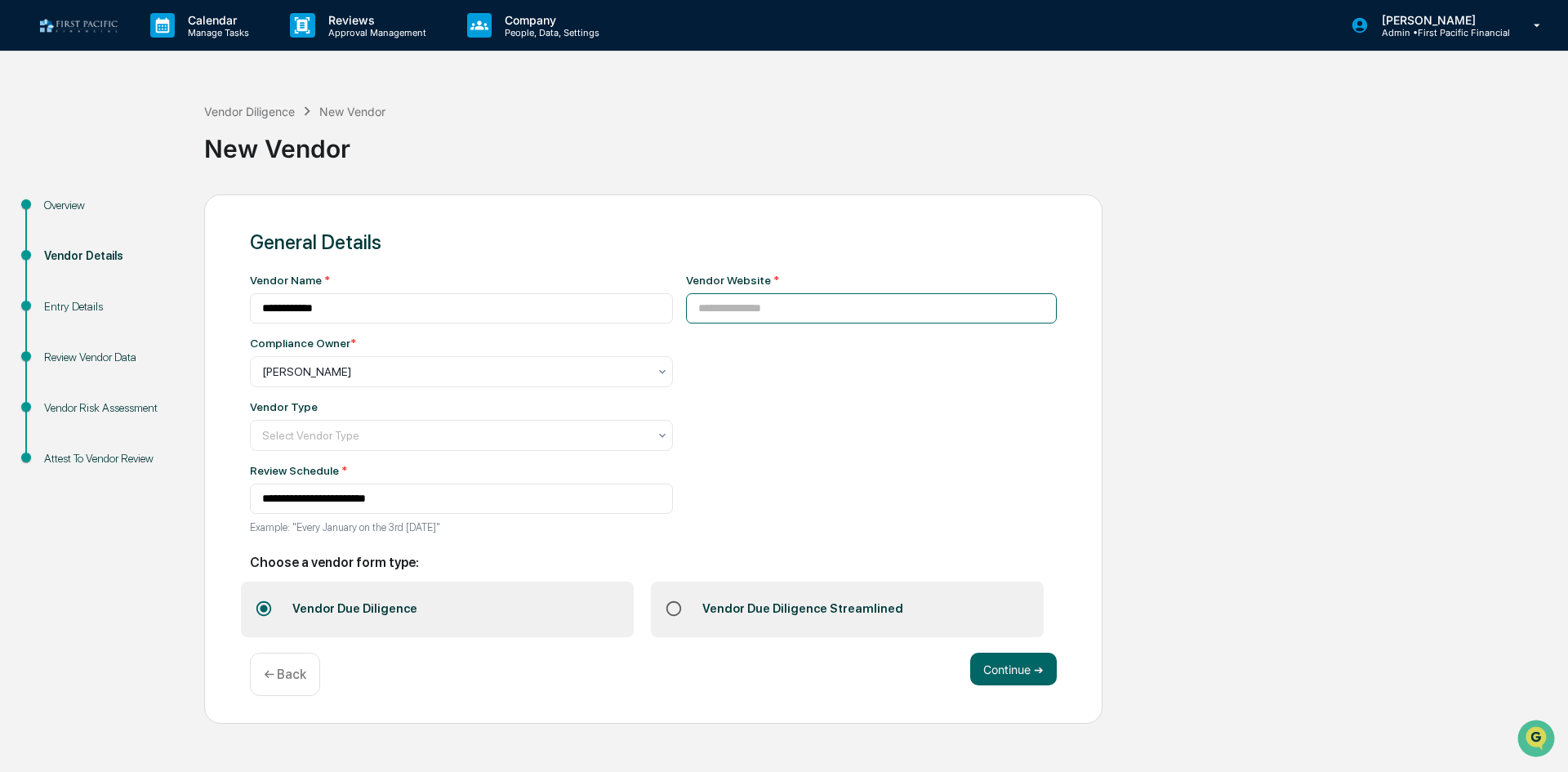
click at [769, 318] on input at bounding box center [871, 309] width 371 height 30
paste input "**********"
type input "**********"
click at [374, 437] on div at bounding box center [455, 435] width 385 height 16
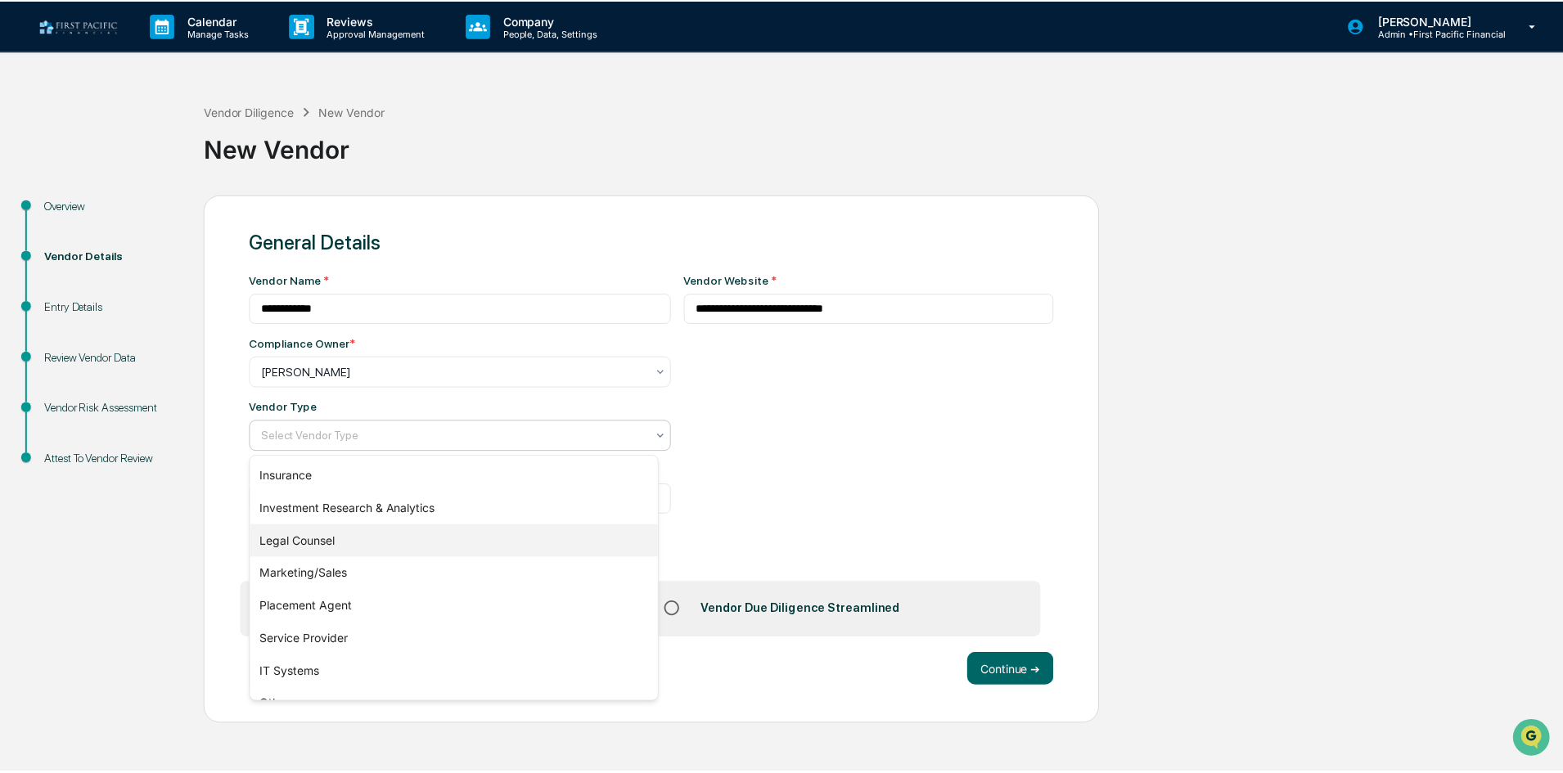
scroll to position [187, 0]
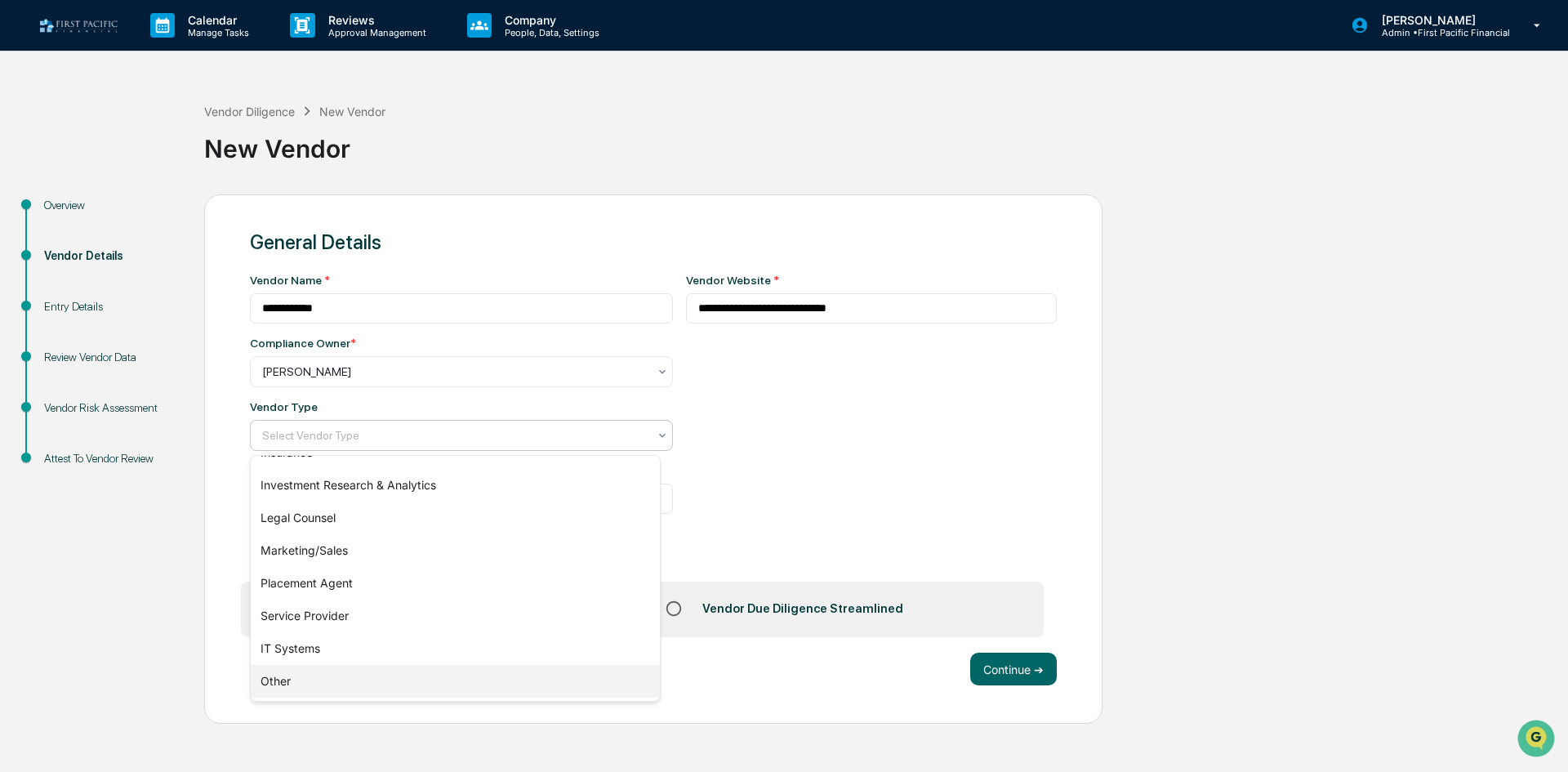
click at [382, 673] on div "Other" at bounding box center [455, 681] width 409 height 33
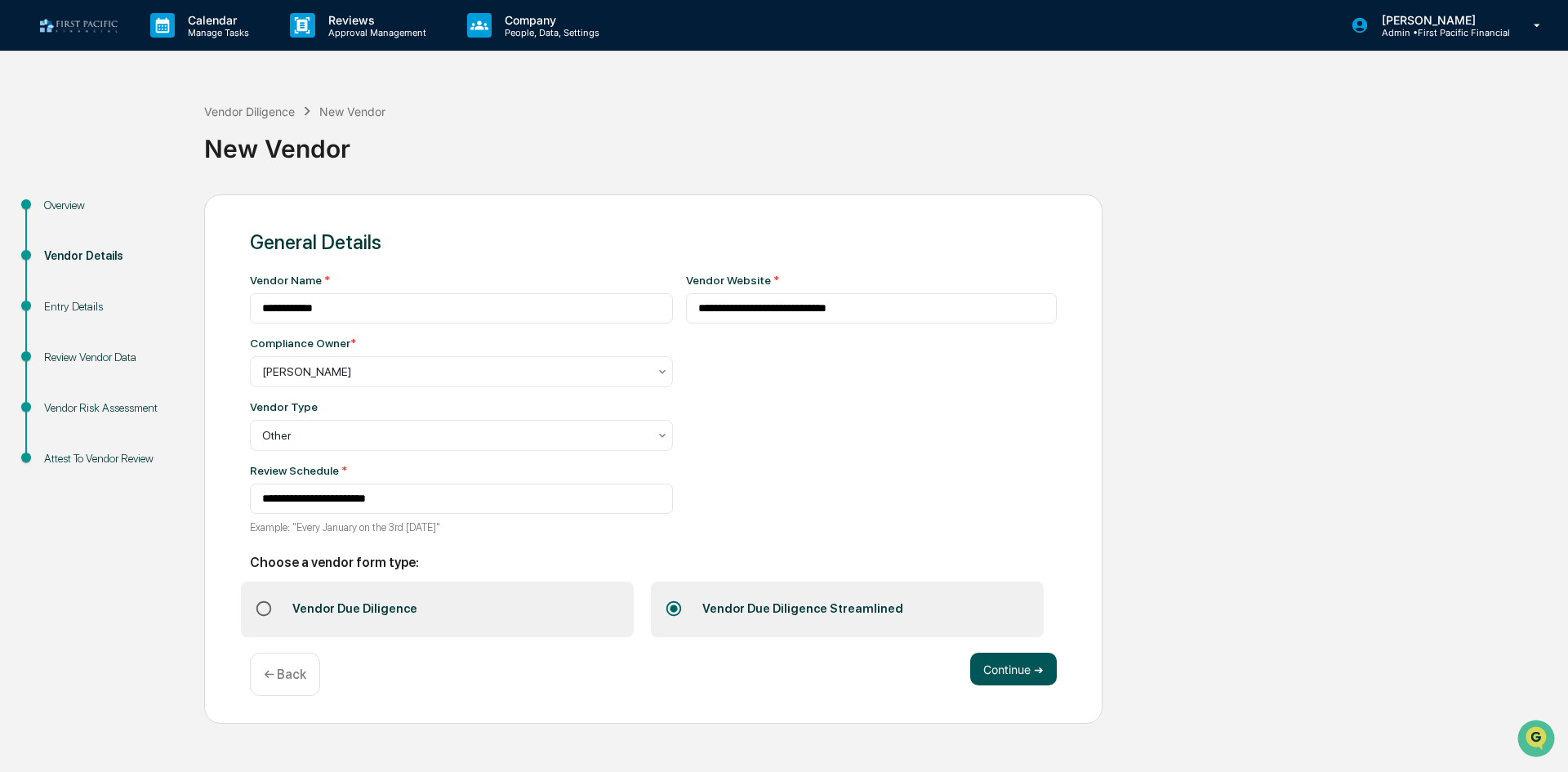
click at [1026, 667] on button "Continue ➔" at bounding box center [1013, 669] width 87 height 33
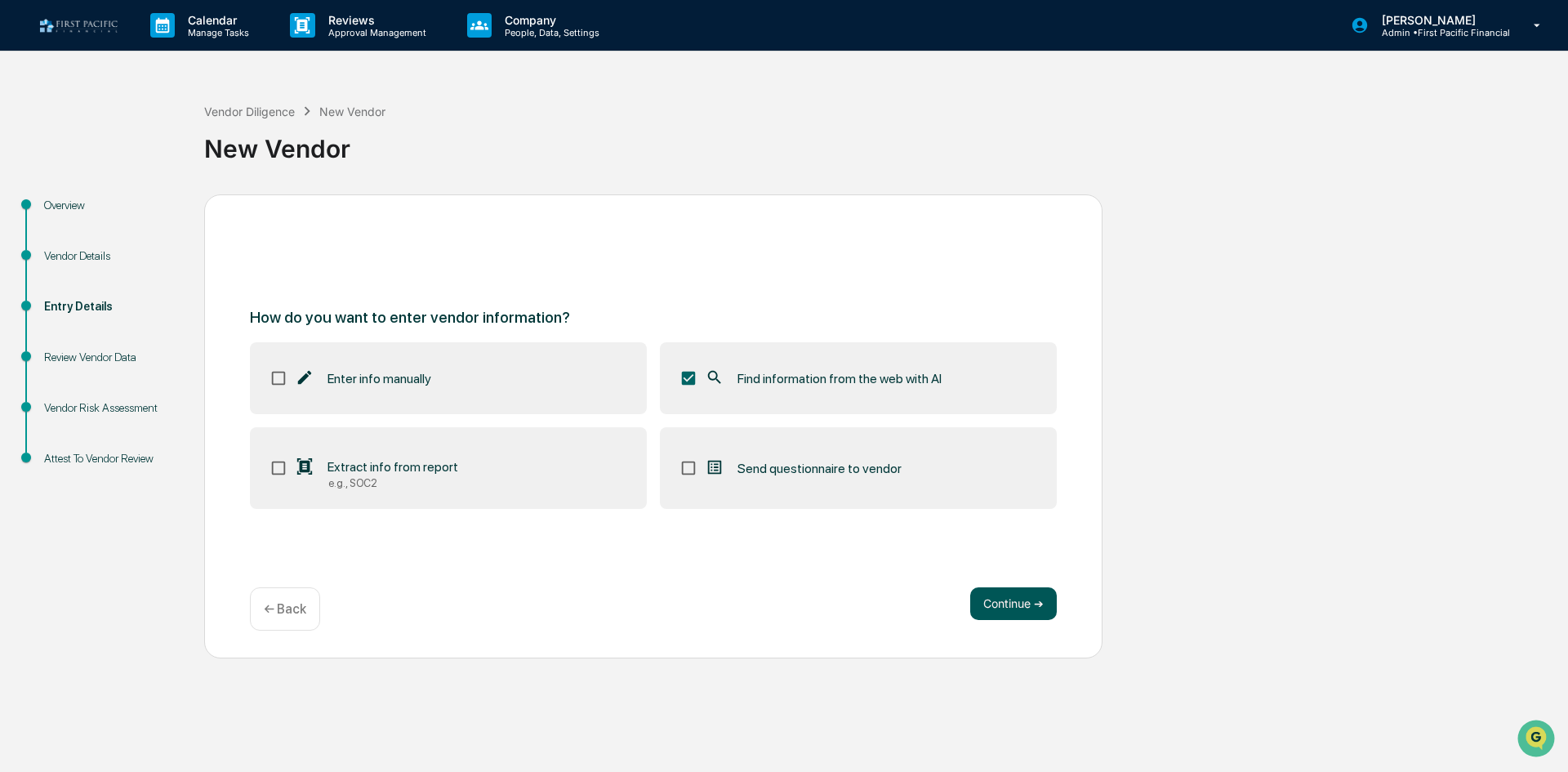
click at [1001, 602] on button "Continue ➔" at bounding box center [1013, 603] width 87 height 33
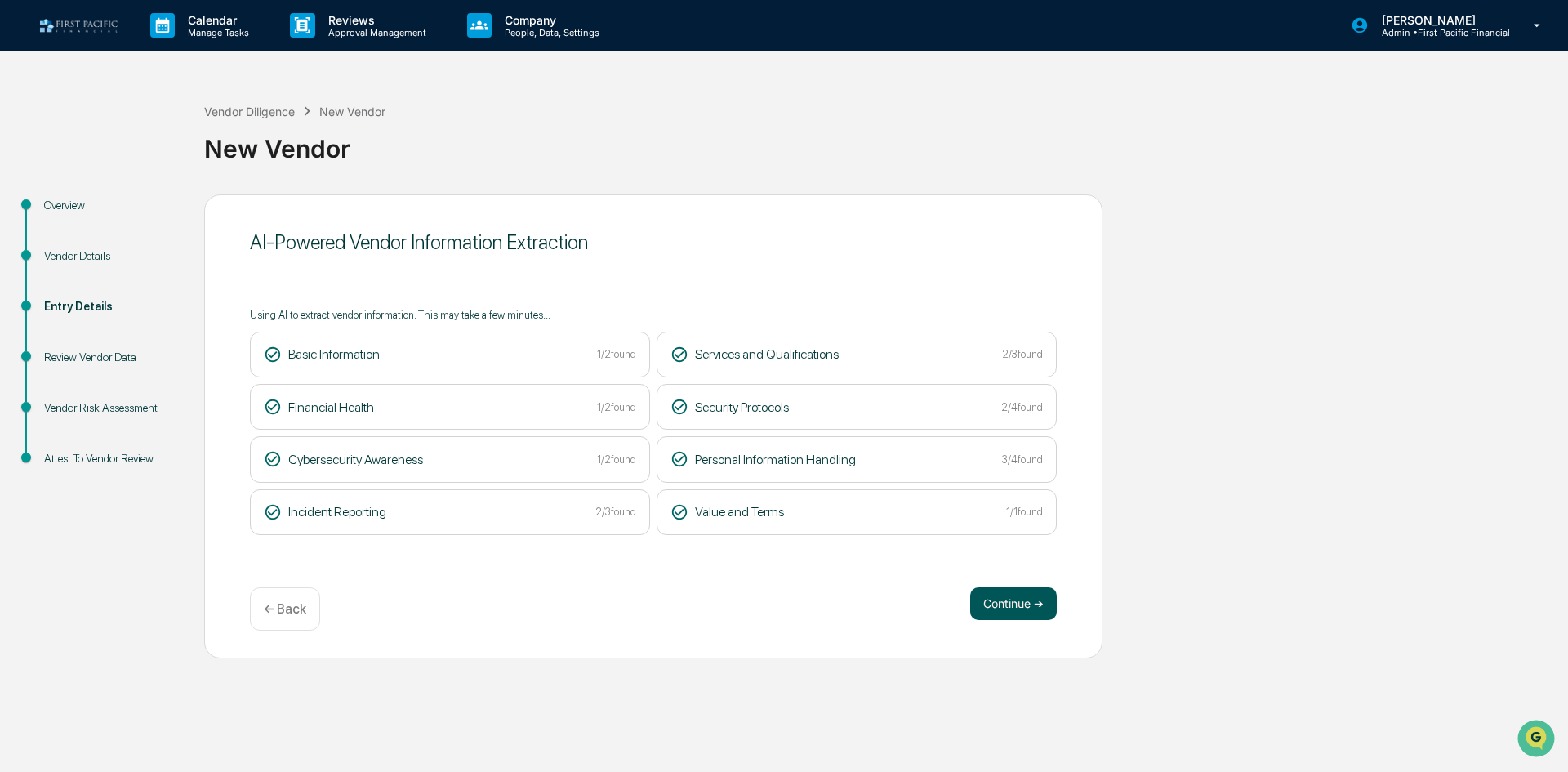
click at [1027, 606] on button "Continue ➔" at bounding box center [1013, 603] width 87 height 33
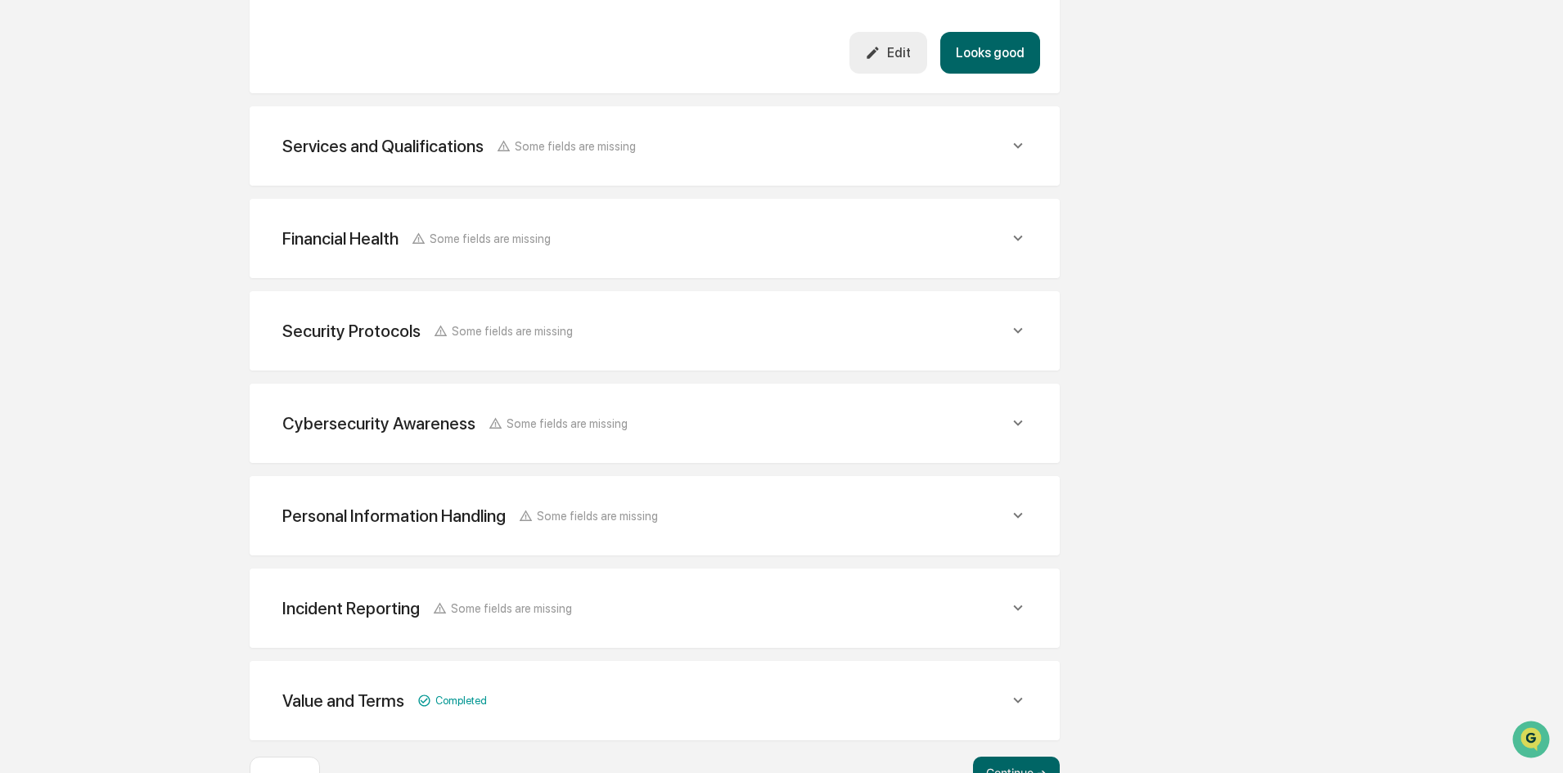
scroll to position [597, 0]
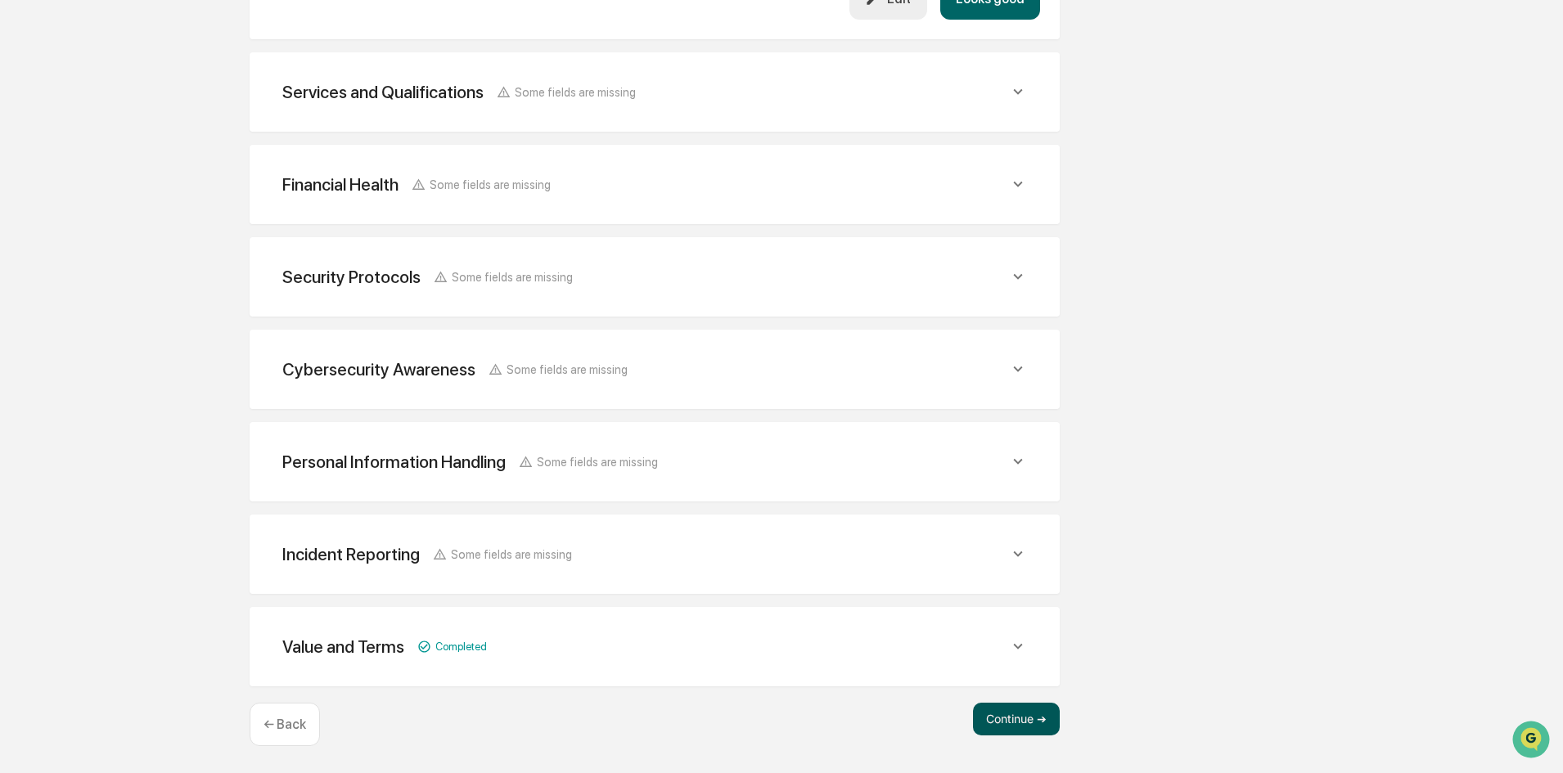
click at [1007, 715] on button "Continue ➔" at bounding box center [1016, 719] width 87 height 33
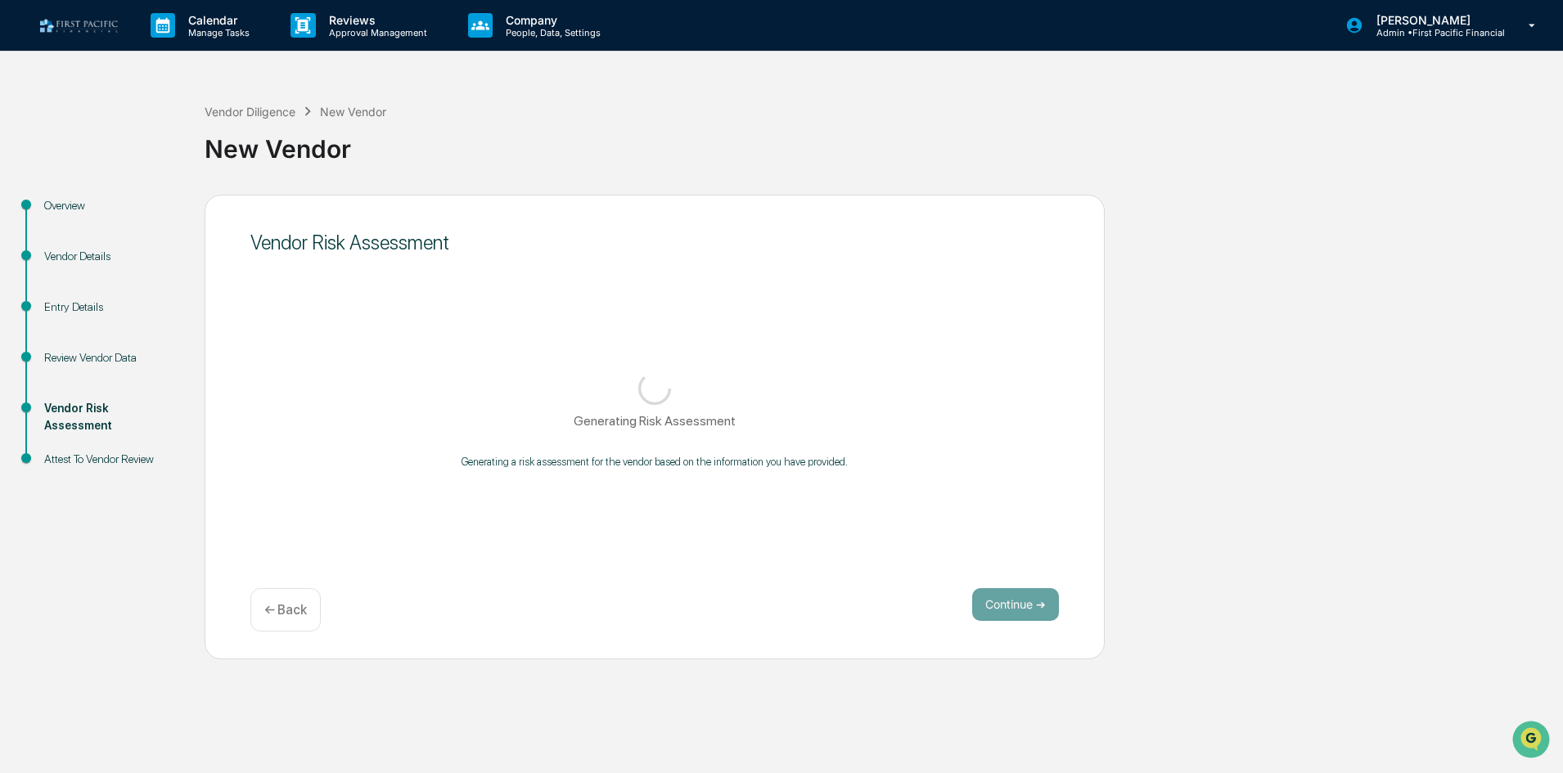
scroll to position [0, 0]
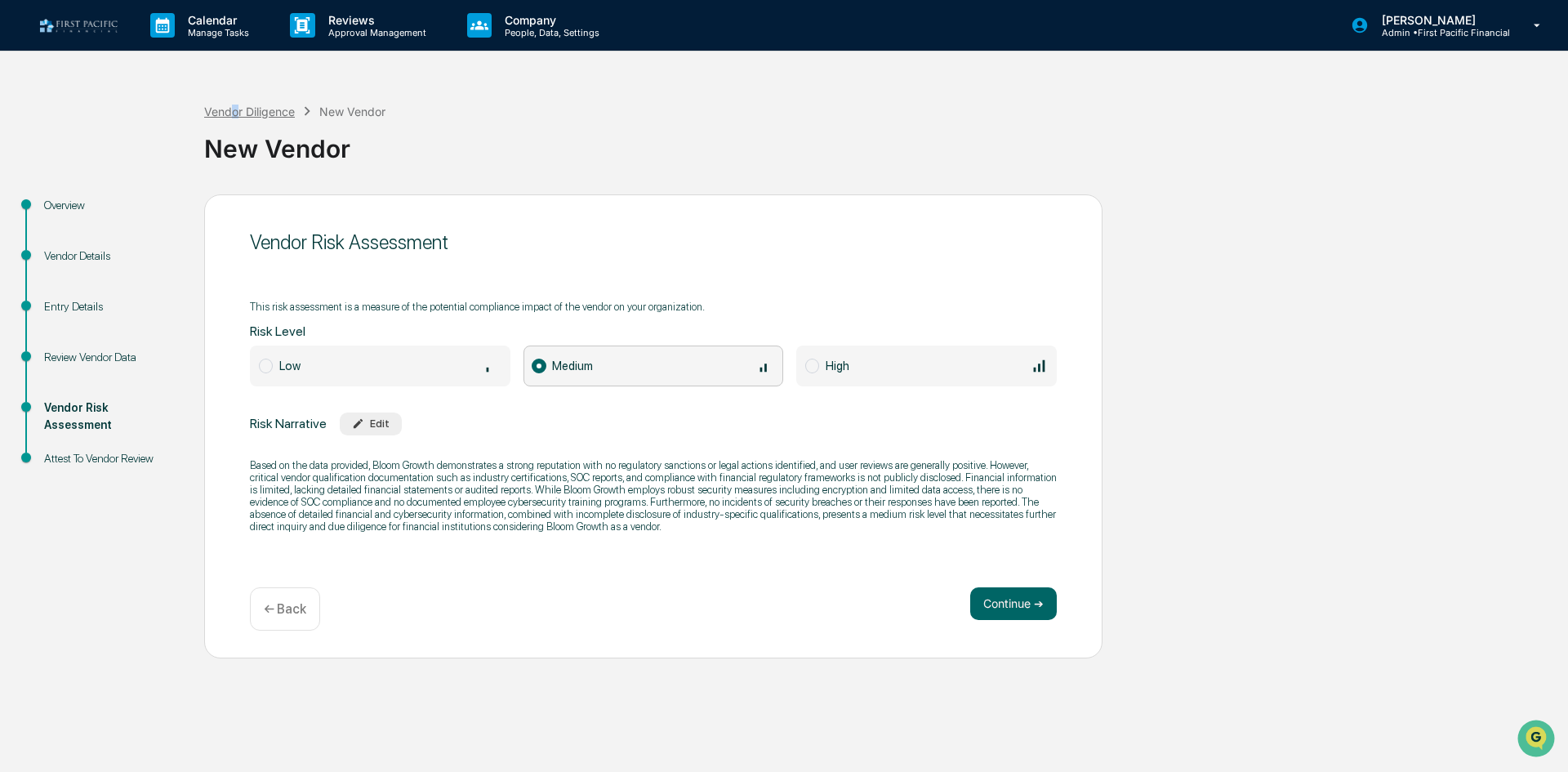
click at [236, 109] on div "Vendor Diligence" at bounding box center [250, 112] width 91 height 14
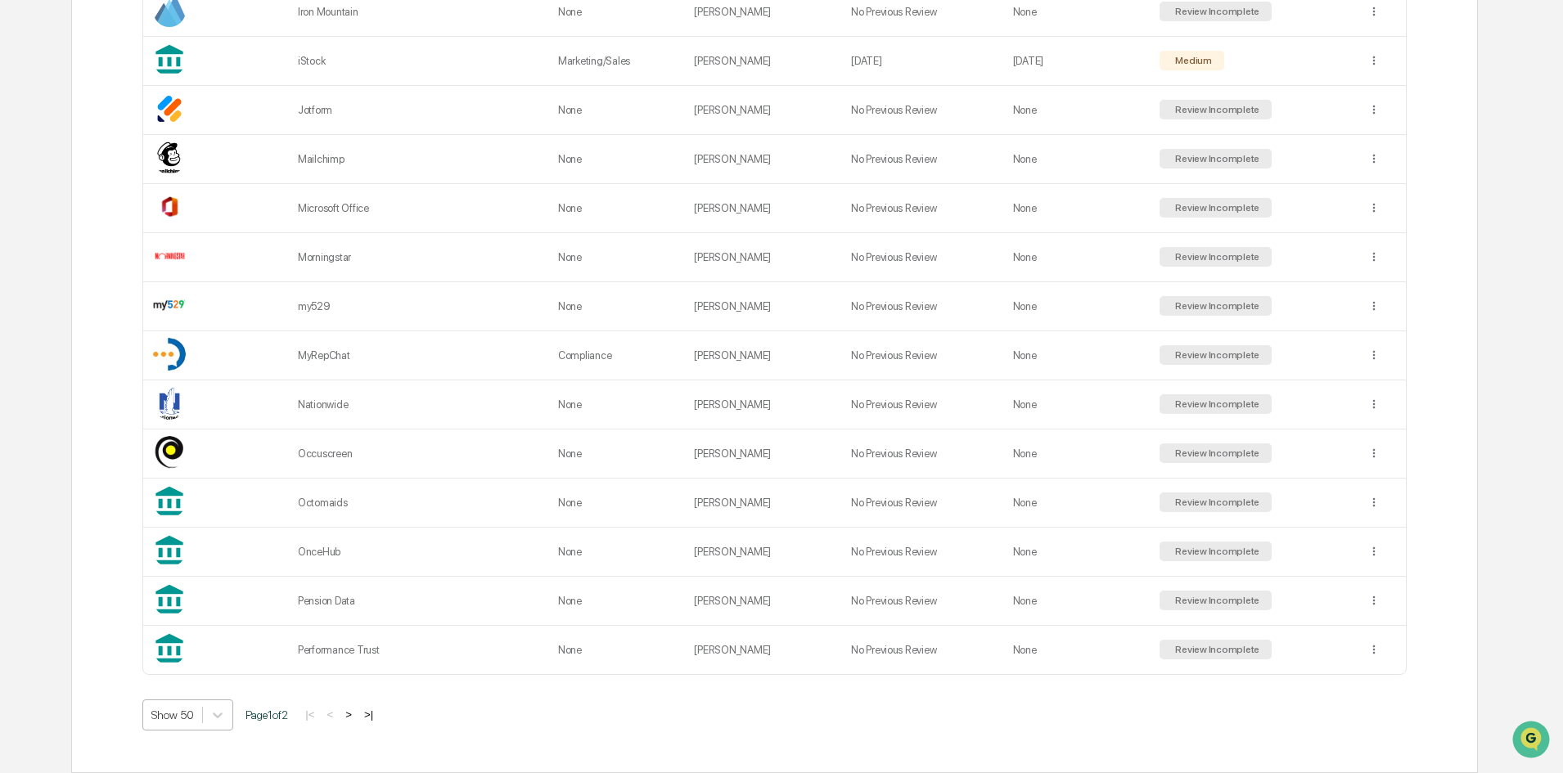
scroll to position [2267, 0]
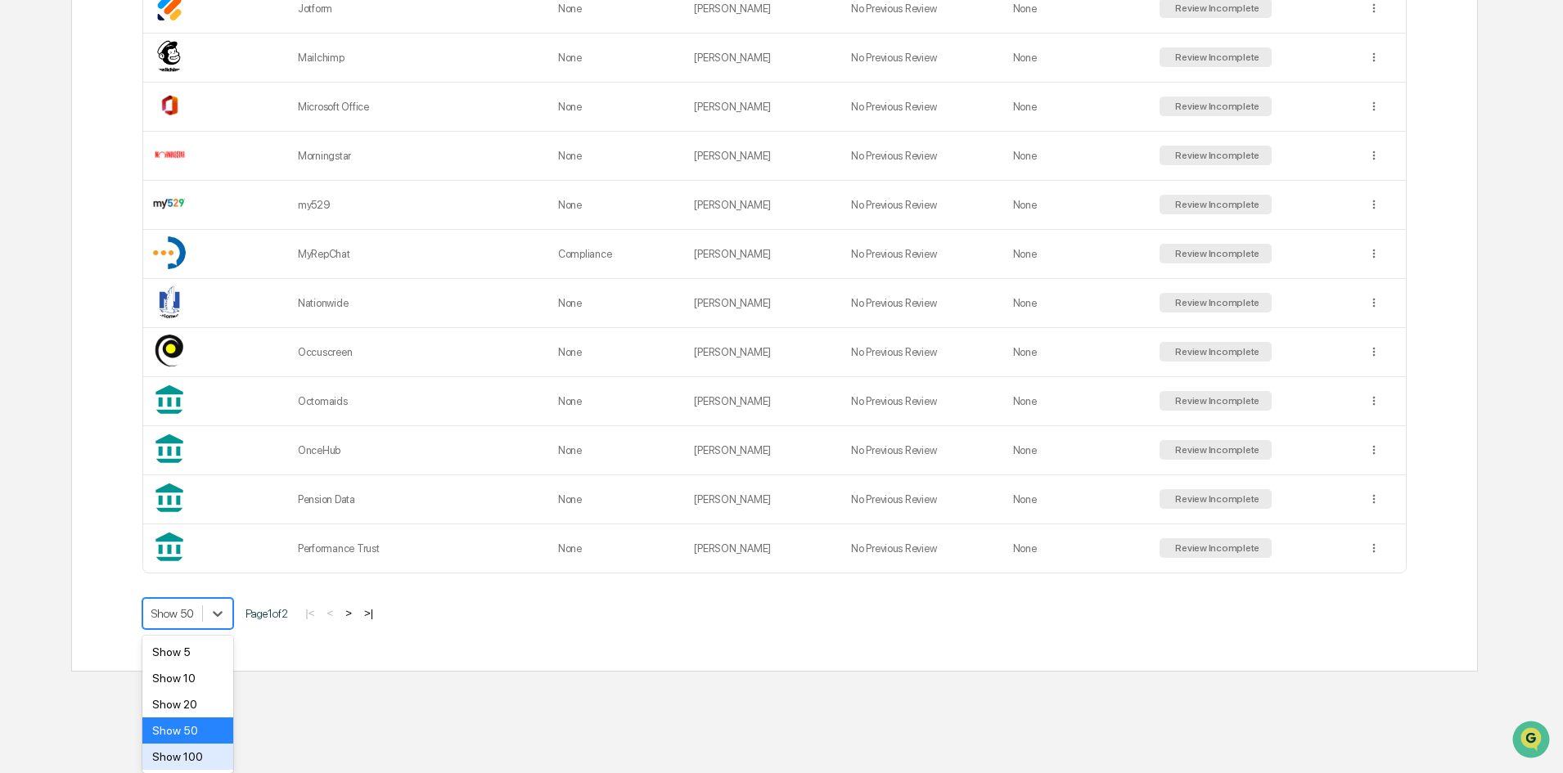
click at [209, 764] on div "Show 100" at bounding box center [187, 757] width 91 height 26
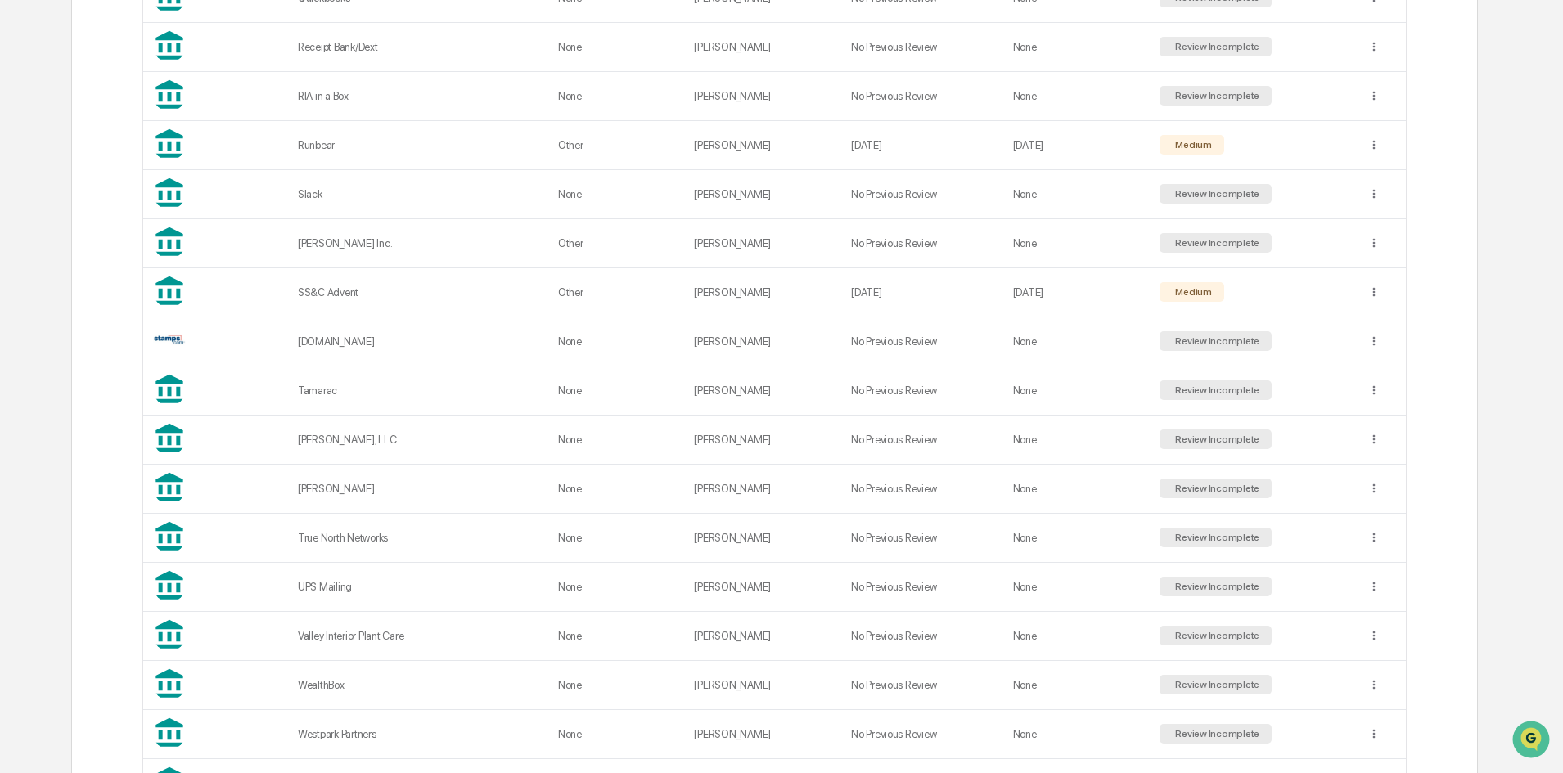
scroll to position [3245, 0]
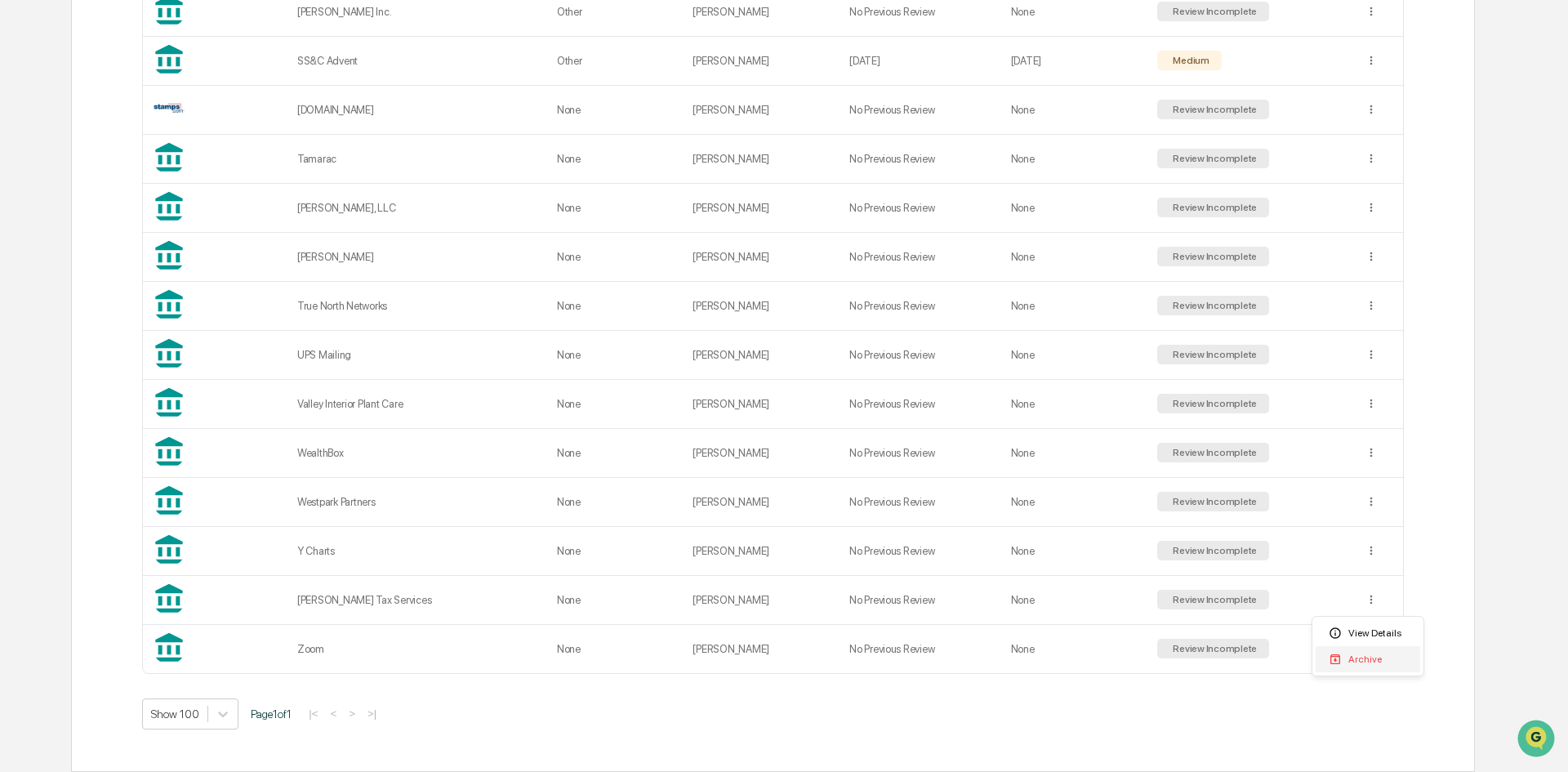
click at [1346, 662] on div "Archive" at bounding box center [1367, 659] width 105 height 26
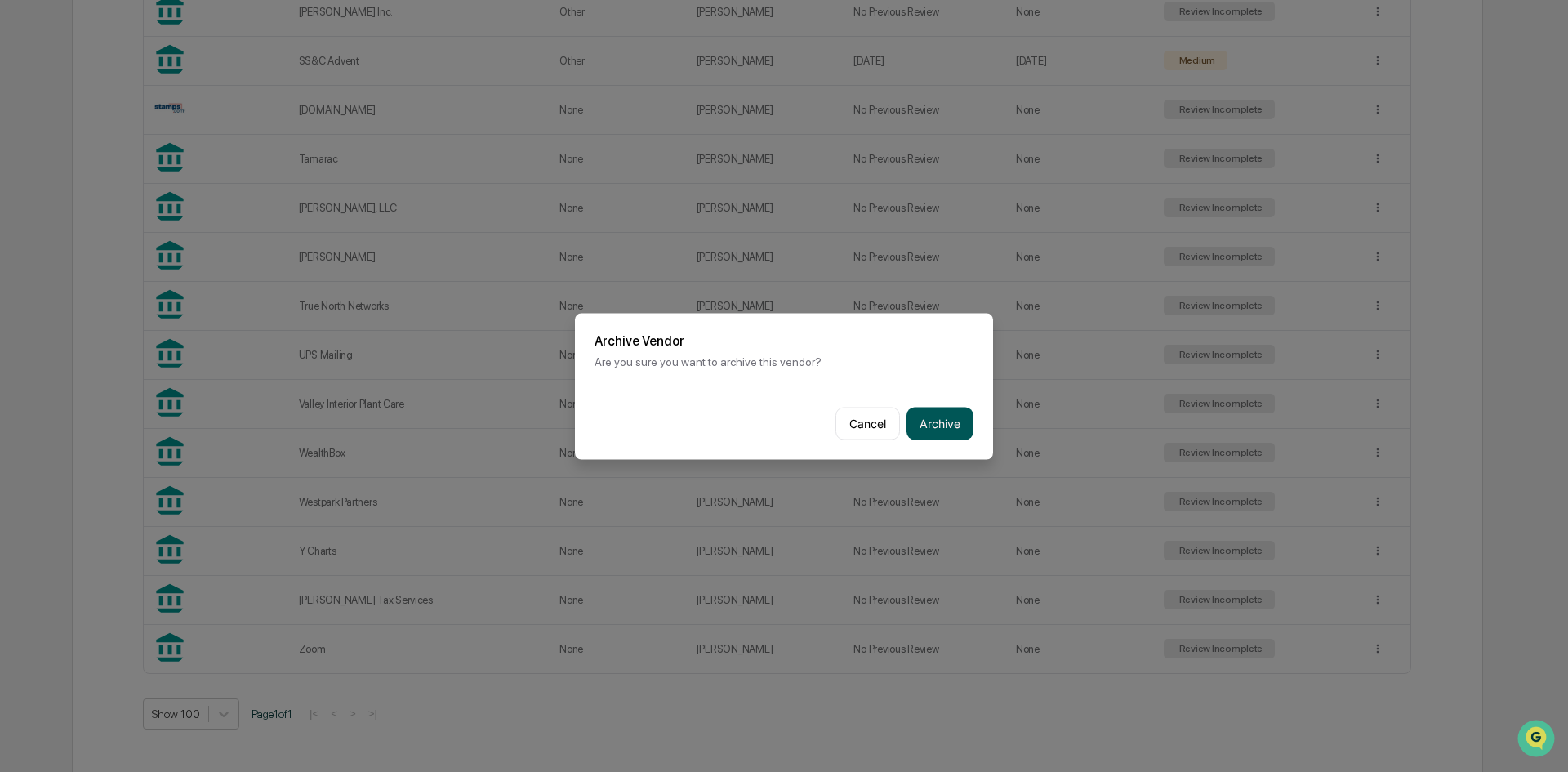
click at [941, 416] on button "Archive" at bounding box center [939, 423] width 67 height 33
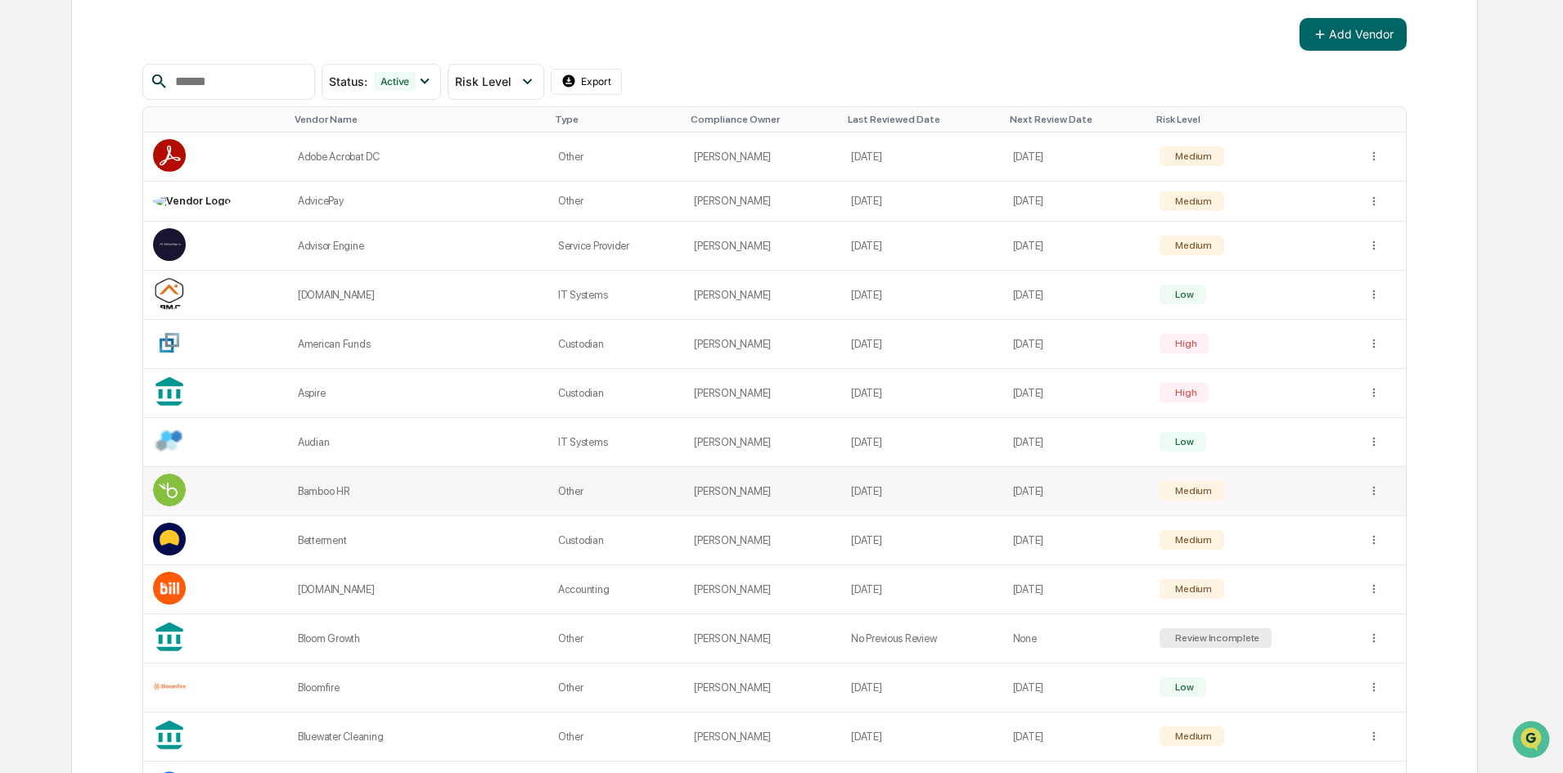
scroll to position [0, 0]
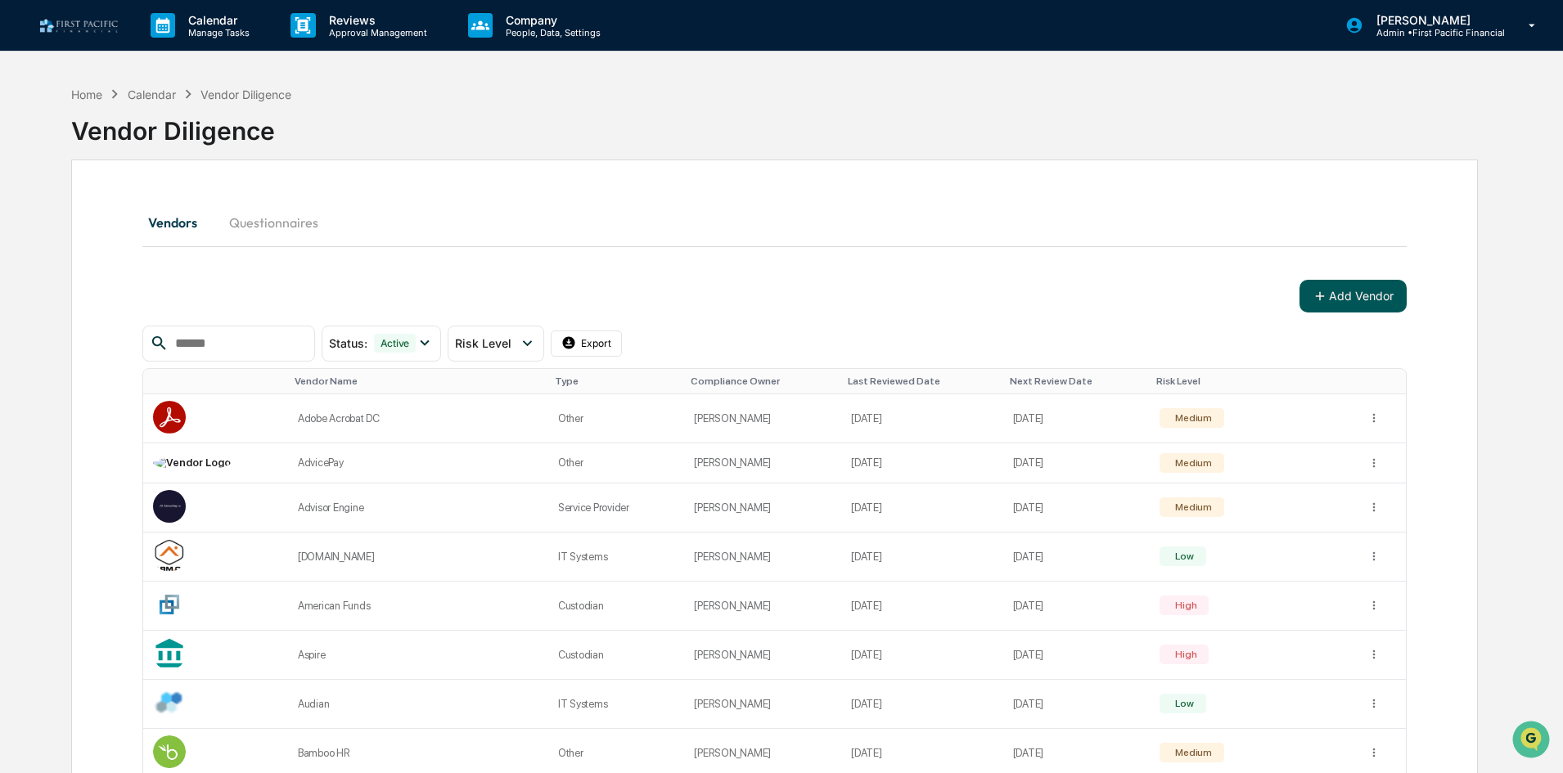
click at [1372, 282] on button "Add Vendor" at bounding box center [1352, 296] width 107 height 33
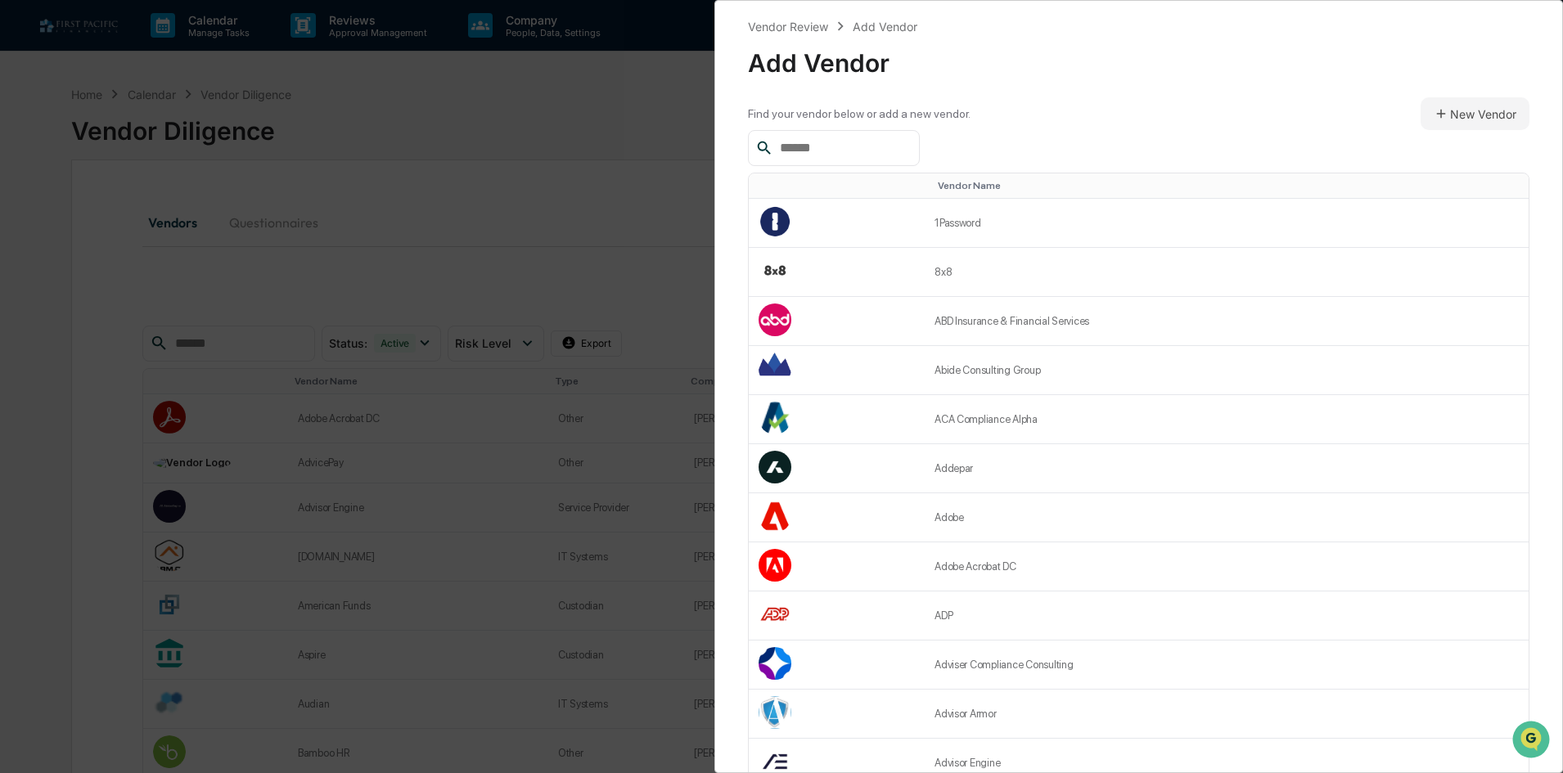
click at [863, 155] on input "text" at bounding box center [842, 147] width 139 height 21
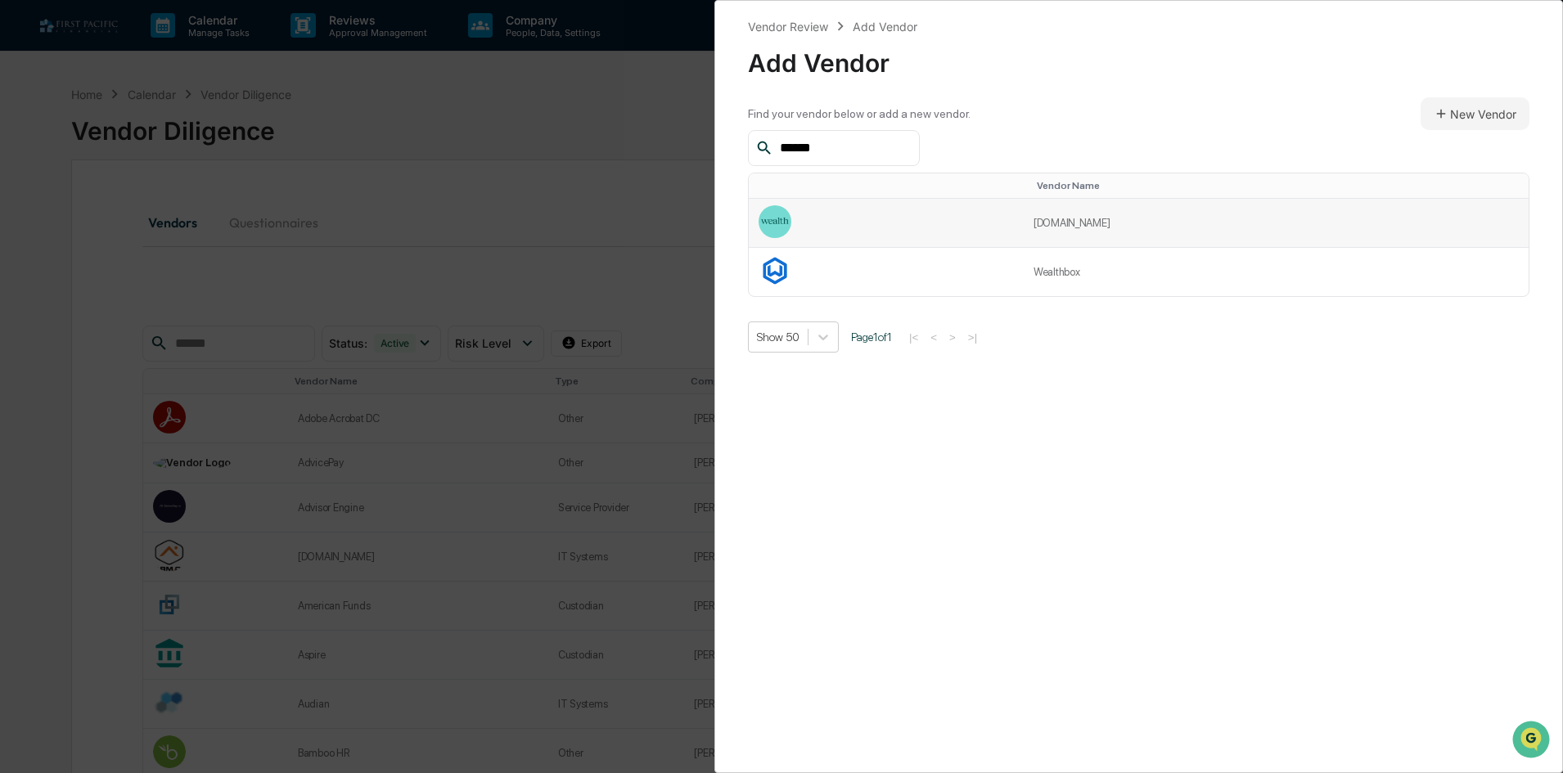
type input "******"
click at [980, 230] on td at bounding box center [886, 223] width 275 height 49
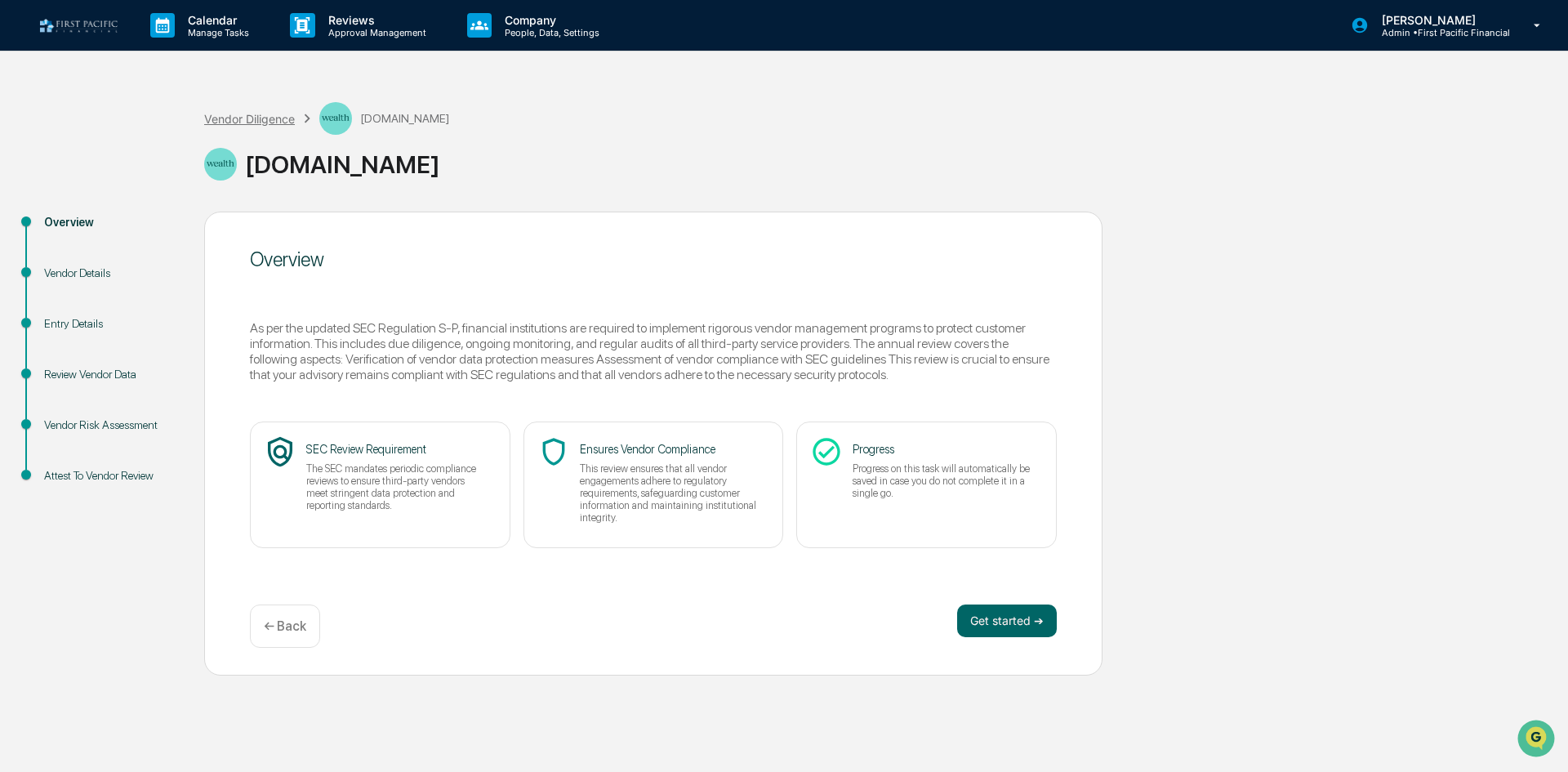
click at [261, 115] on div "Vendor Diligence" at bounding box center [250, 119] width 91 height 14
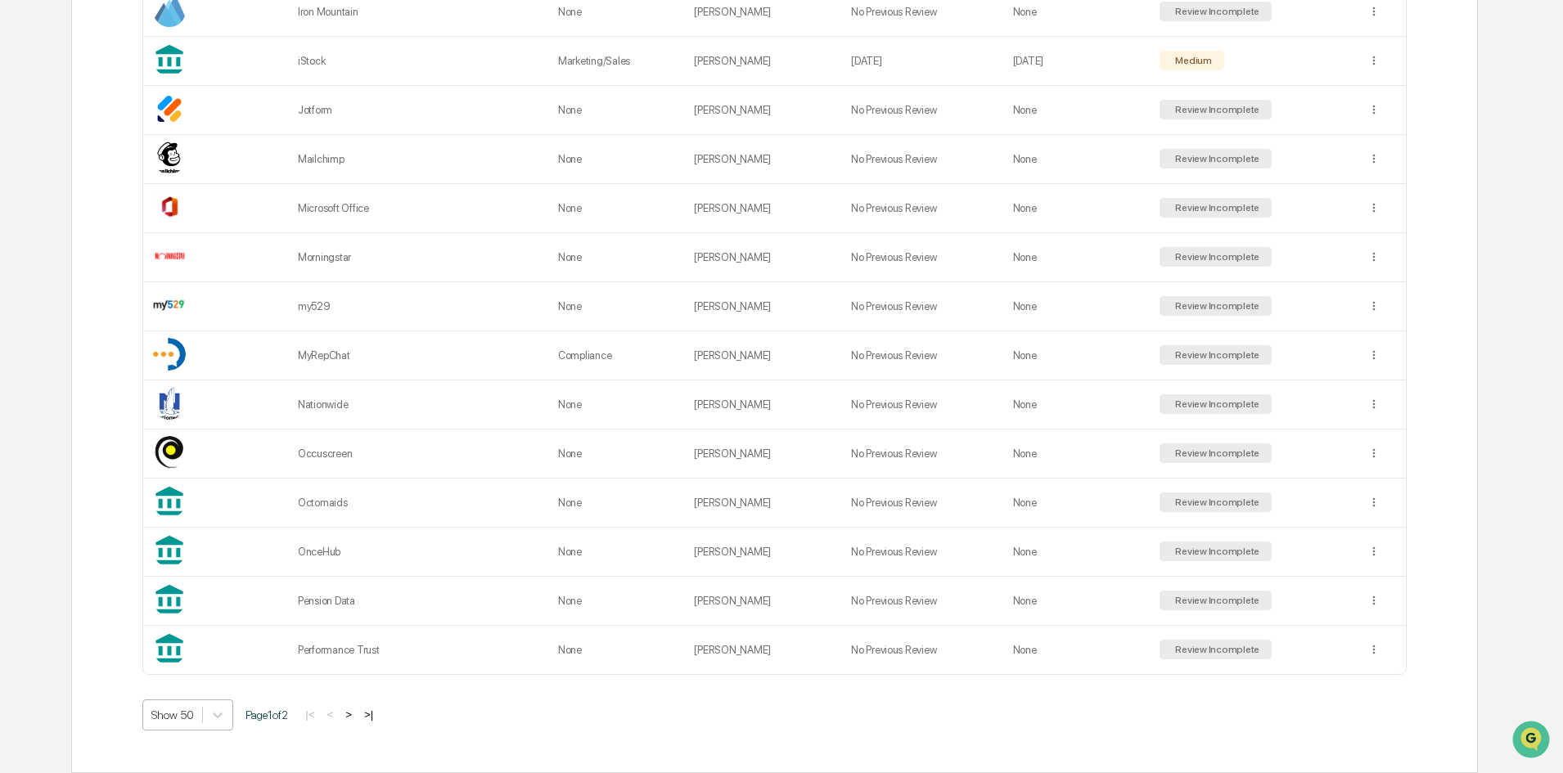
scroll to position [2267, 0]
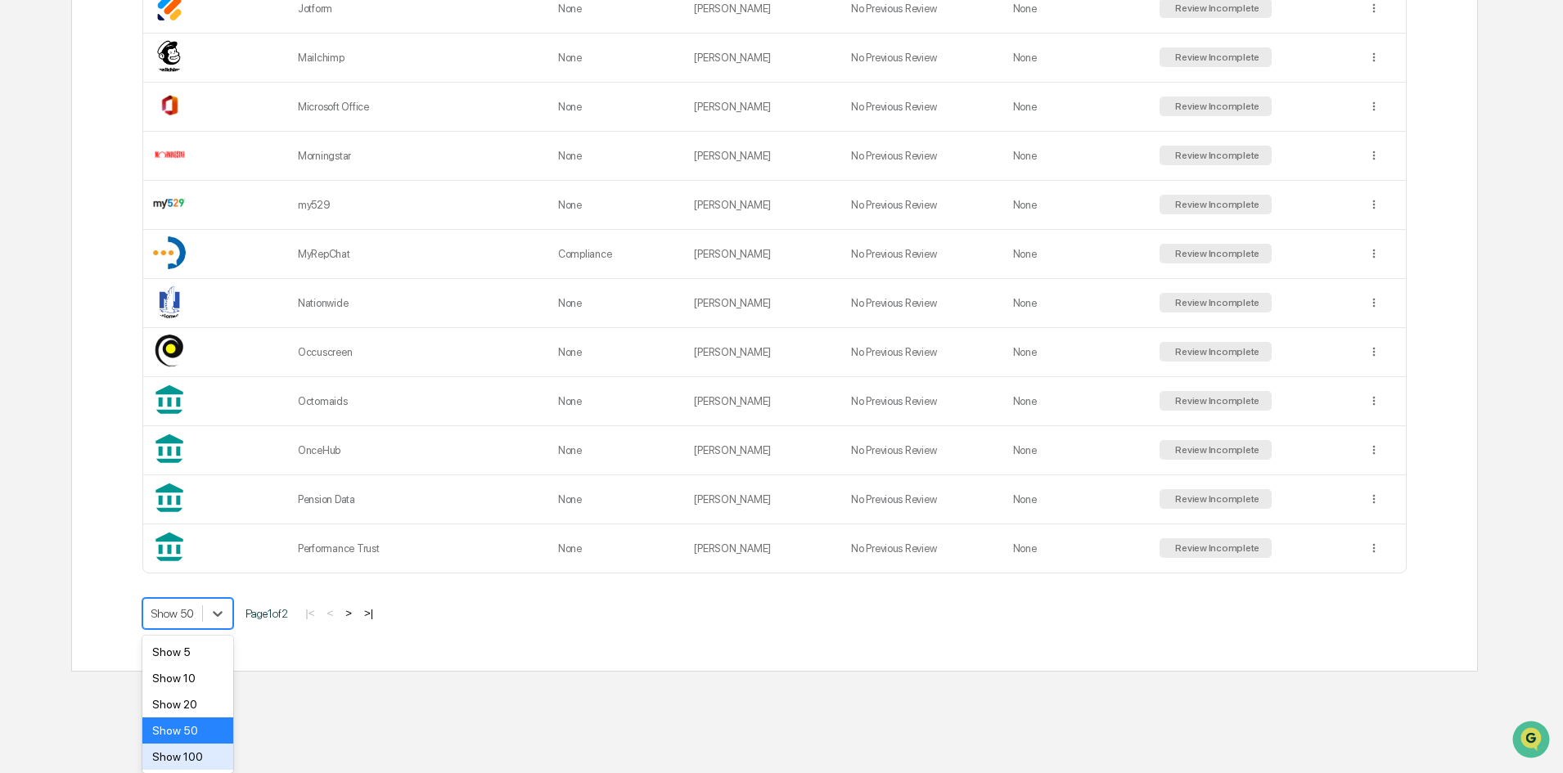
click at [206, 754] on div "Show 100" at bounding box center [187, 757] width 91 height 26
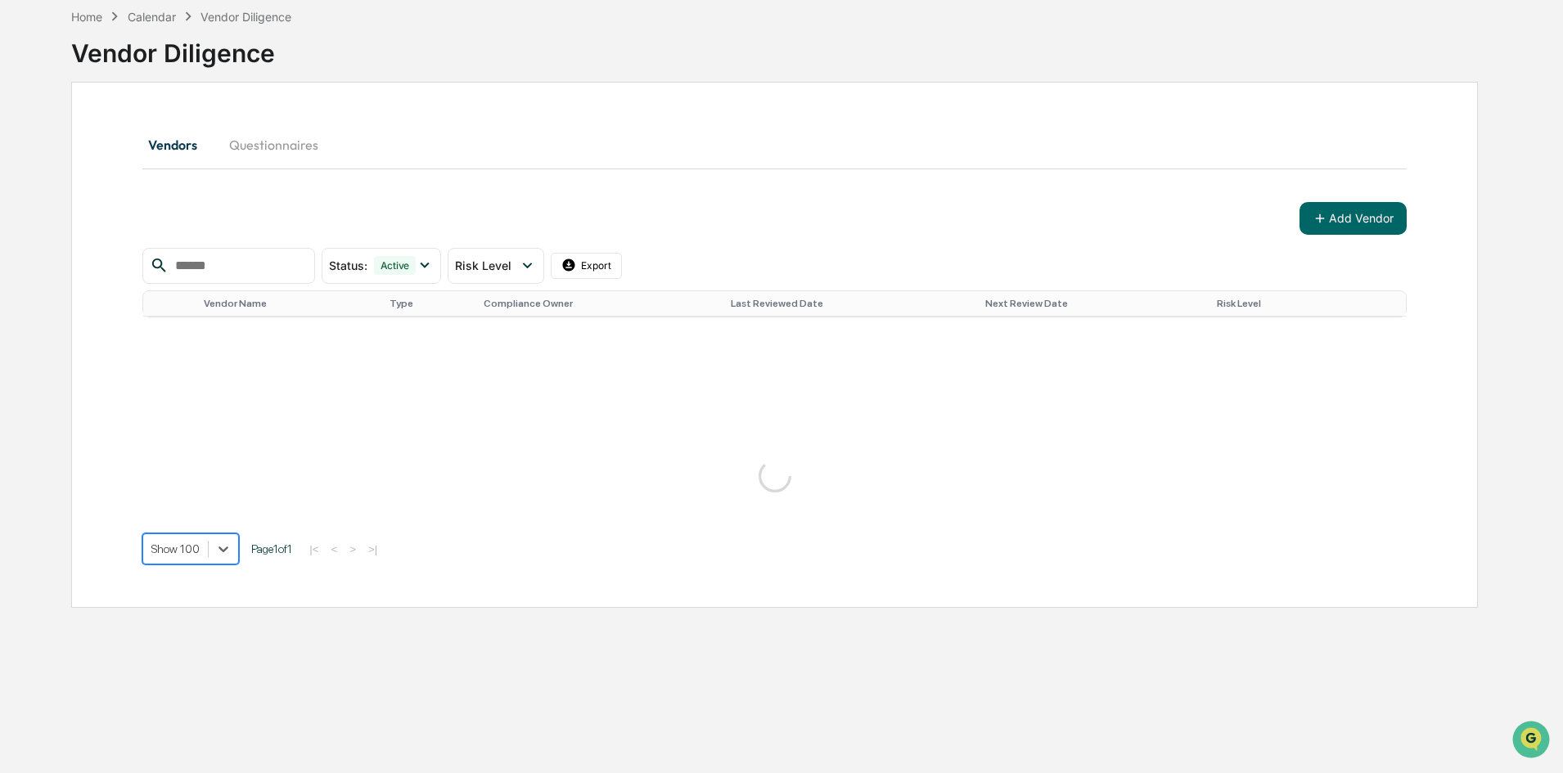
scroll to position [78, 0]
